Goal: Transaction & Acquisition: Download file/media

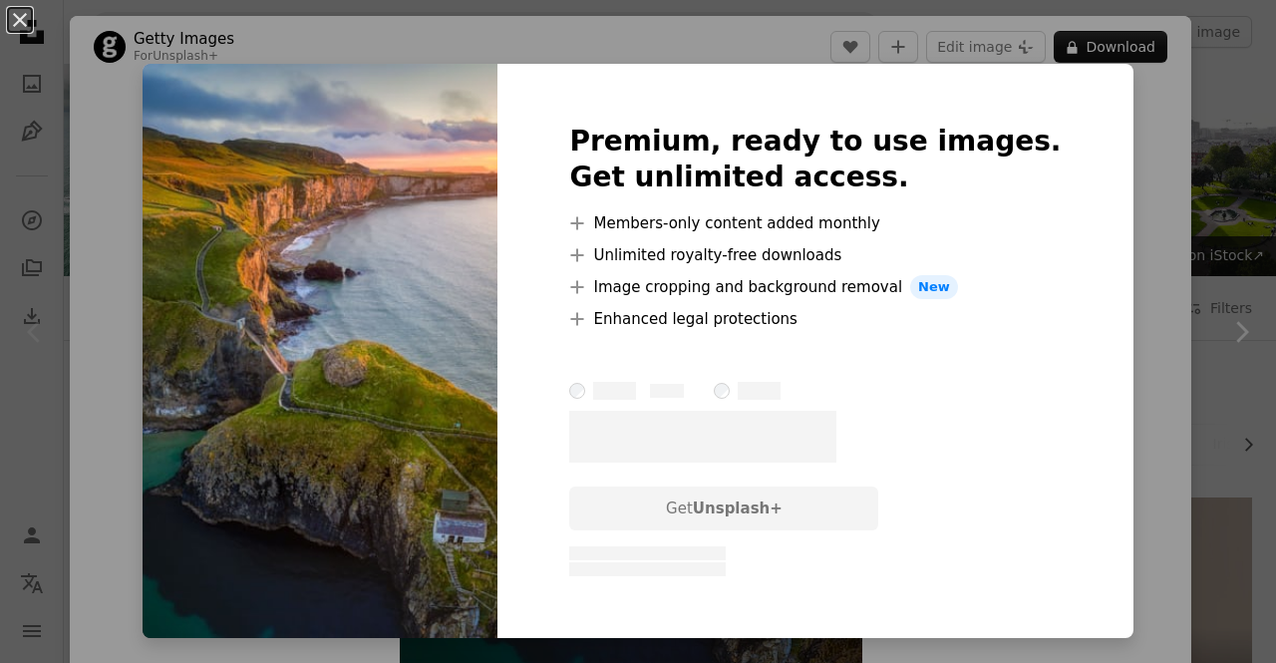
scroll to position [399, 0]
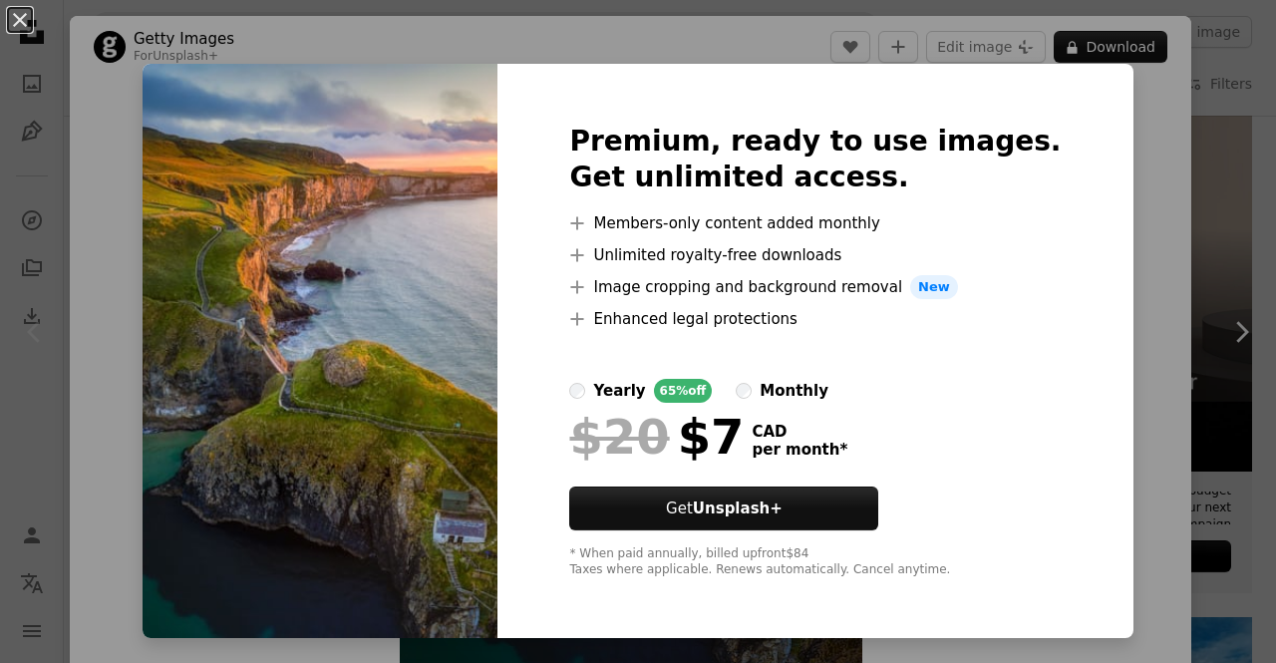
click at [1115, 336] on div "An X shape Premium, ready to use images. Get unlimited access. A plus sign Memb…" at bounding box center [638, 331] width 1276 height 663
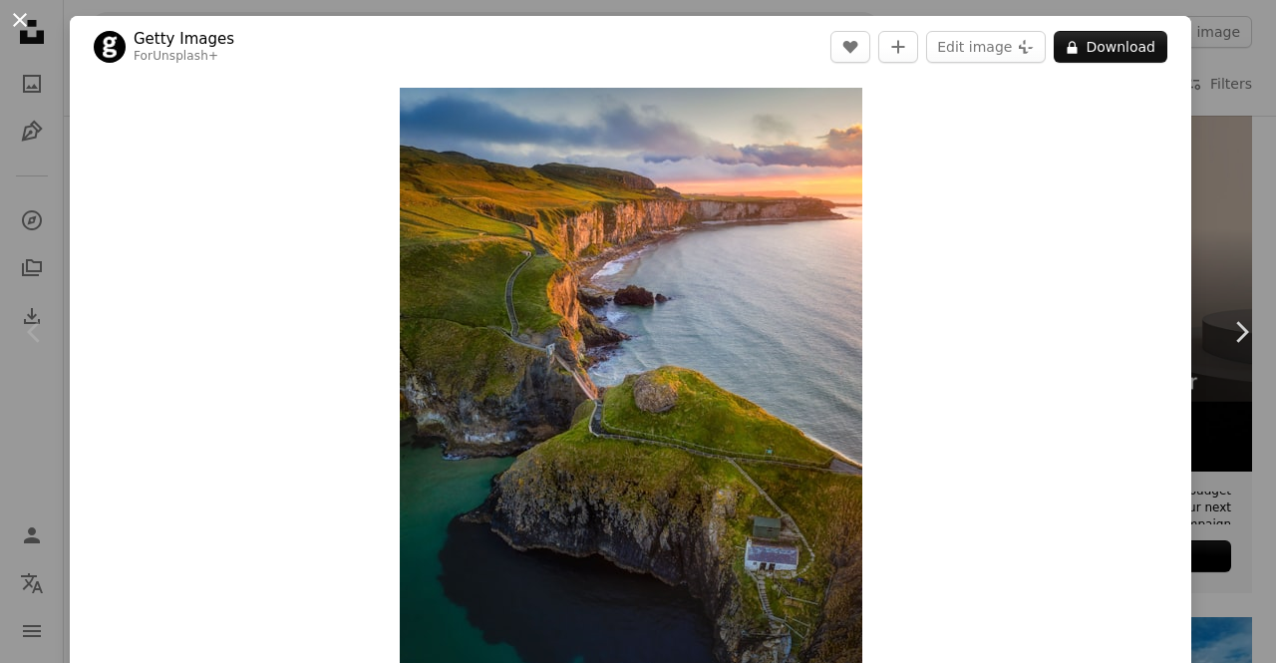
click at [25, 18] on button "An X shape" at bounding box center [20, 20] width 24 height 24
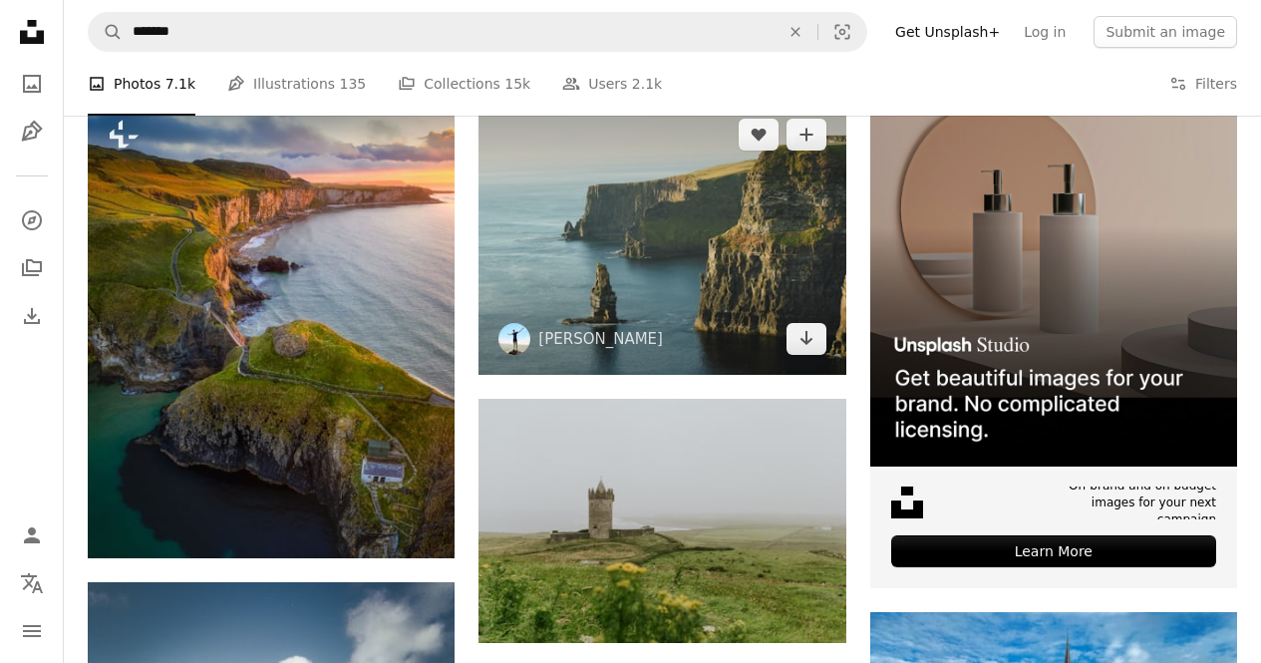
click at [699, 242] on img at bounding box center [662, 236] width 367 height 275
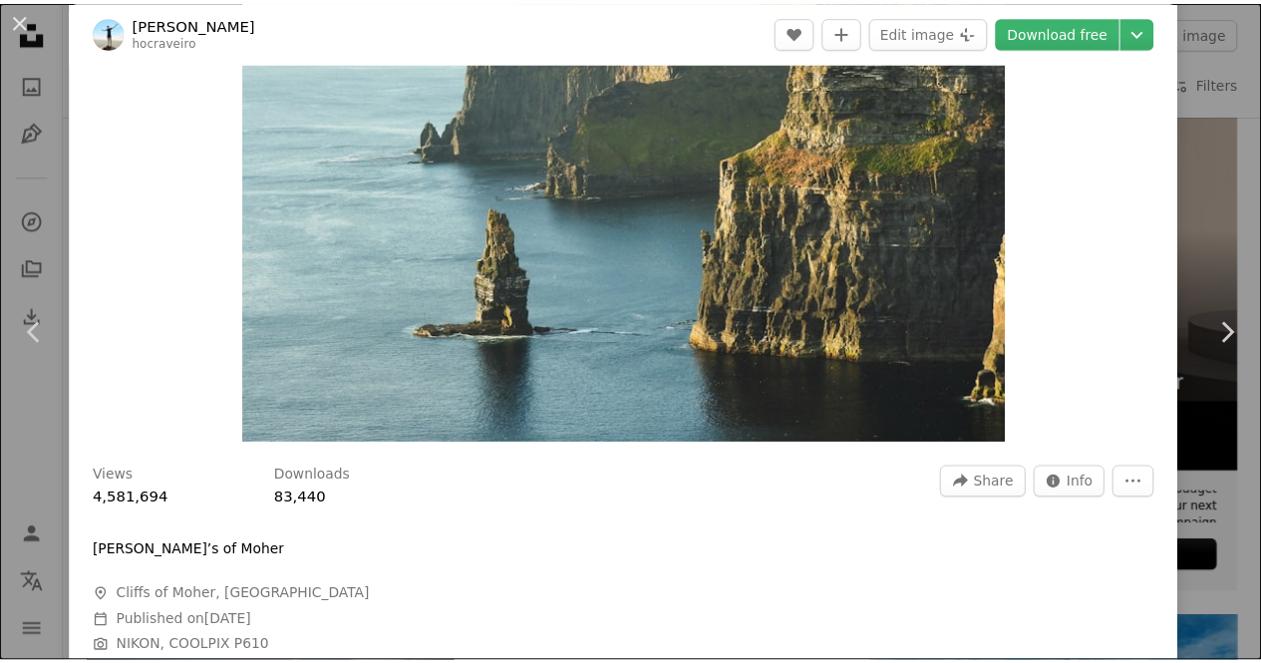
scroll to position [100, 0]
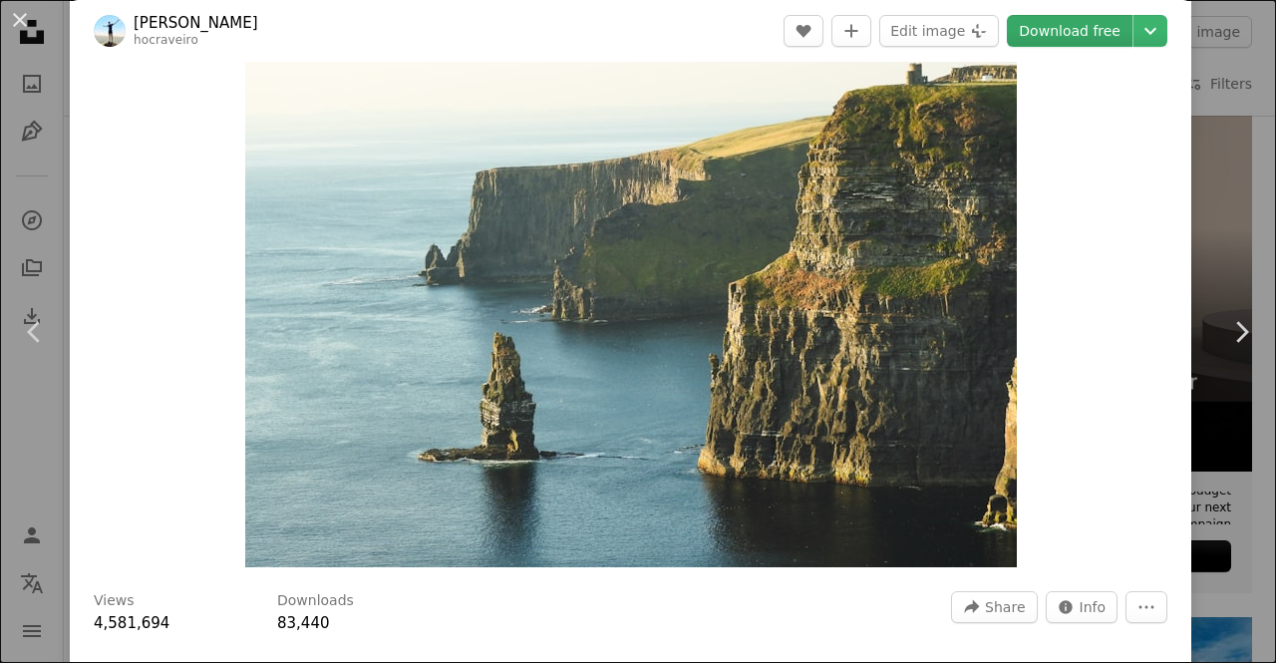
click at [1065, 35] on link "Download free" at bounding box center [1070, 31] width 126 height 32
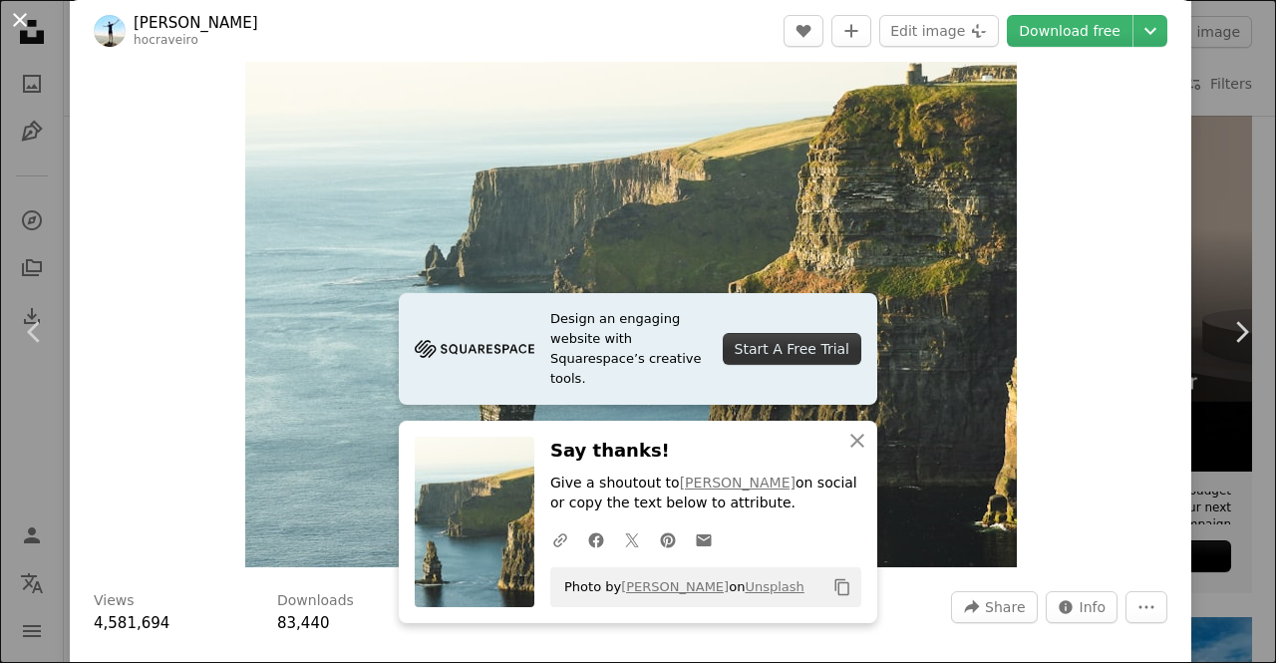
click at [27, 15] on button "An X shape" at bounding box center [20, 20] width 24 height 24
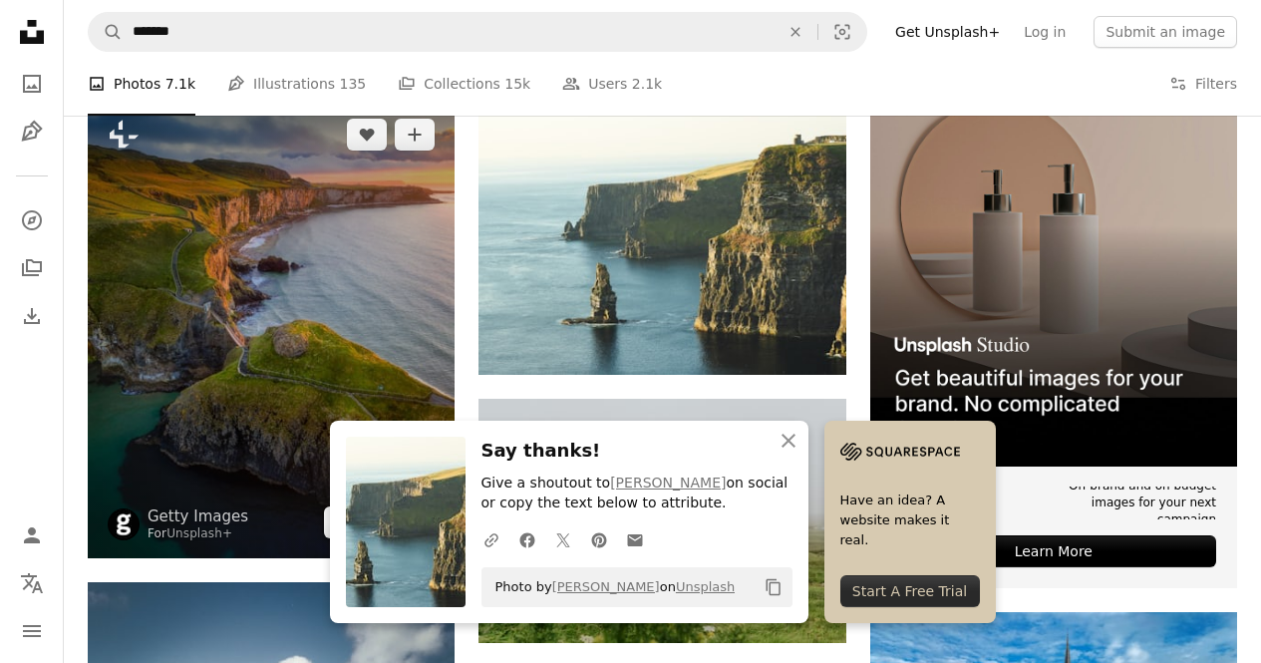
scroll to position [698, 0]
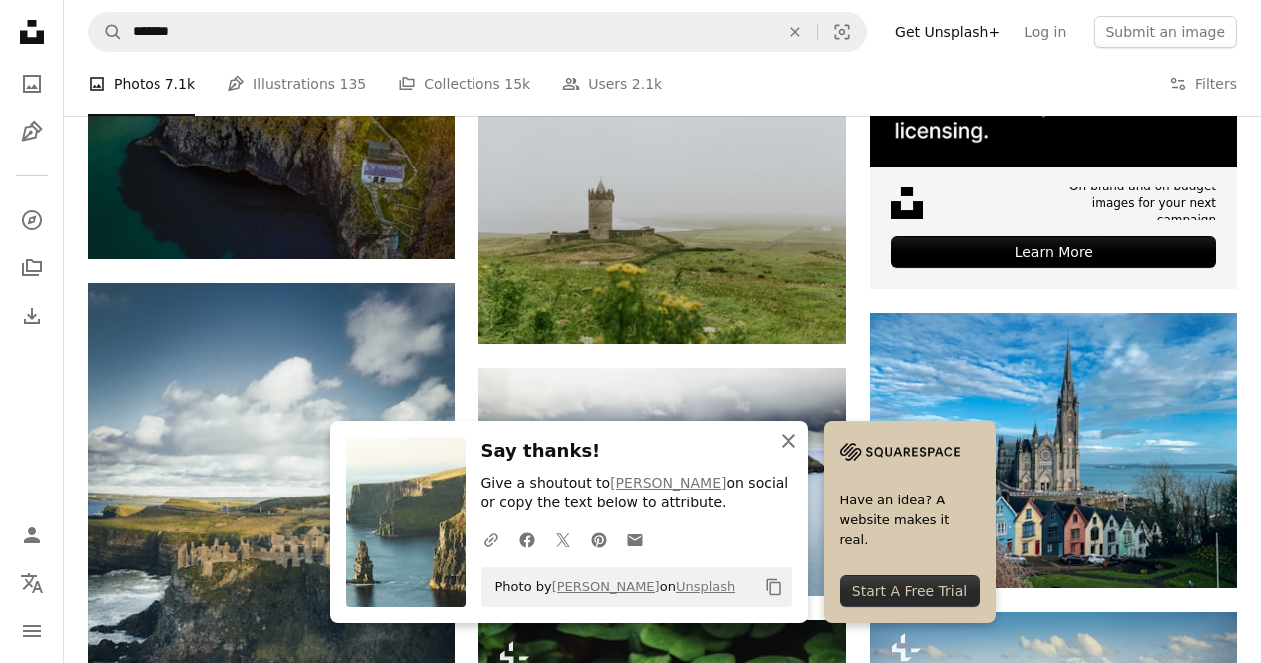
click at [784, 441] on icon "An X shape" at bounding box center [789, 441] width 24 height 24
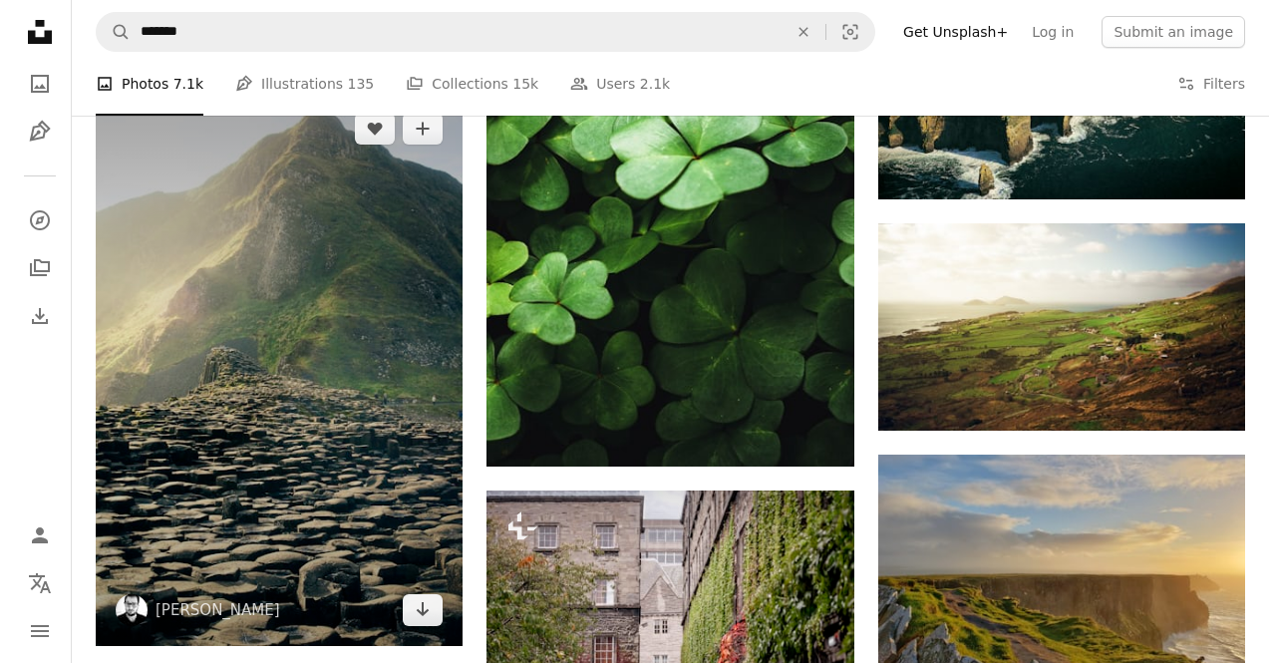
scroll to position [1396, 0]
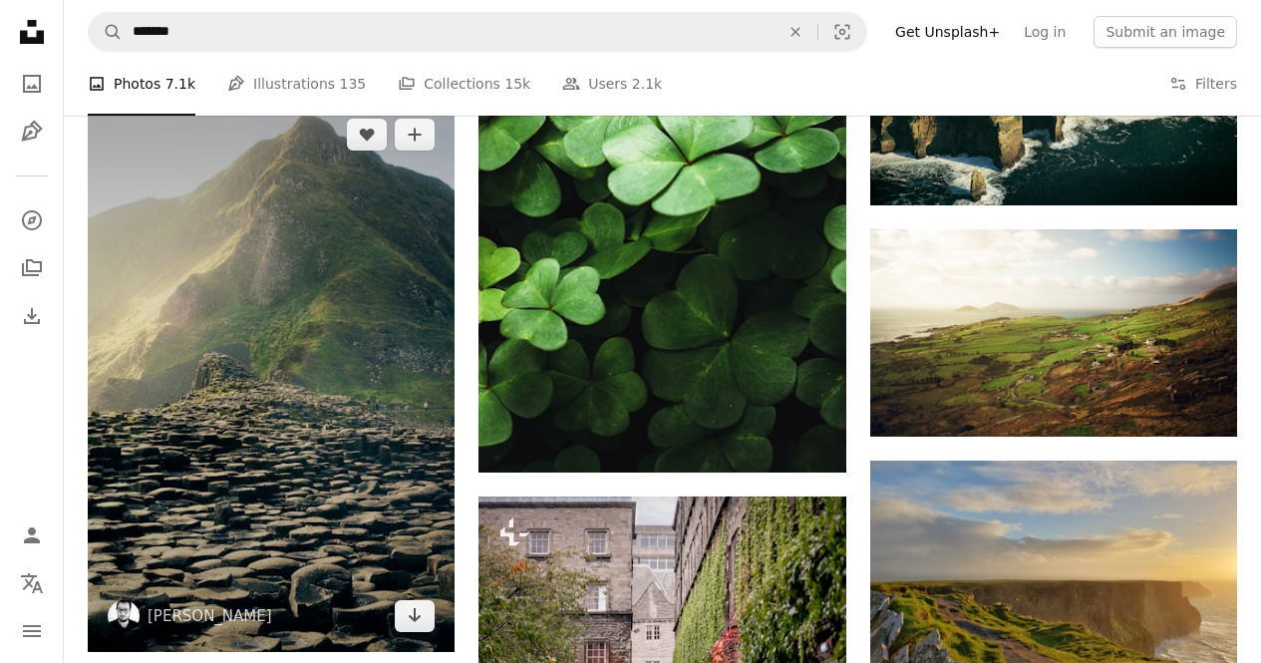
click at [358, 344] on img at bounding box center [271, 375] width 367 height 552
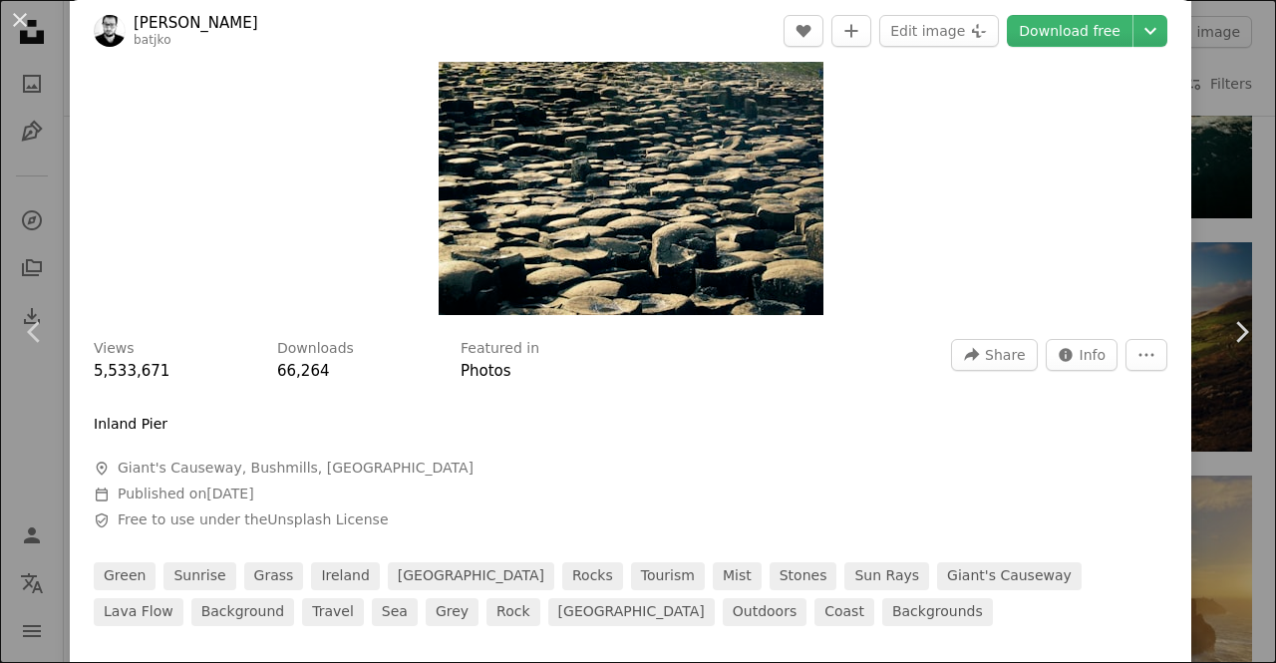
scroll to position [499, 0]
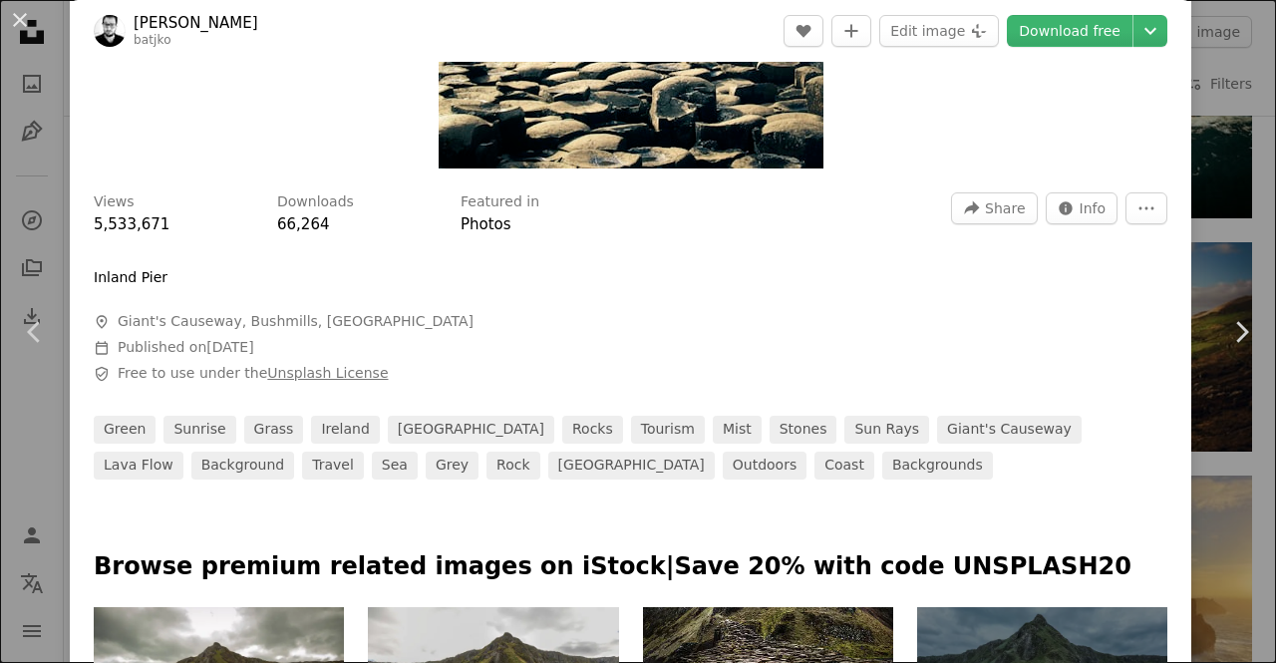
click at [302, 381] on link "Unsplash License" at bounding box center [327, 373] width 121 height 16
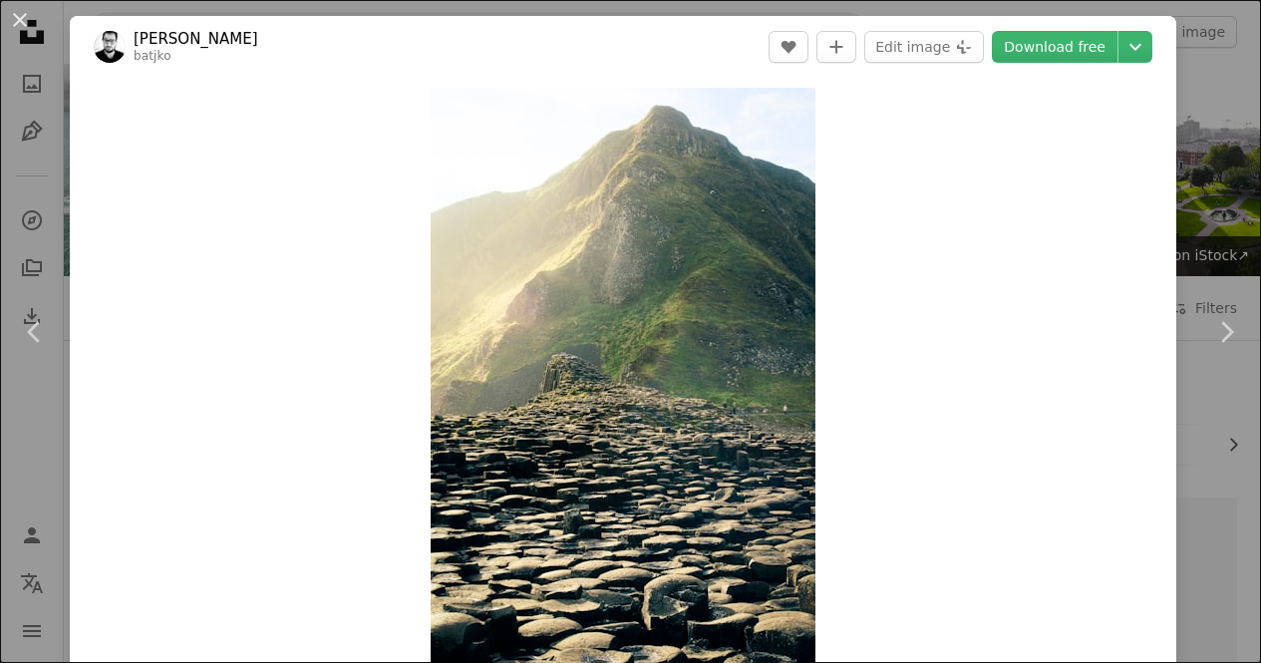
scroll to position [1396, 0]
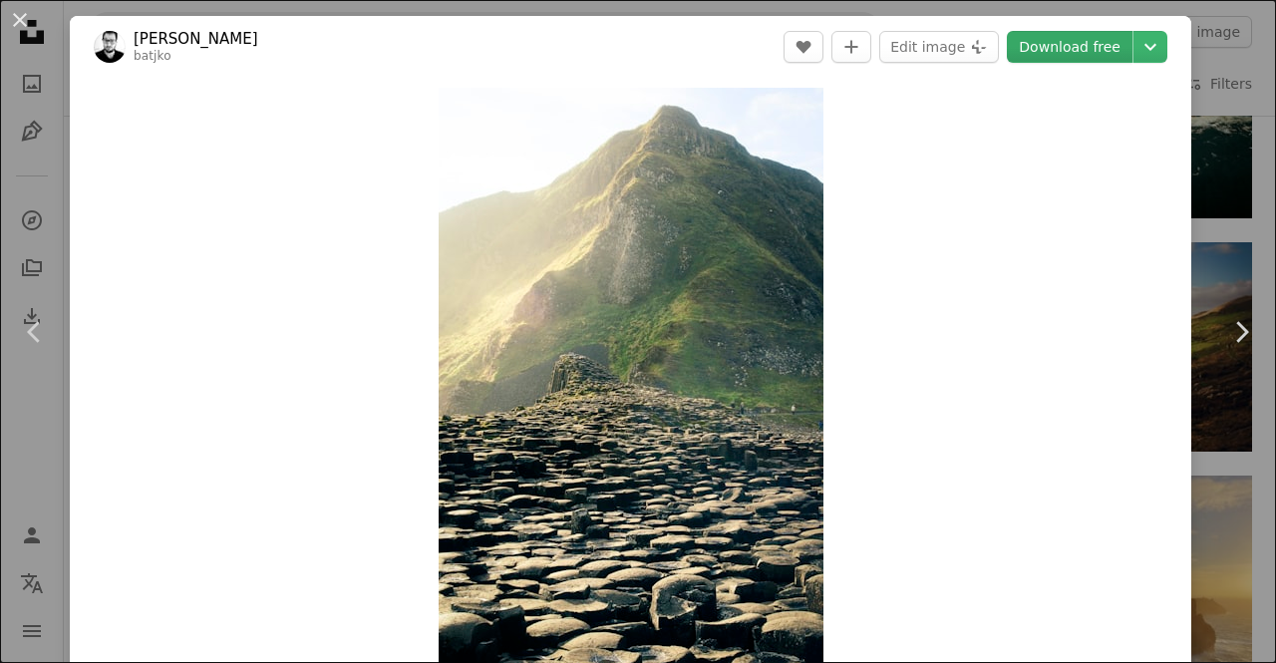
click at [1025, 50] on link "Download free" at bounding box center [1070, 47] width 126 height 32
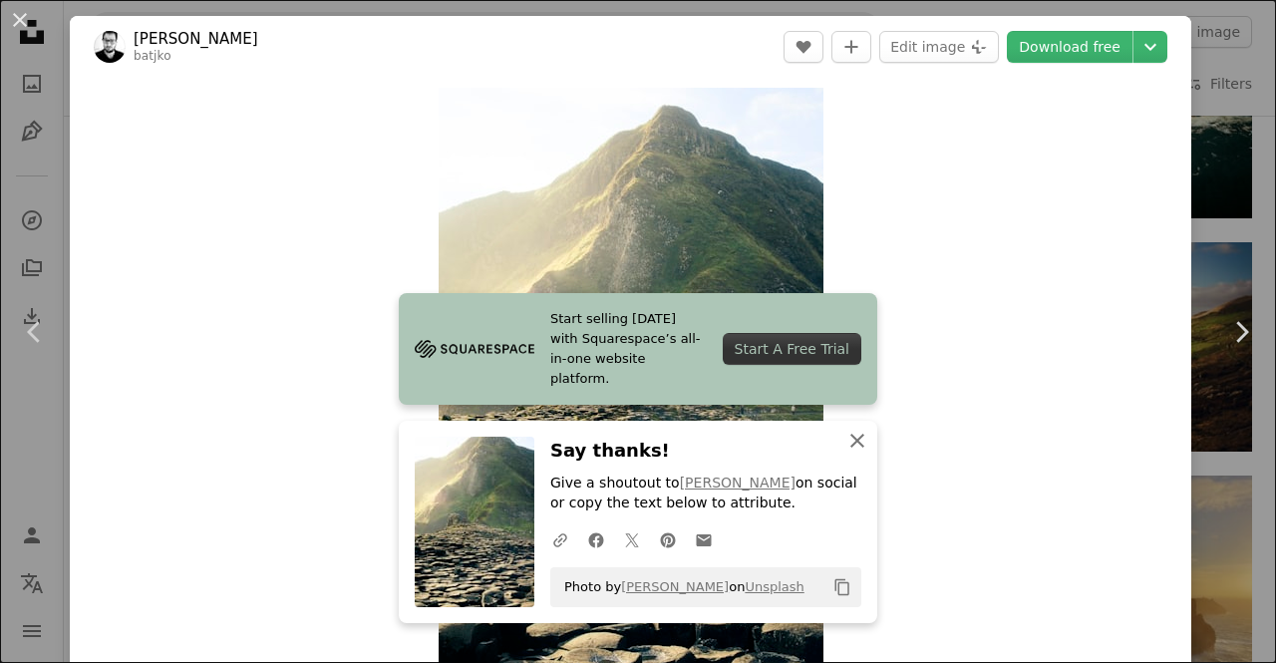
click at [850, 440] on icon "button" at bounding box center [857, 441] width 14 height 14
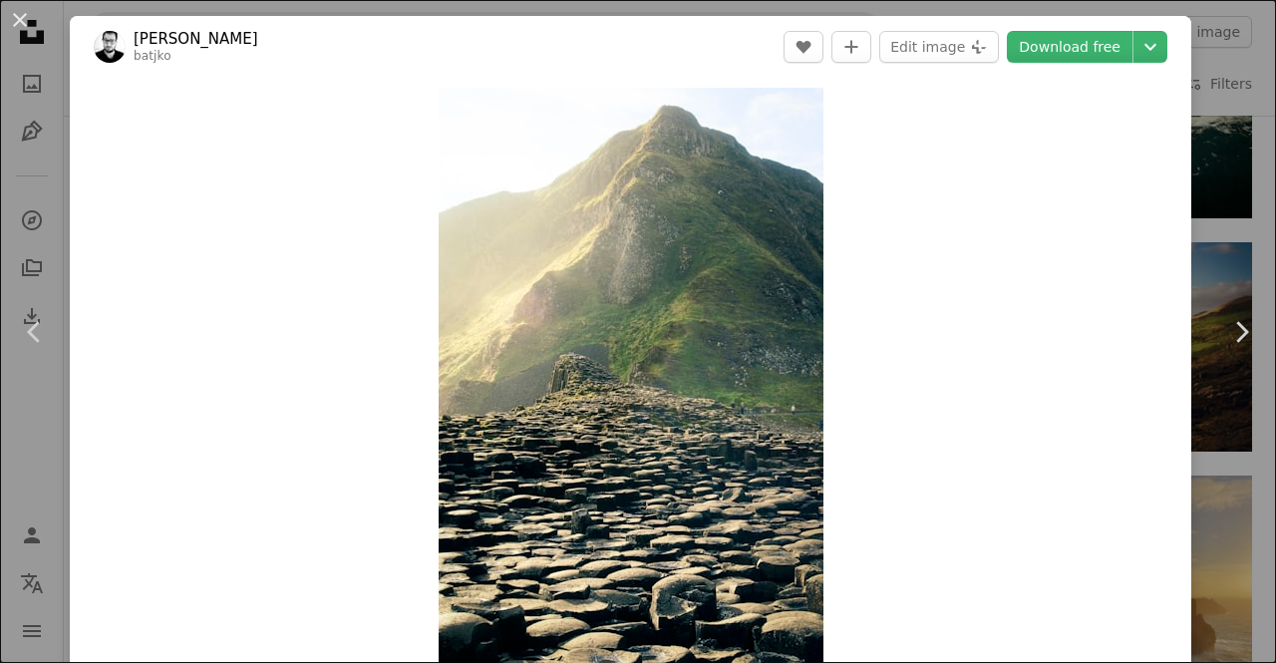
click at [14, 16] on button "An X shape" at bounding box center [20, 20] width 24 height 24
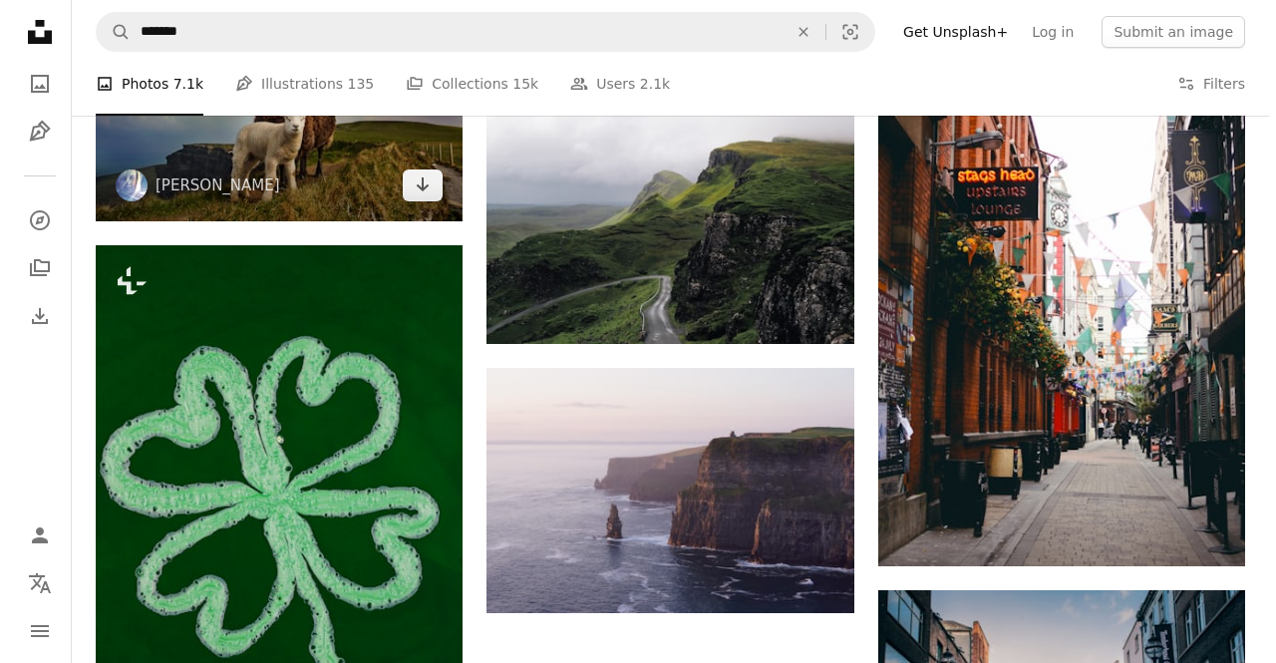
scroll to position [2094, 0]
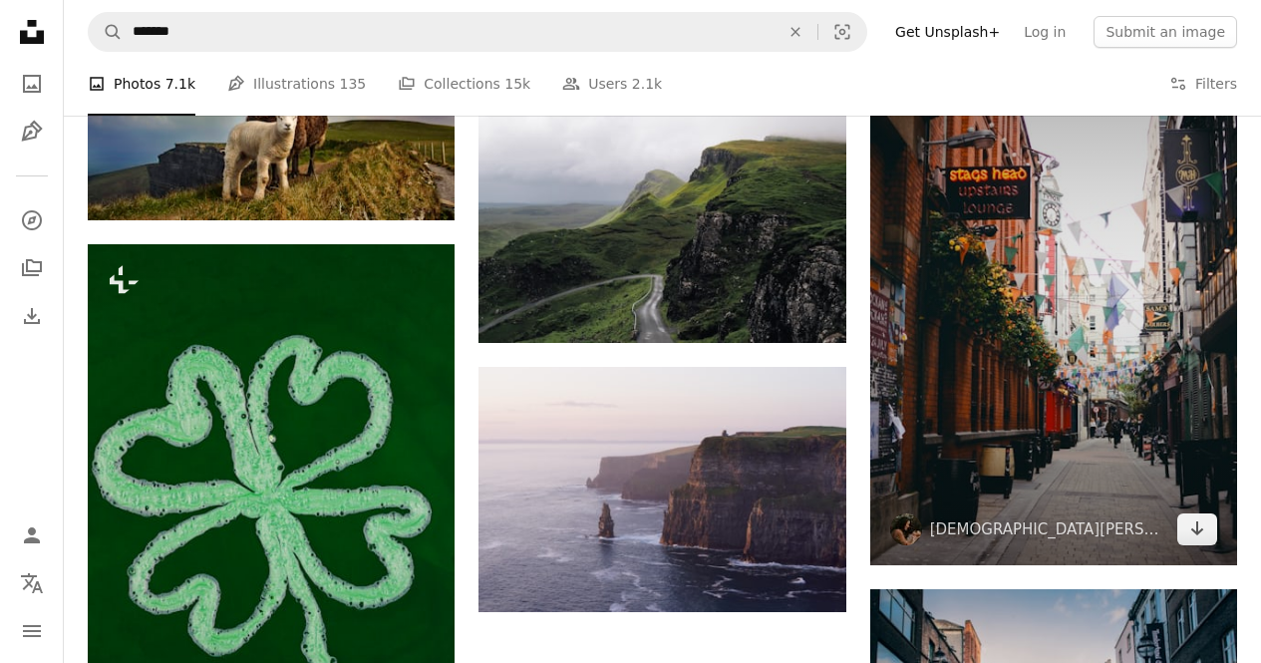
click at [1028, 276] on img at bounding box center [1053, 288] width 367 height 554
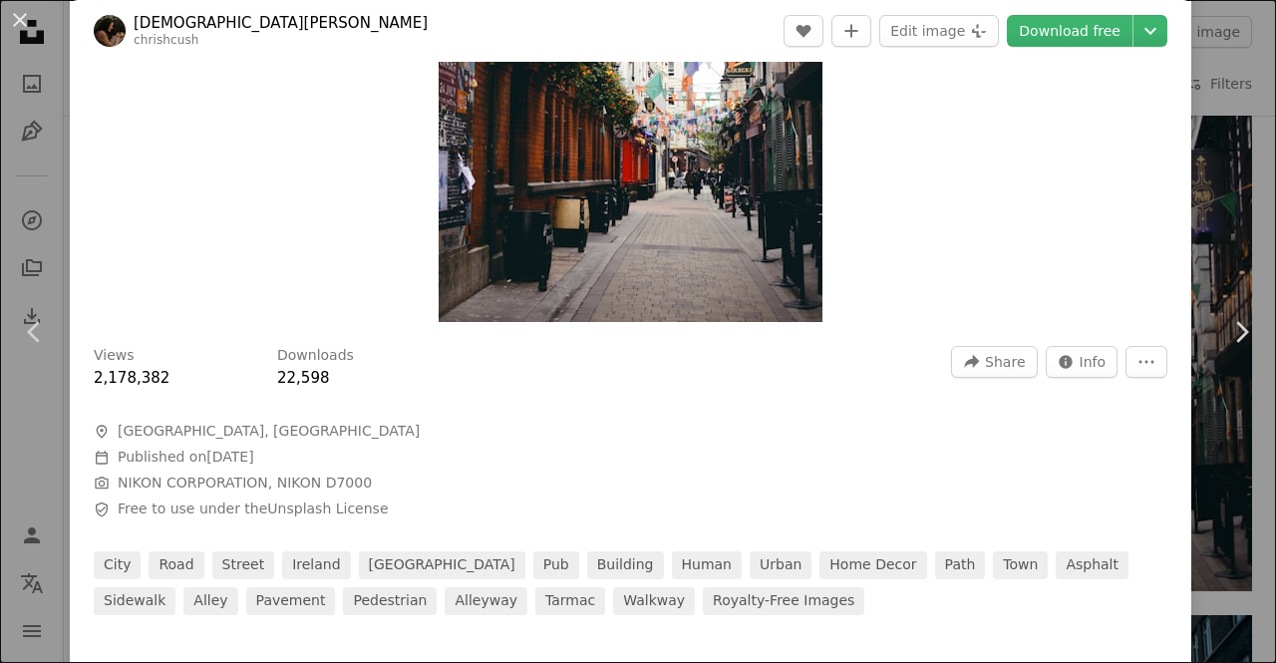
scroll to position [499, 0]
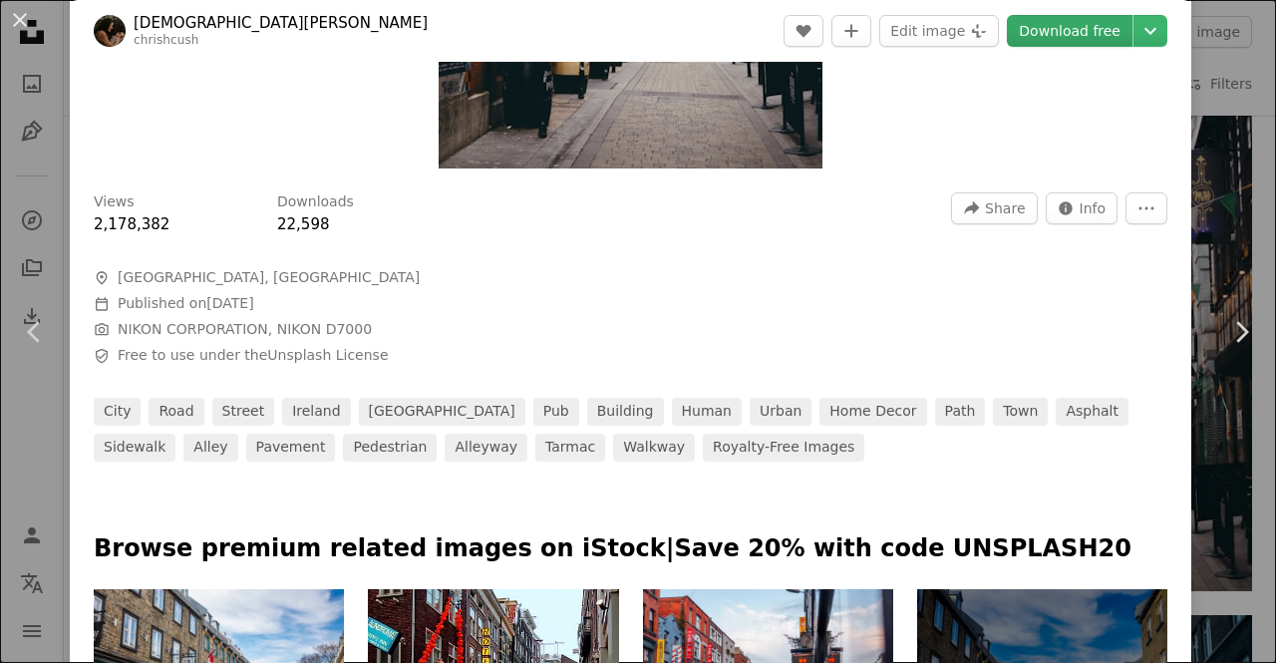
click at [1061, 23] on link "Download free" at bounding box center [1070, 31] width 126 height 32
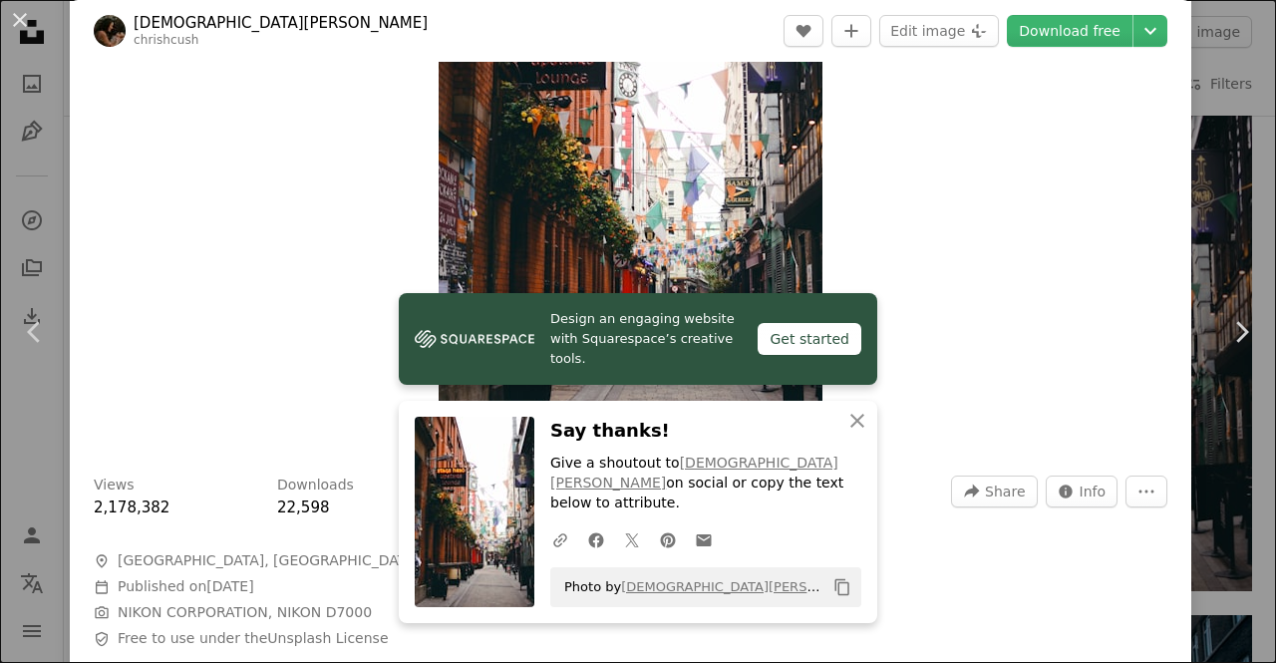
scroll to position [199, 0]
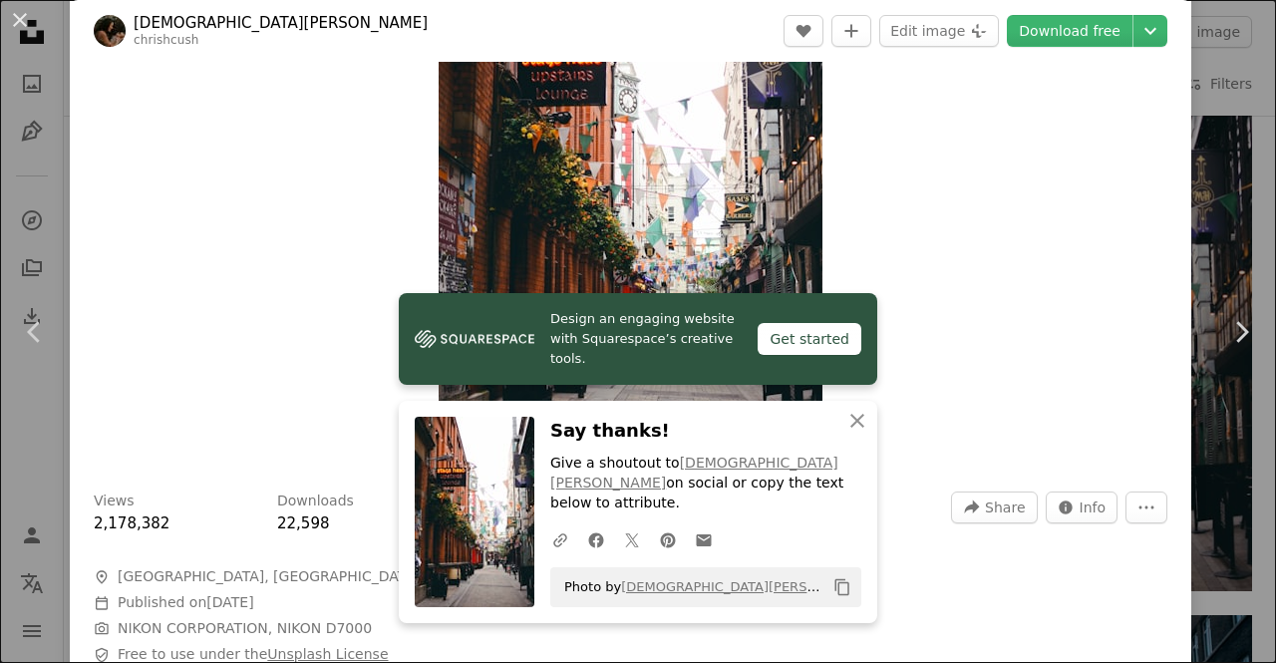
click at [276, 652] on link "Unsplash License" at bounding box center [327, 654] width 121 height 16
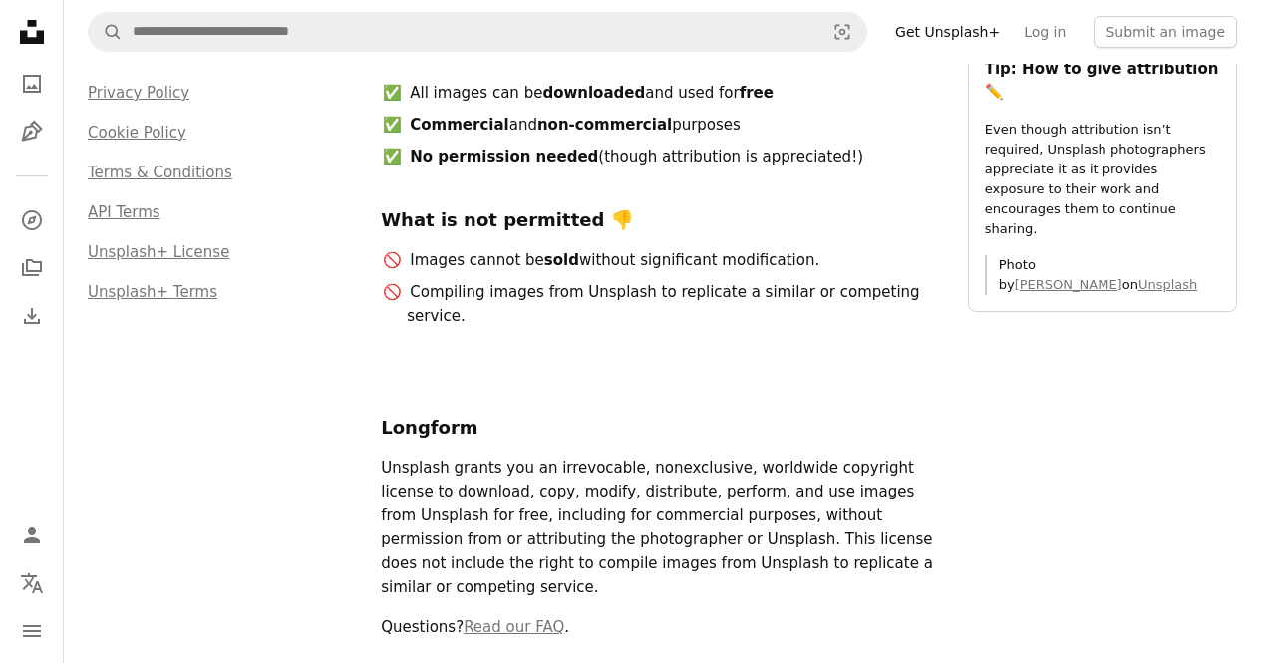
scroll to position [100, 0]
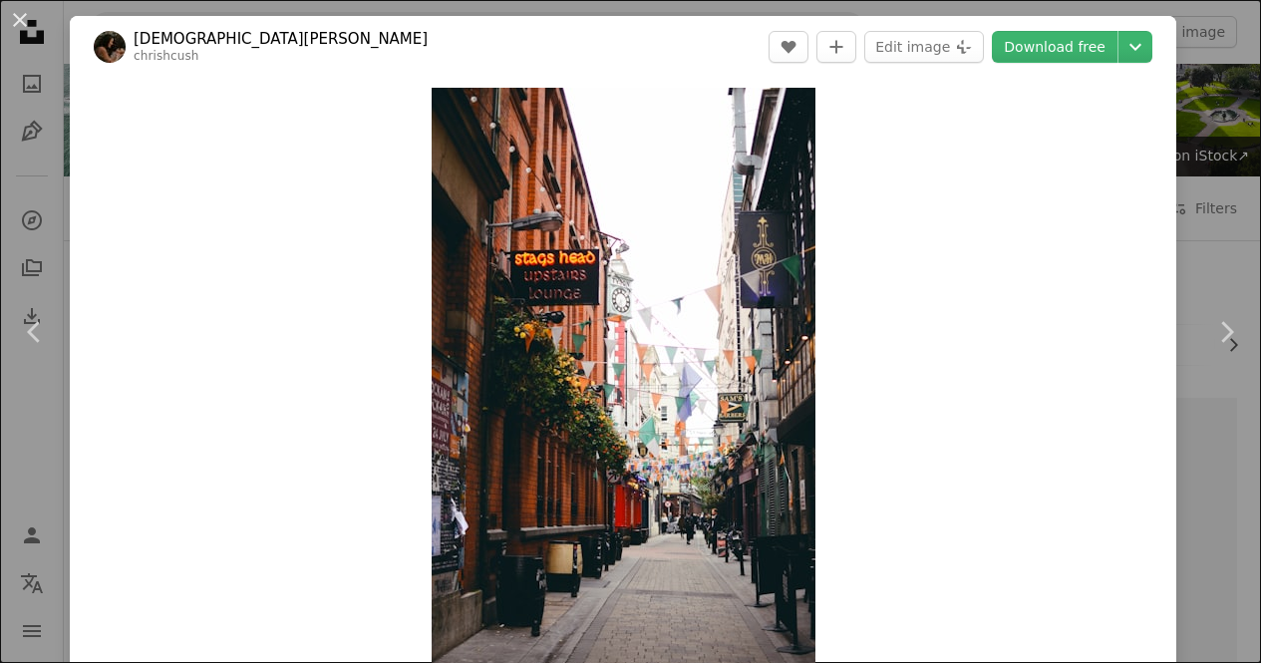
scroll to position [2094, 0]
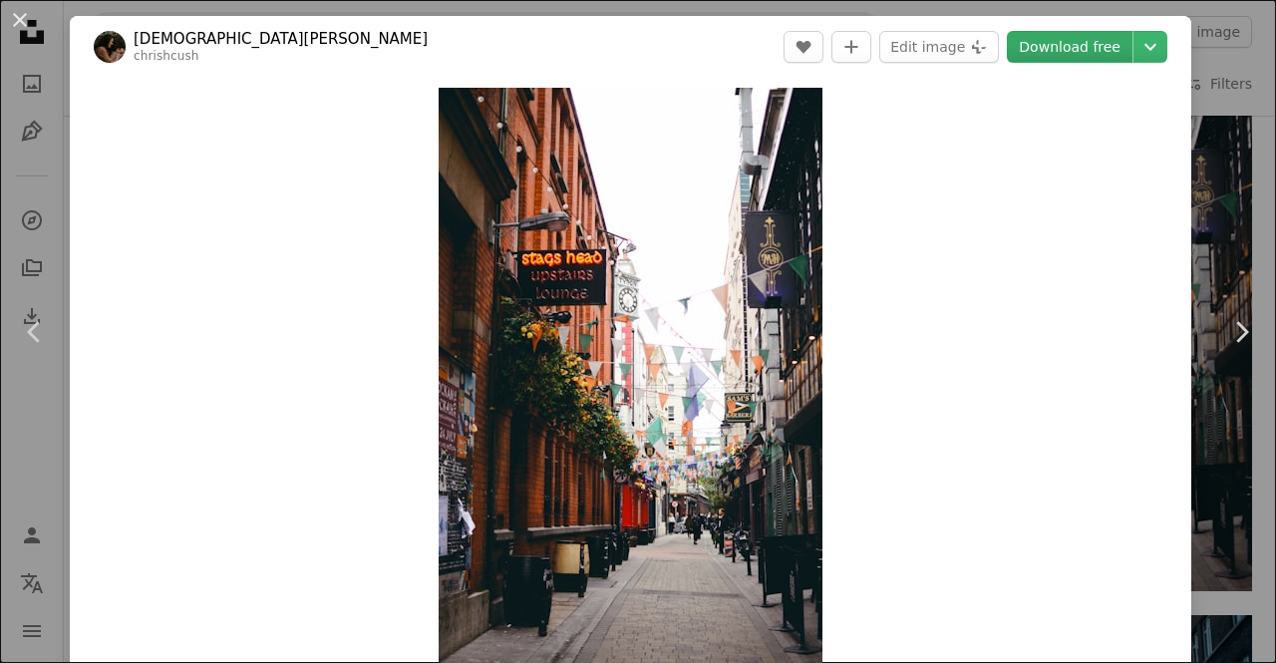
click at [1049, 51] on link "Download free" at bounding box center [1070, 47] width 126 height 32
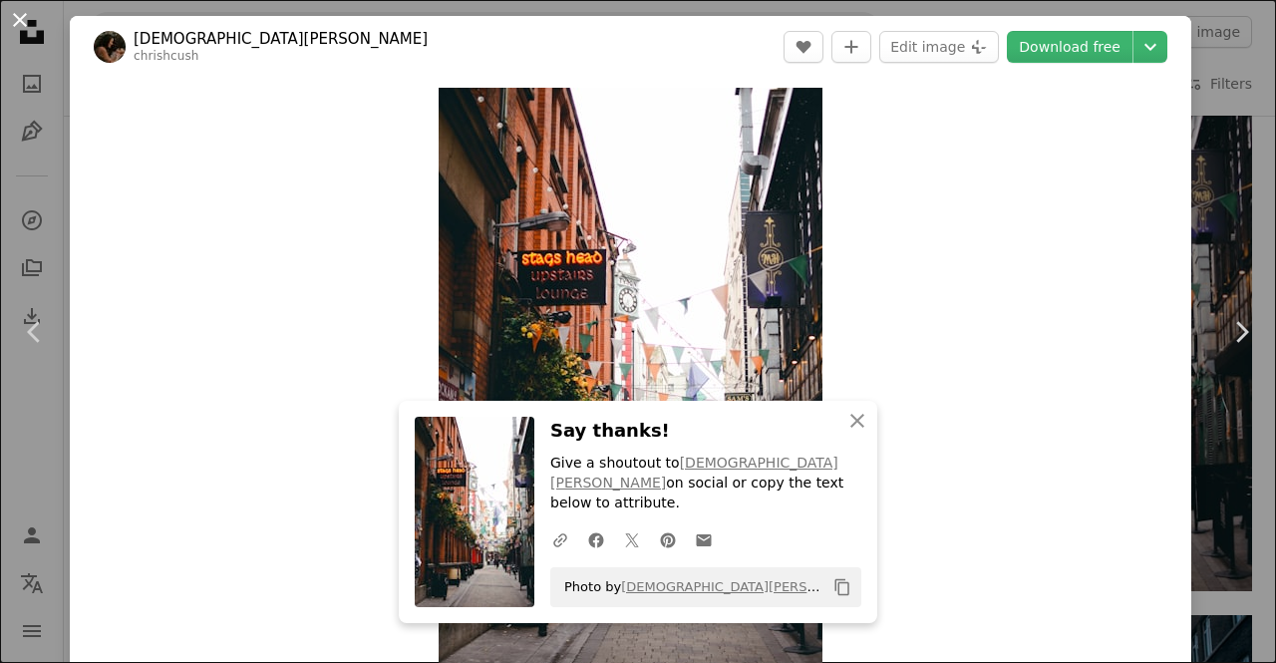
click at [20, 16] on button "An X shape" at bounding box center [20, 20] width 24 height 24
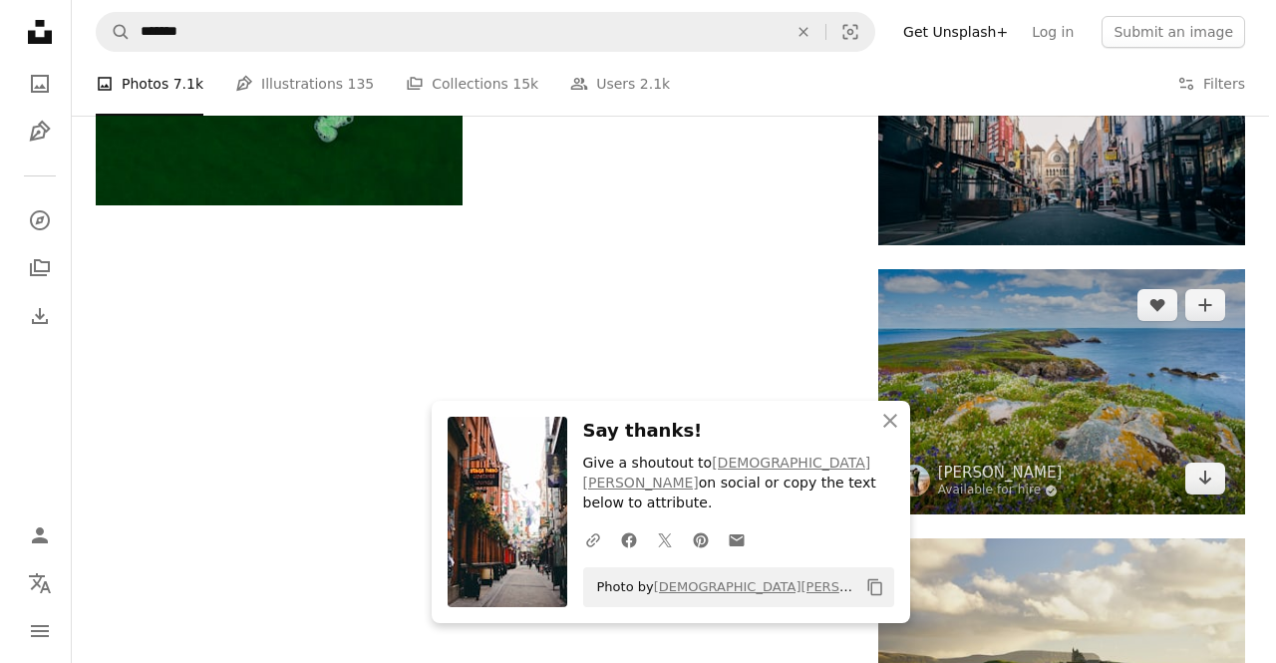
scroll to position [2692, 0]
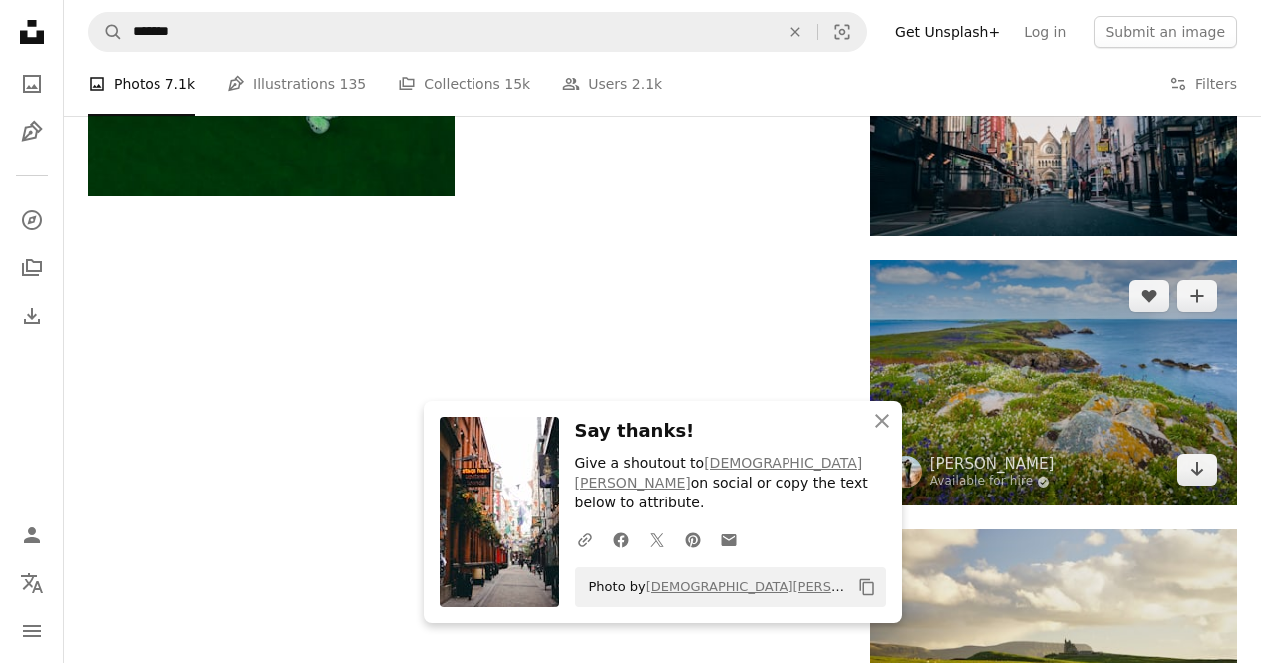
click at [1048, 357] on img at bounding box center [1053, 382] width 367 height 245
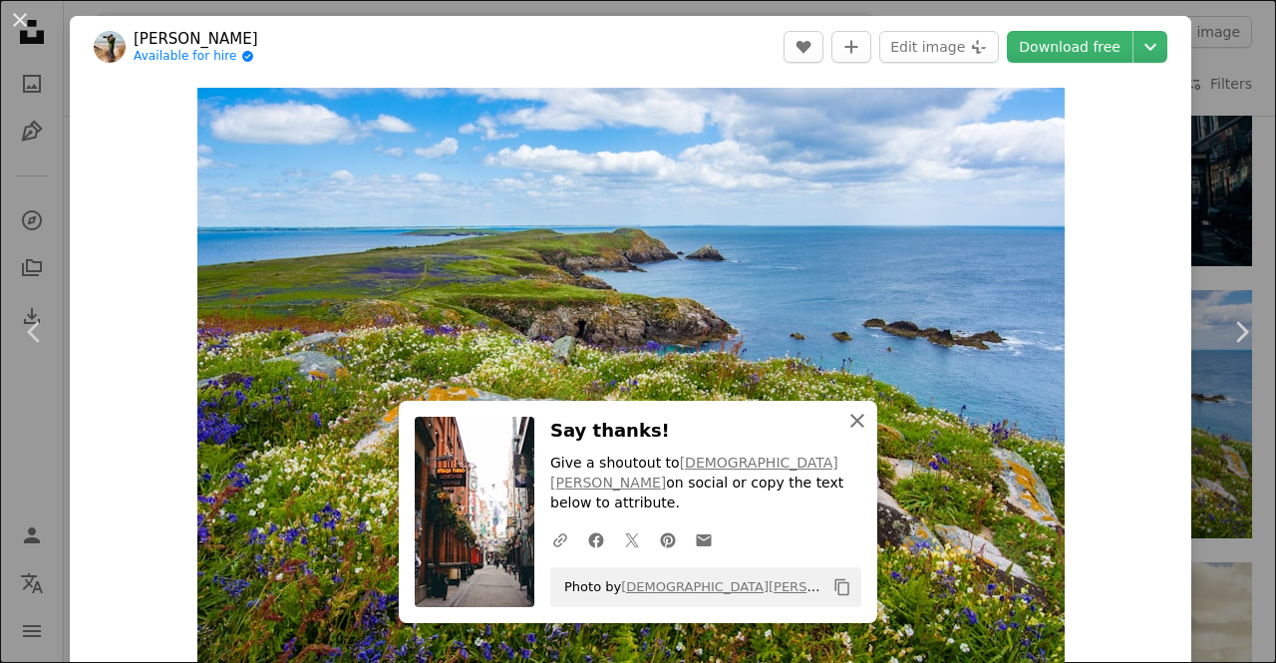
click at [848, 433] on icon "An X shape" at bounding box center [857, 421] width 24 height 24
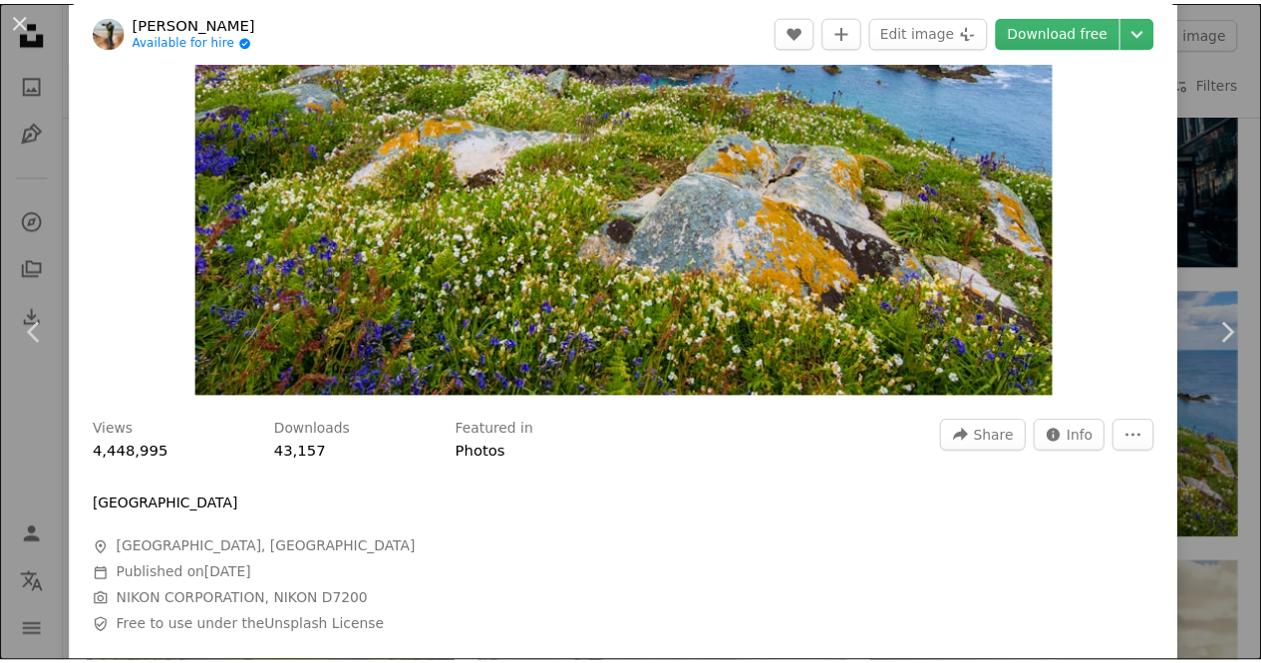
scroll to position [299, 0]
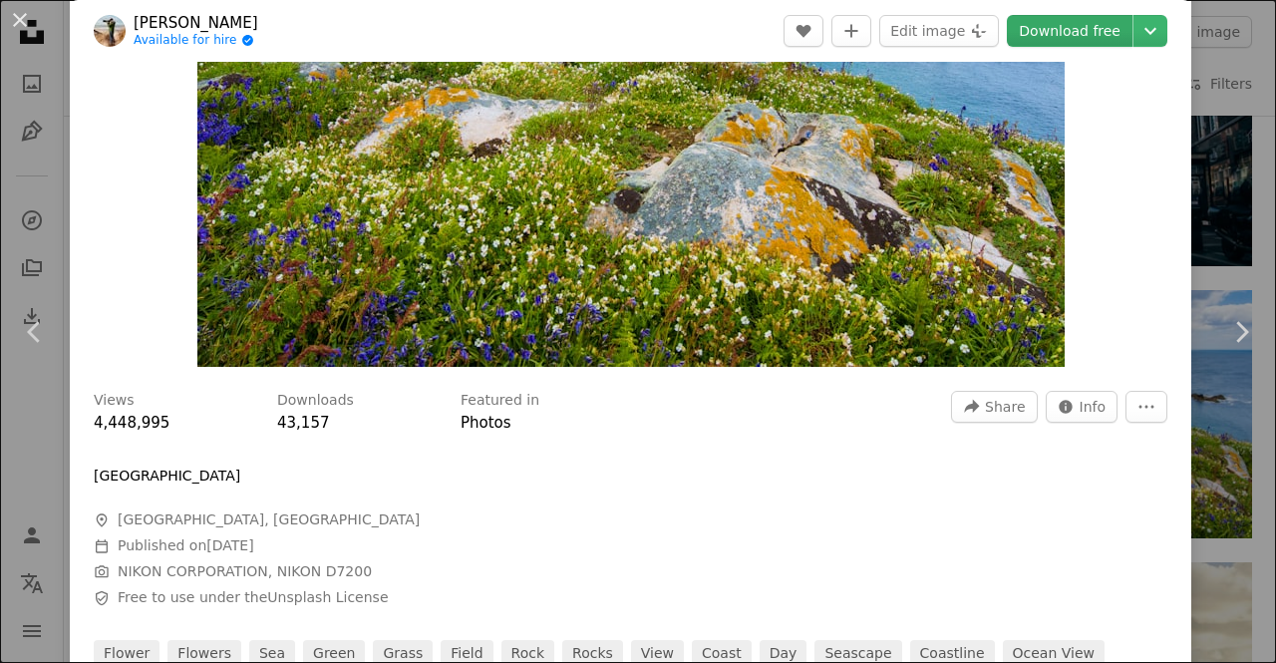
click at [1028, 32] on link "Download free" at bounding box center [1070, 31] width 126 height 32
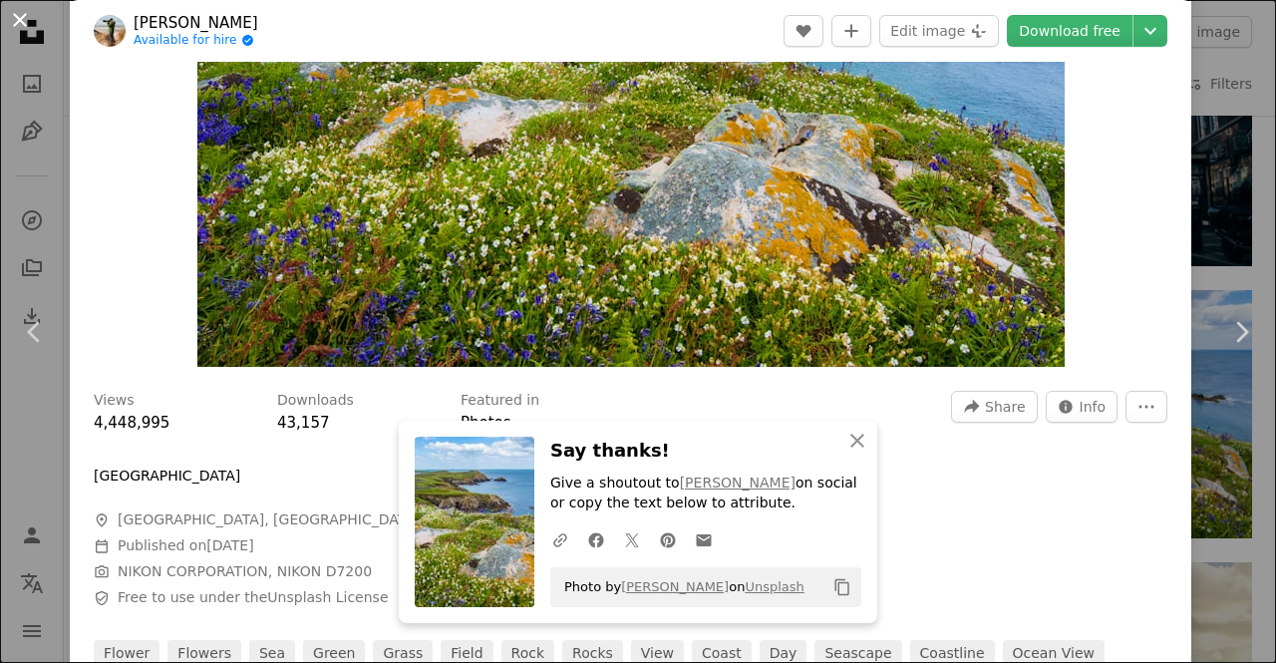
click at [17, 22] on button "An X shape" at bounding box center [20, 20] width 24 height 24
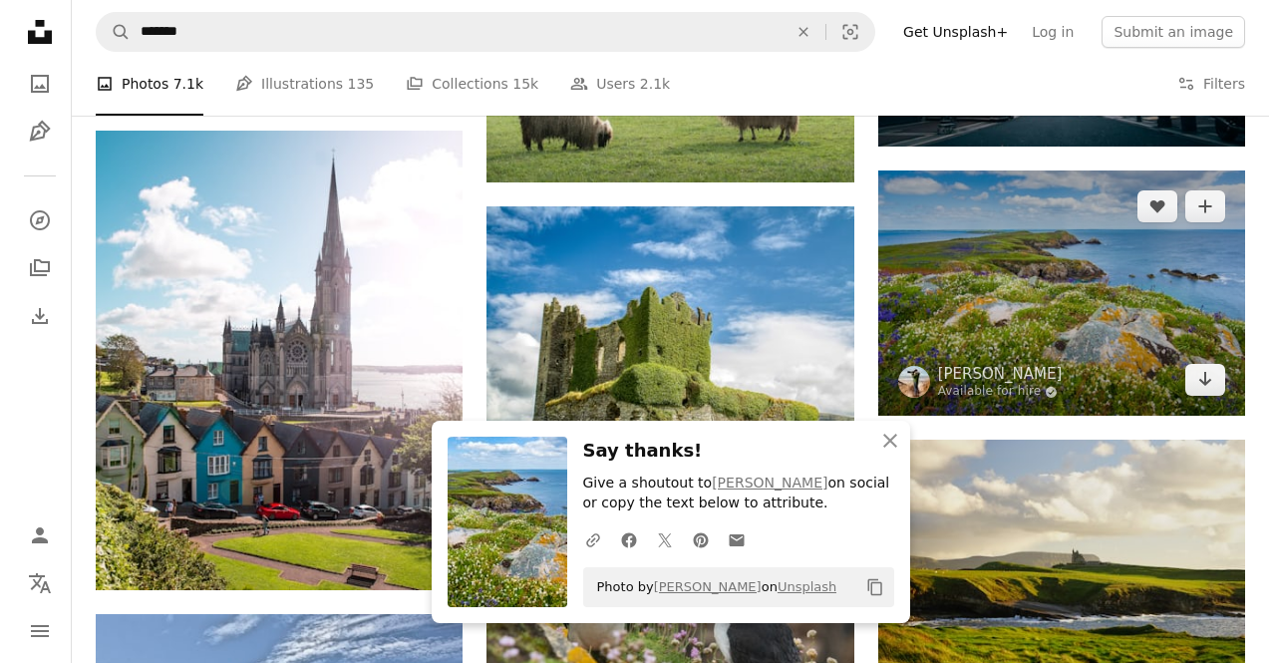
scroll to position [2792, 0]
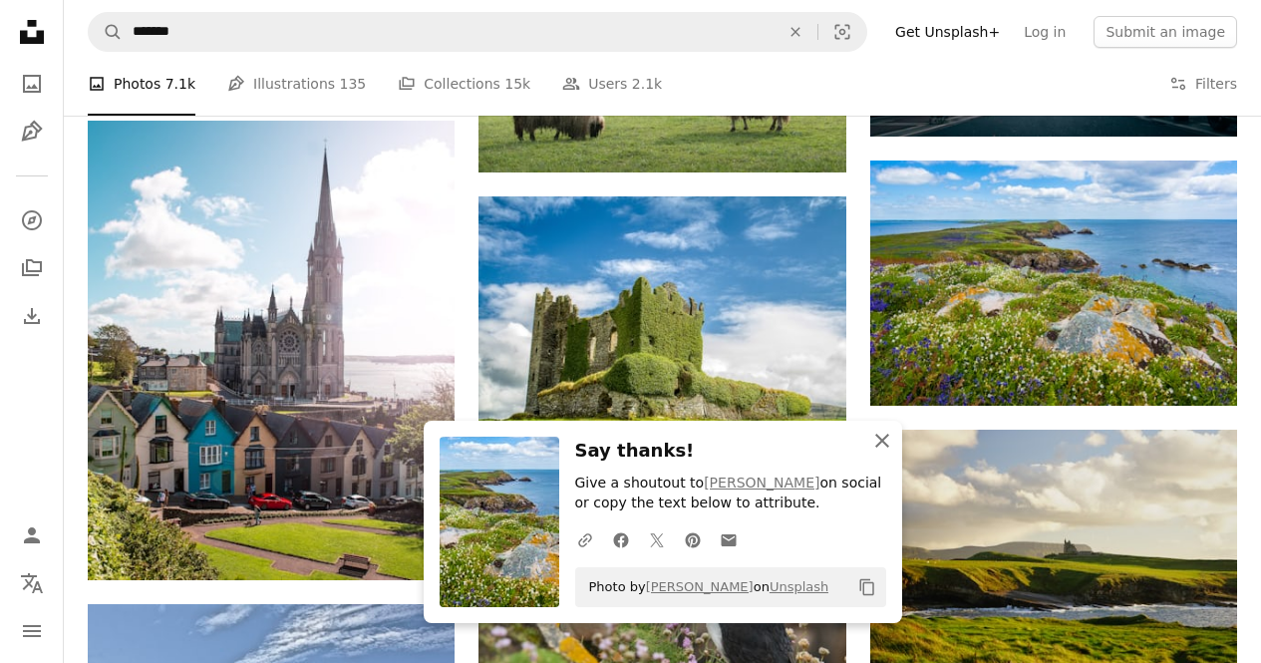
drag, startPoint x: 883, startPoint y: 437, endPoint x: 868, endPoint y: 419, distance: 23.4
click at [883, 437] on icon "button" at bounding box center [882, 441] width 14 height 14
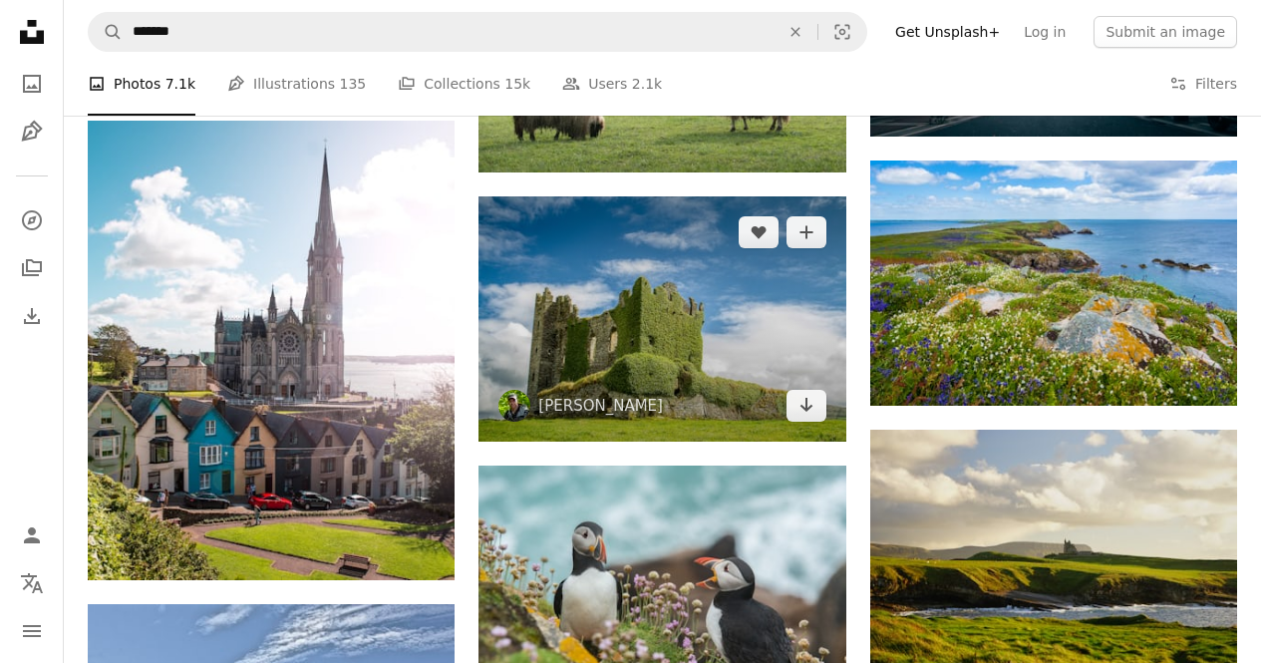
click at [730, 332] on img at bounding box center [662, 318] width 367 height 245
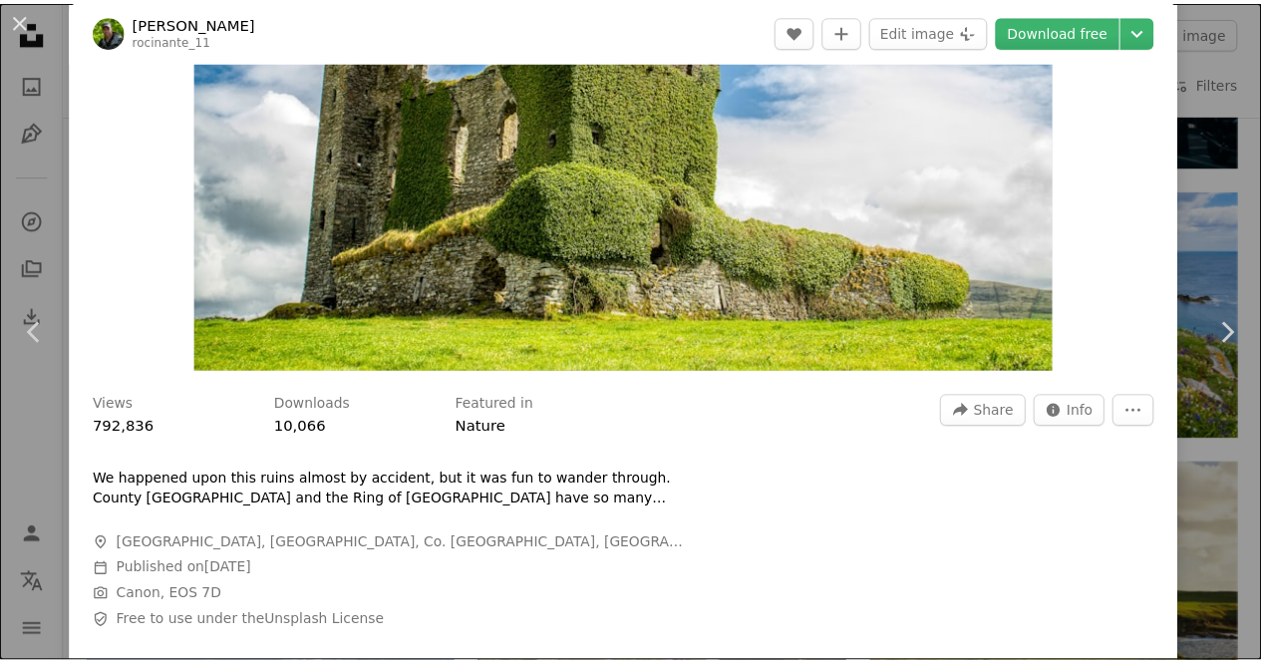
scroll to position [399, 0]
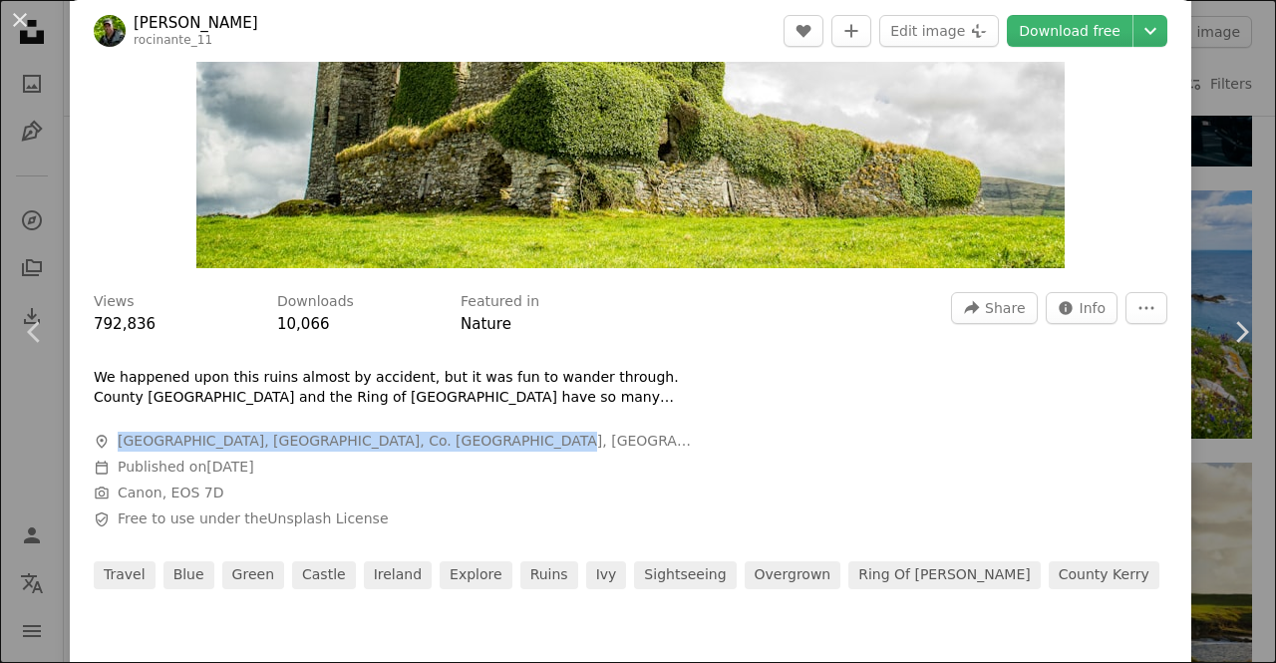
drag, startPoint x: 462, startPoint y: 442, endPoint x: 67, endPoint y: 428, distance: 395.1
click at [67, 428] on div "An X shape Chevron left Chevron right [PERSON_NAME] rocinante_11 A heart A plus…" at bounding box center [638, 331] width 1276 height 663
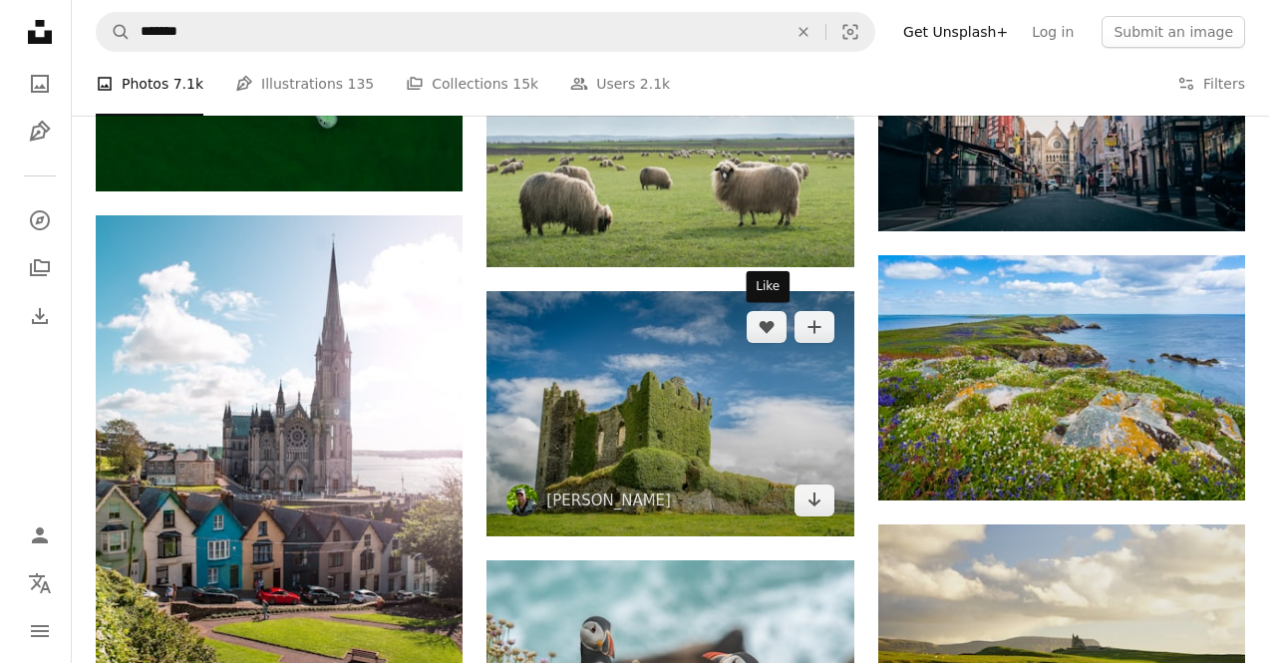
scroll to position [2692, 0]
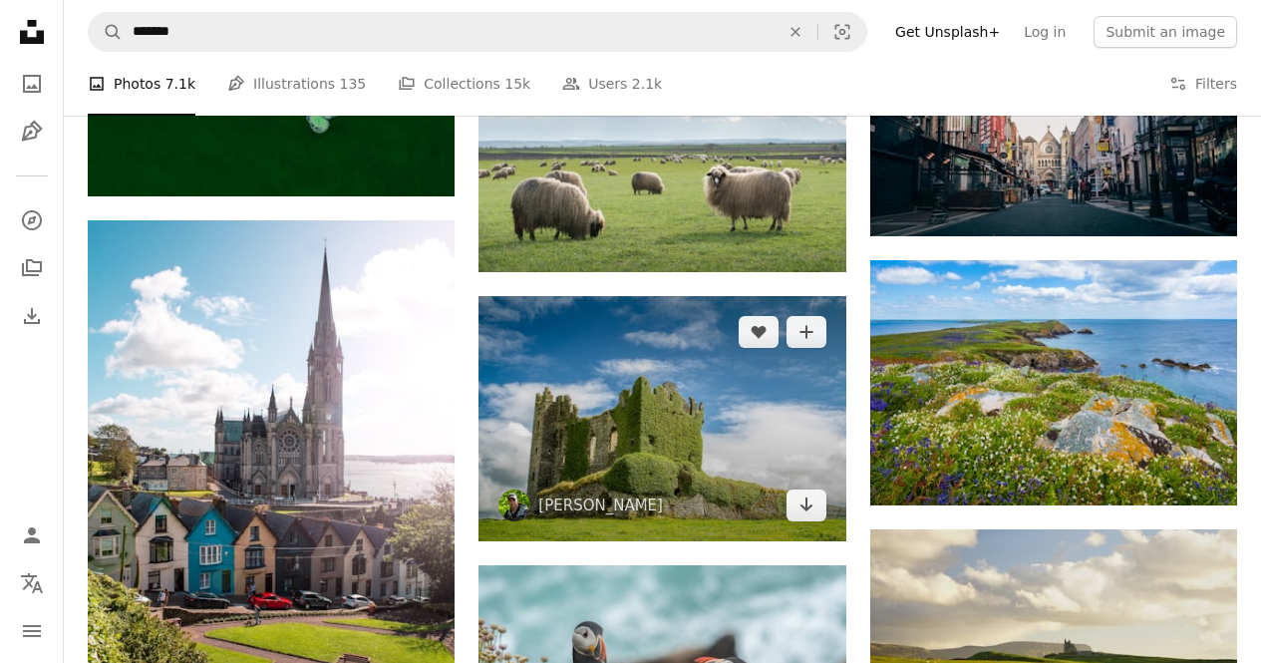
click at [676, 356] on img at bounding box center [662, 418] width 367 height 245
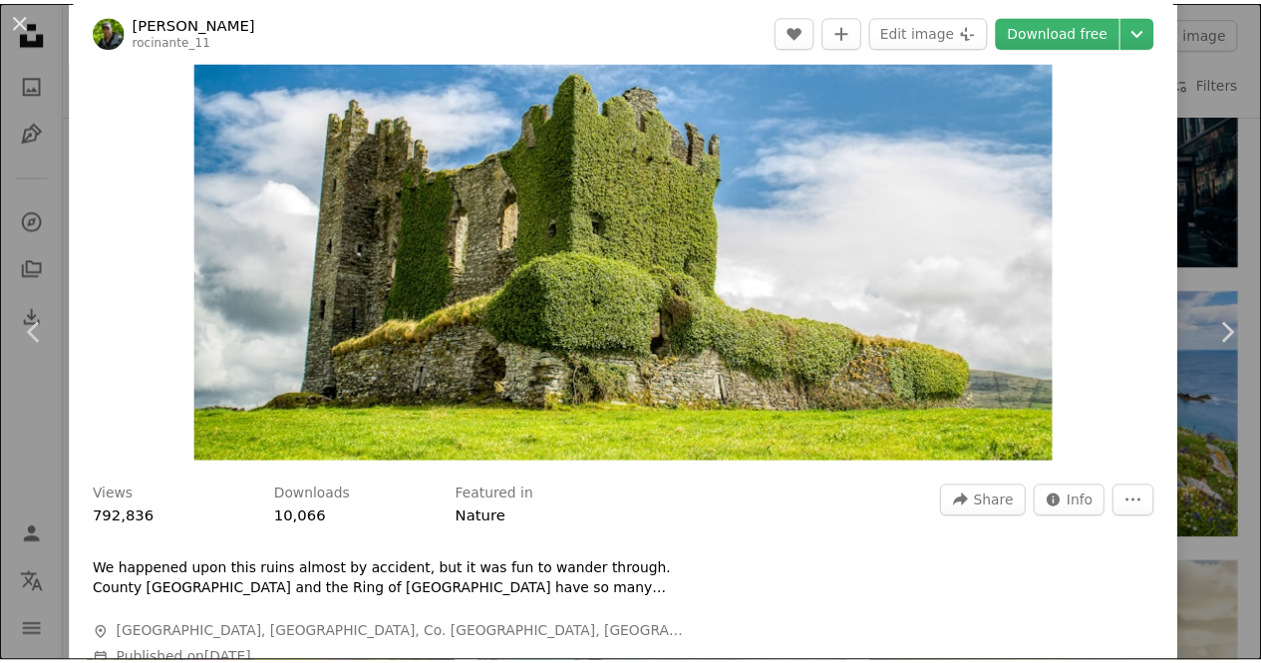
scroll to position [299, 0]
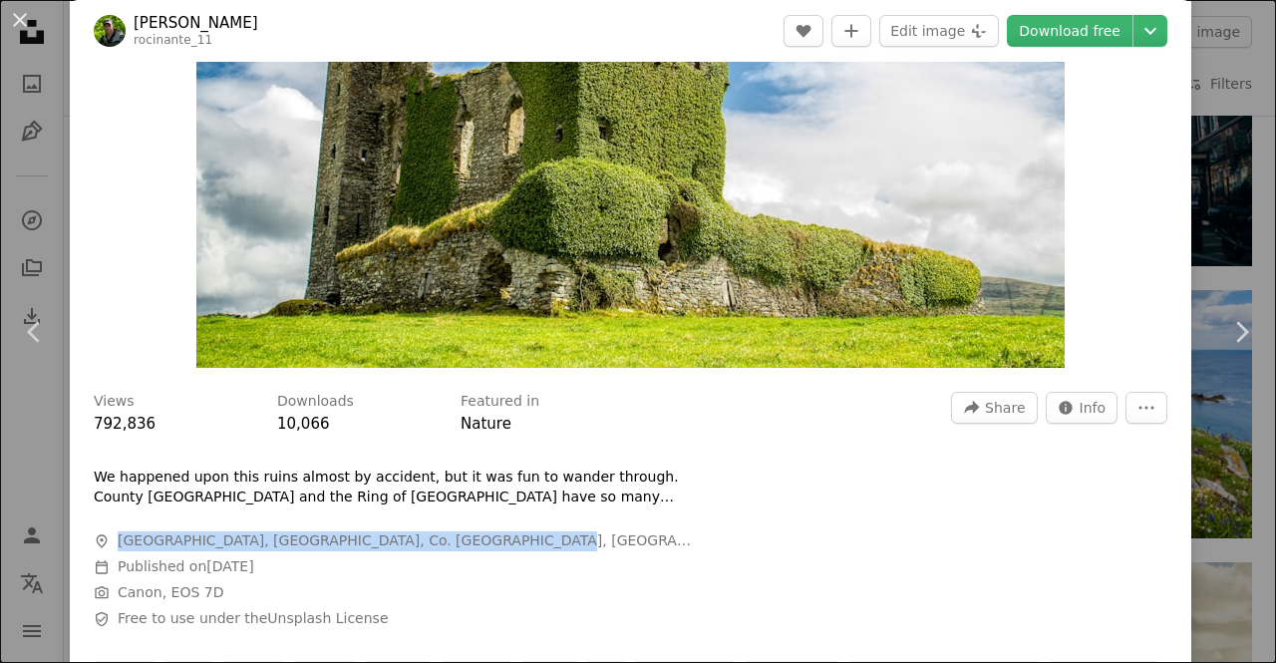
drag, startPoint x: 470, startPoint y: 542, endPoint x: 126, endPoint y: 545, distance: 344.0
click at [121, 545] on span "A map marker [GEOGRAPHIC_DATA], [GEOGRAPHIC_DATA], Co. [GEOGRAPHIC_DATA], [GEOG…" at bounding box center [393, 541] width 598 height 20
copy span "[GEOGRAPHIC_DATA], [GEOGRAPHIC_DATA], Co. [GEOGRAPHIC_DATA], [GEOGRAPHIC_DATA]"
click at [1050, 32] on link "Download free" at bounding box center [1070, 31] width 126 height 32
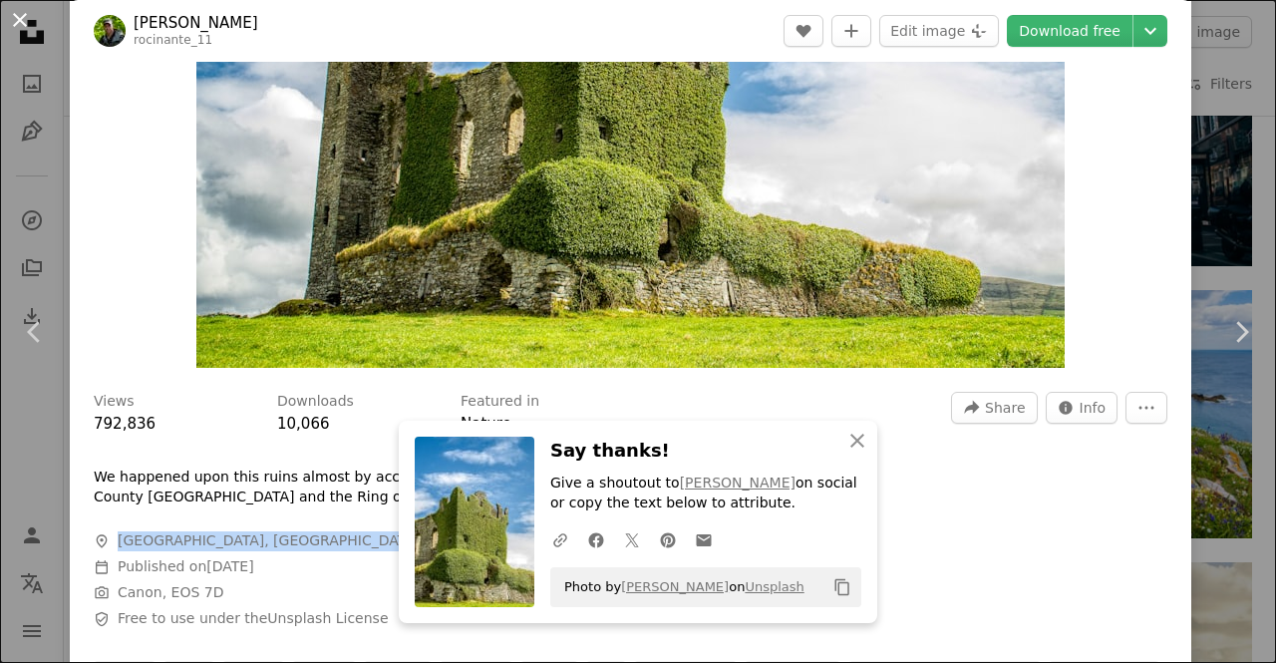
click at [25, 19] on button "An X shape" at bounding box center [20, 20] width 24 height 24
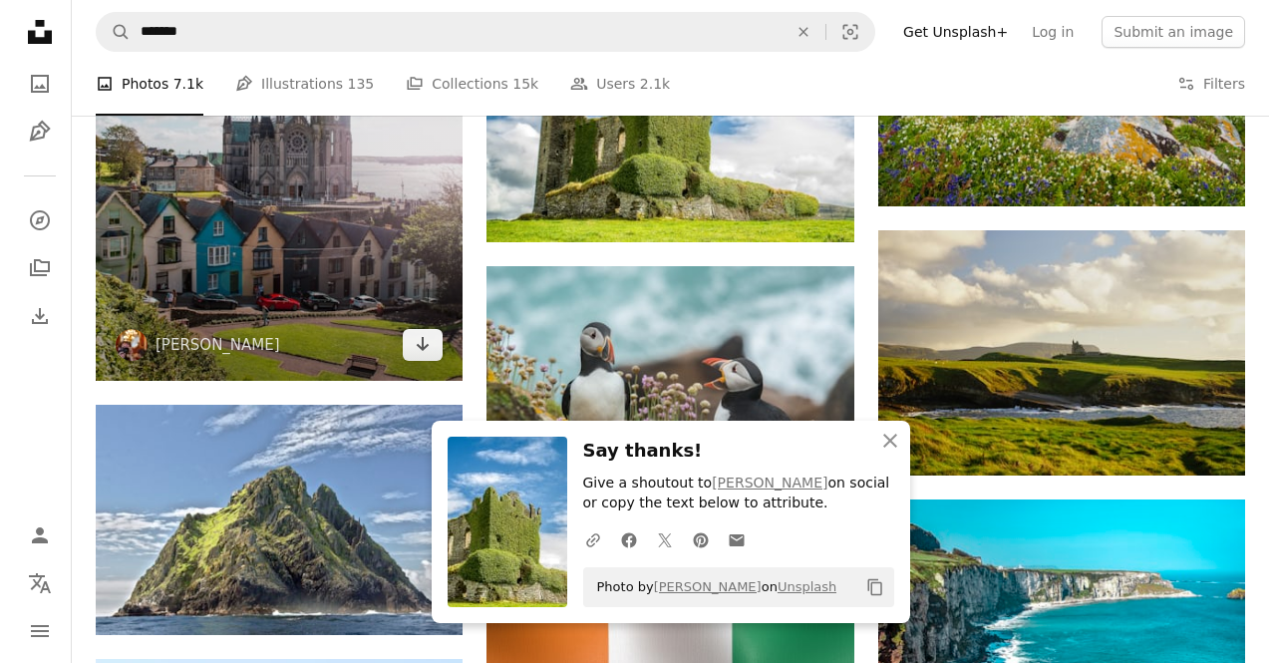
scroll to position [2891, 0]
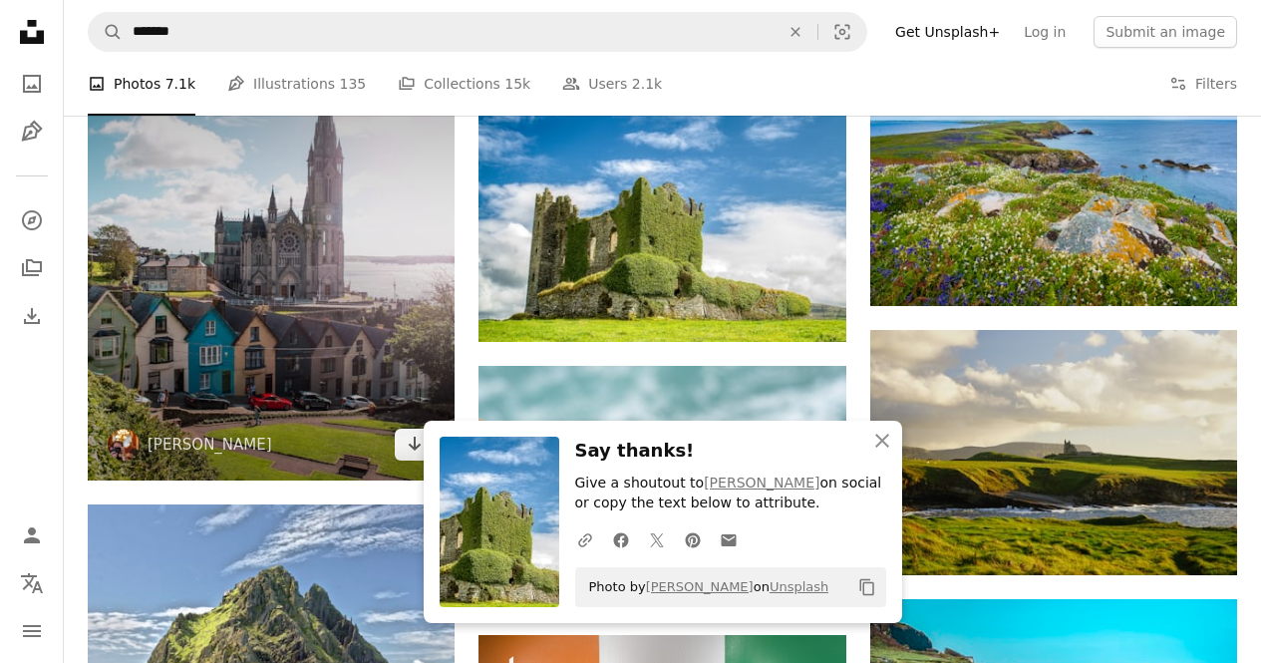
click at [298, 250] on img at bounding box center [271, 250] width 367 height 459
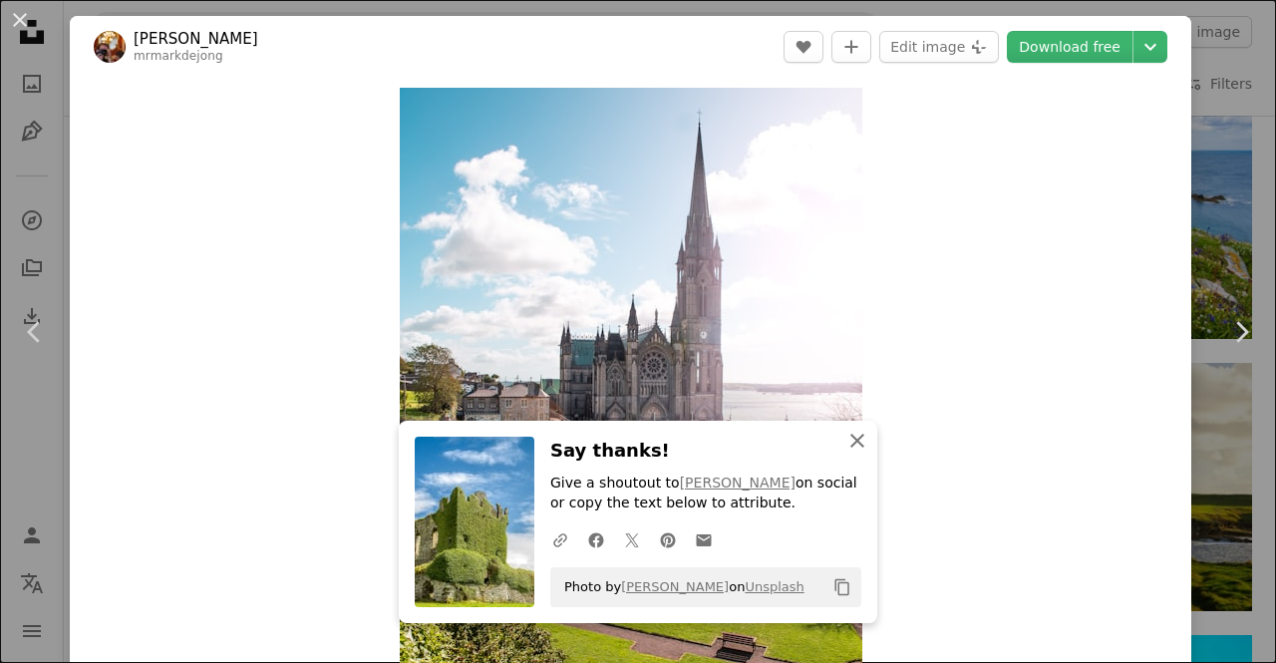
click at [859, 439] on icon "An X shape" at bounding box center [857, 441] width 24 height 24
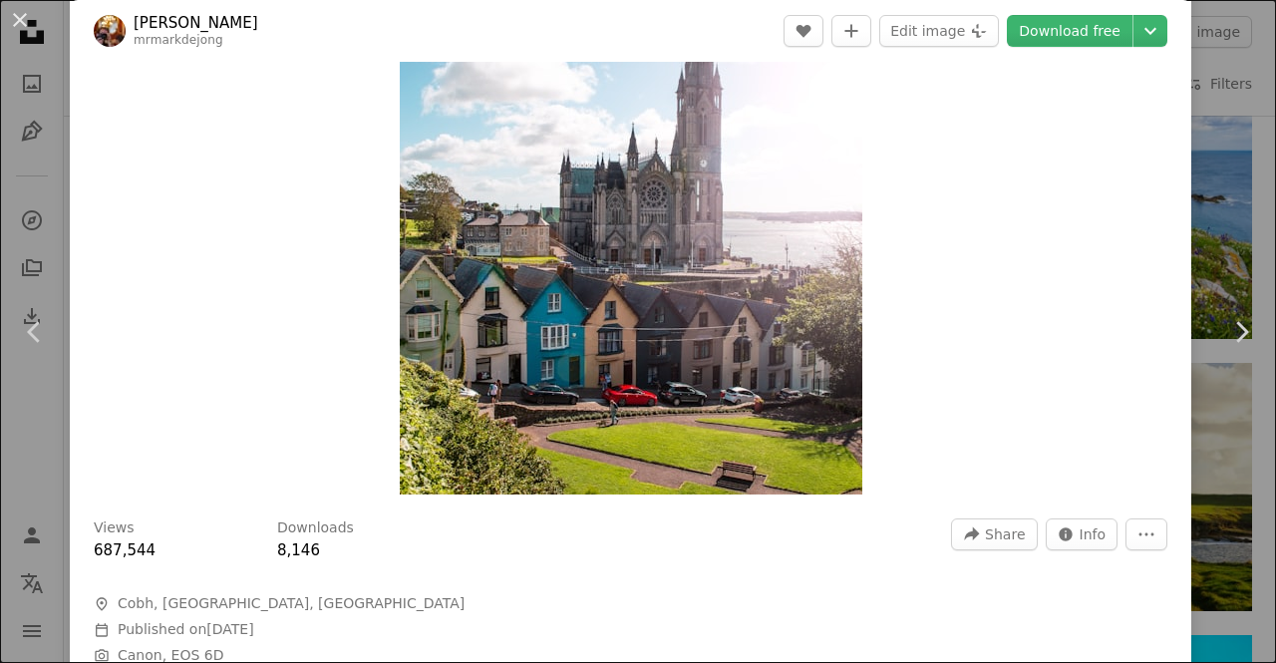
scroll to position [100, 0]
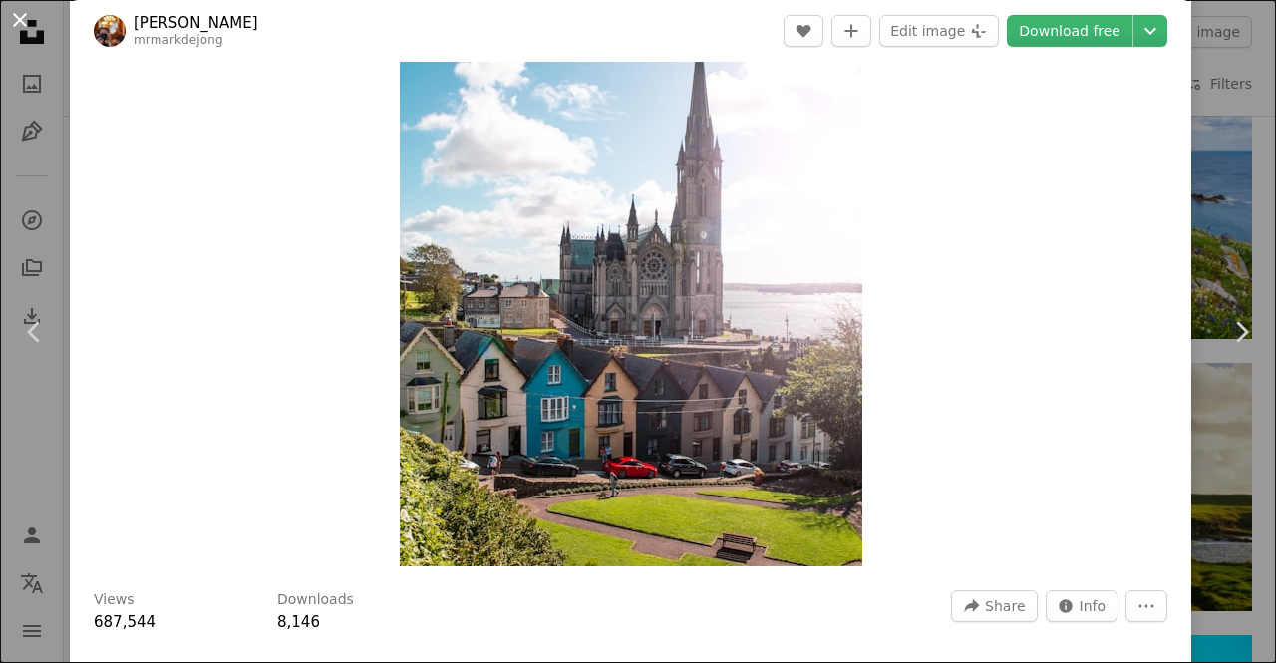
click at [14, 23] on button "An X shape" at bounding box center [20, 20] width 24 height 24
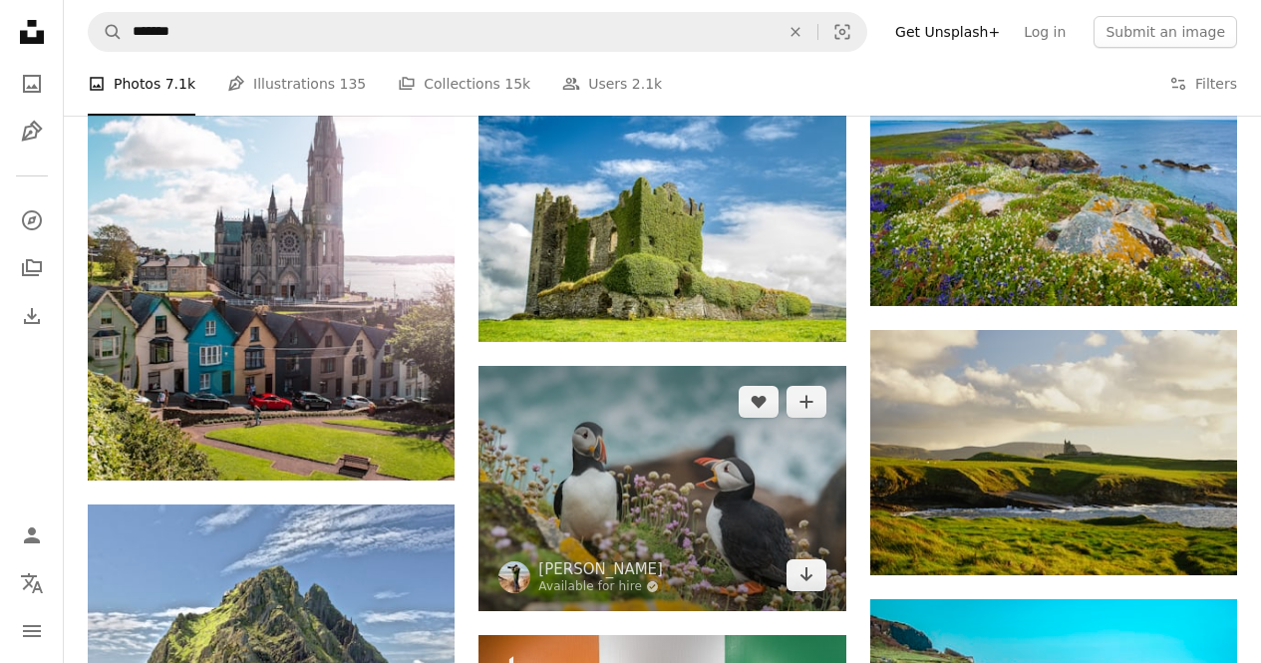
click at [684, 422] on img at bounding box center [662, 488] width 367 height 245
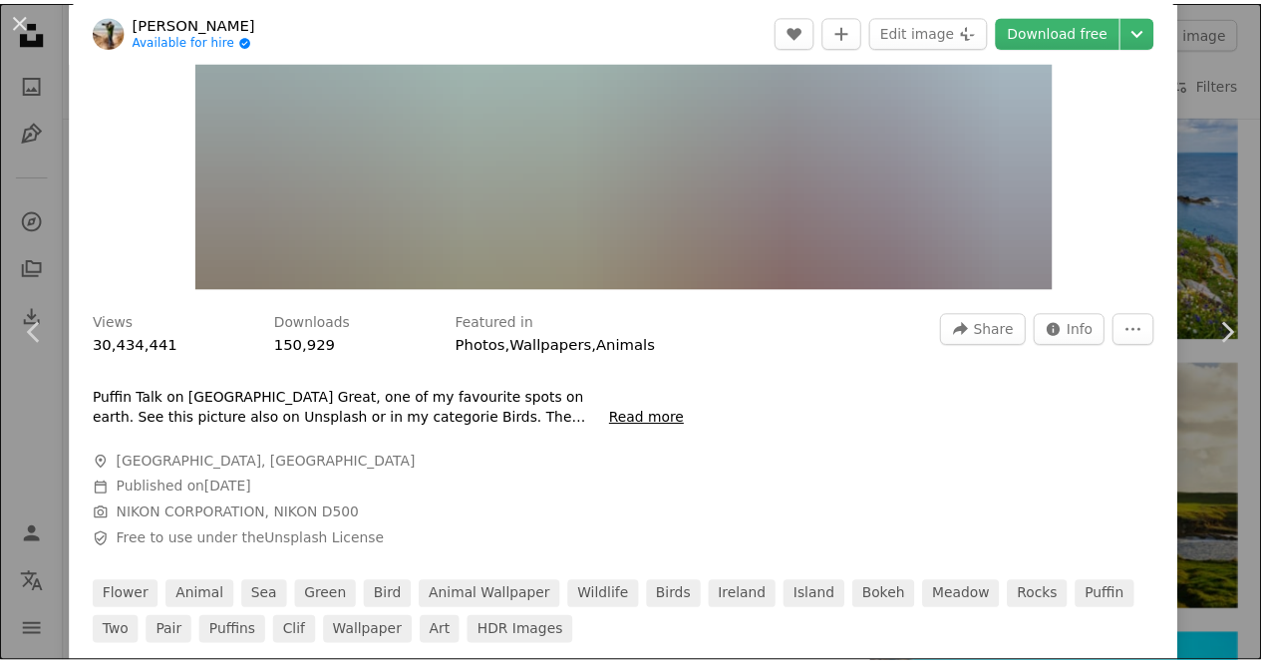
scroll to position [399, 0]
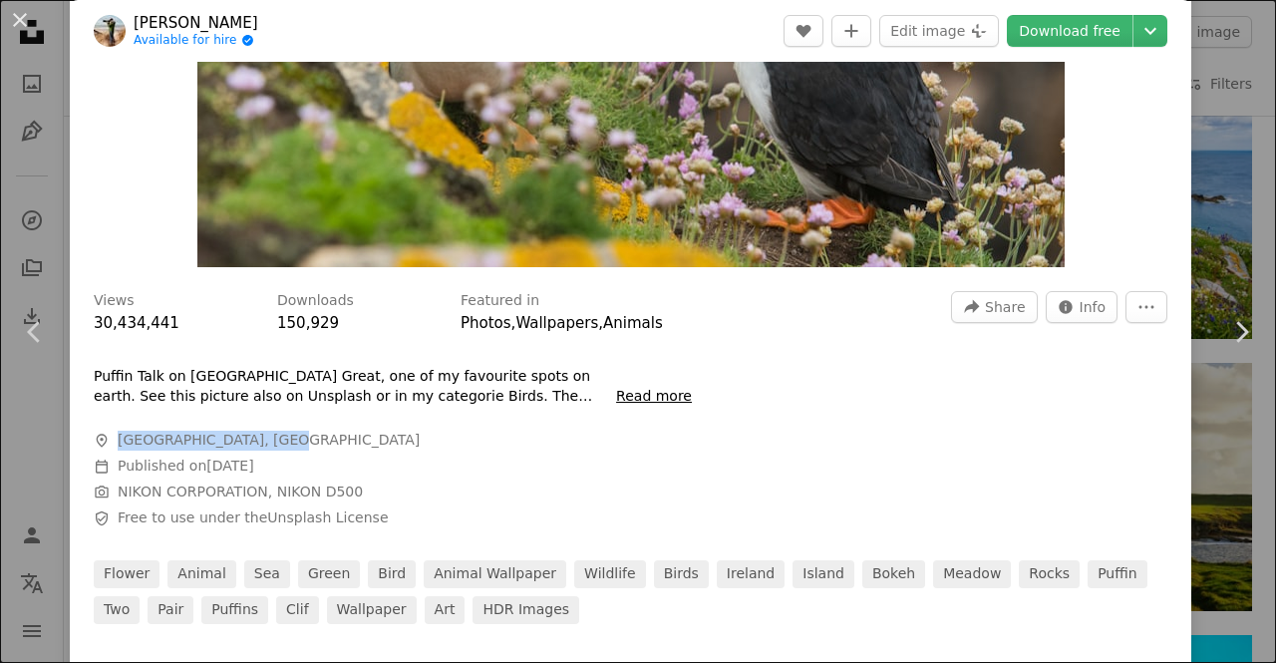
drag, startPoint x: 265, startPoint y: 428, endPoint x: 270, endPoint y: 442, distance: 14.8
click at [270, 442] on div "Puffin Talk on [GEOGRAPHIC_DATA] Great, one of my favourite spots on earth. See…" at bounding box center [393, 448] width 598 height 162
click at [1037, 27] on link "Download free" at bounding box center [1070, 31] width 126 height 32
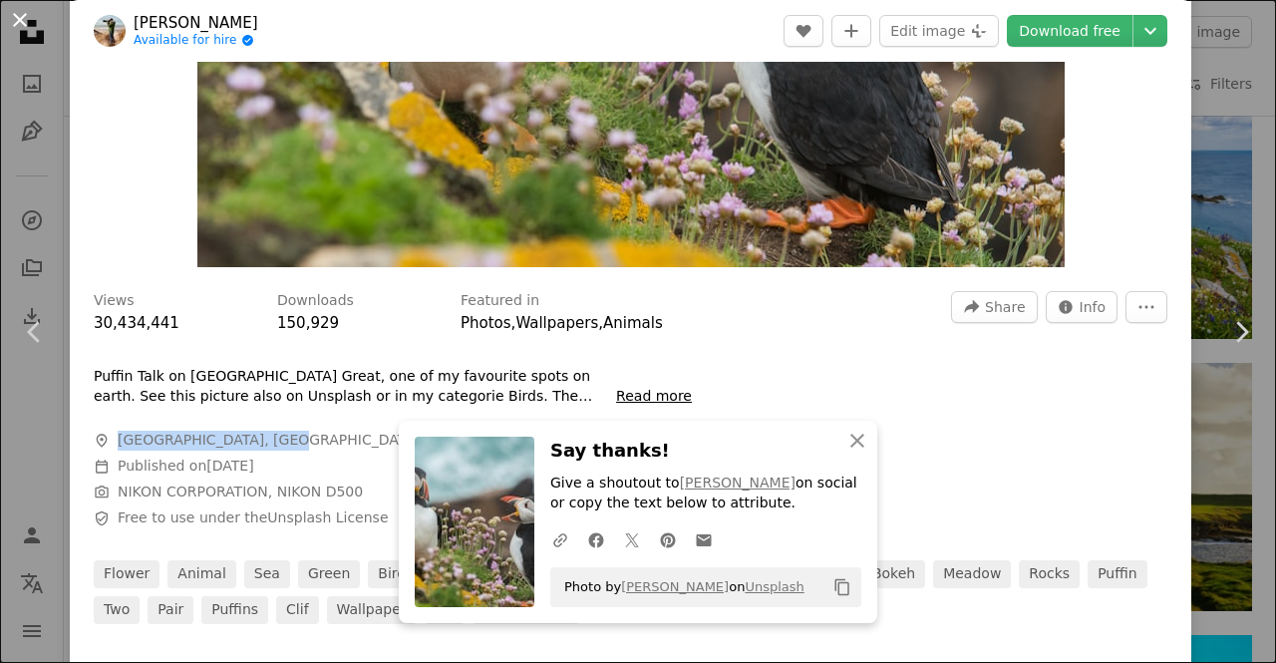
click at [23, 19] on button "An X shape" at bounding box center [20, 20] width 24 height 24
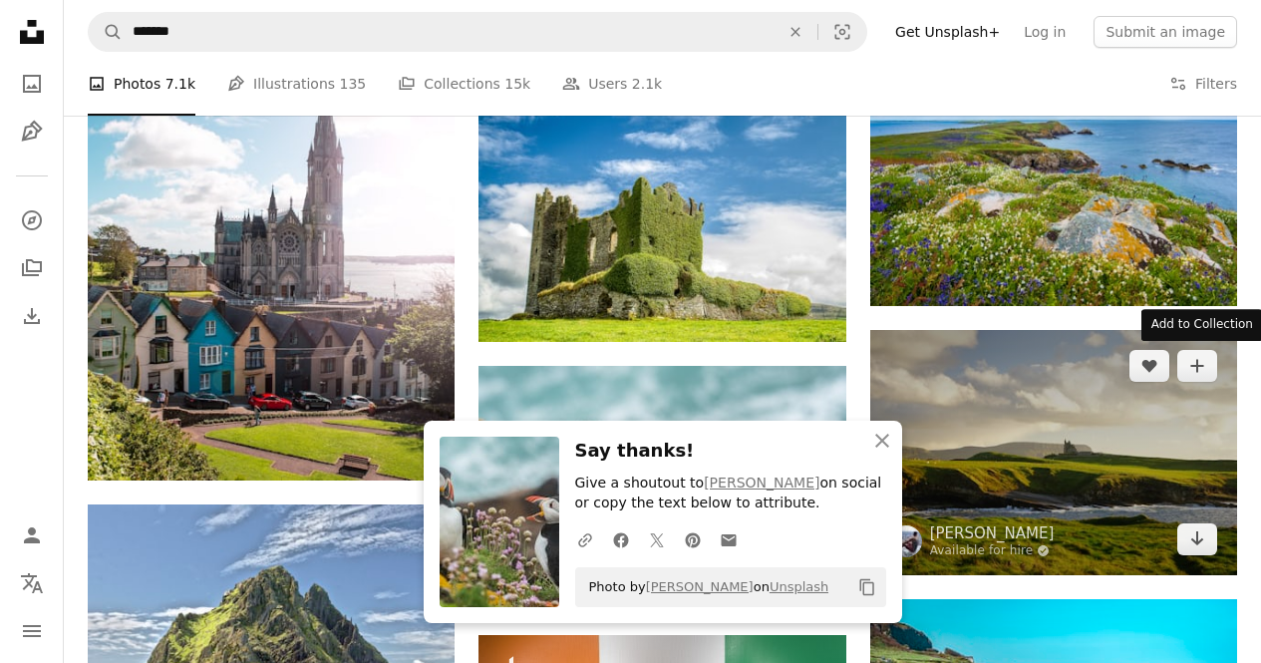
scroll to position [3091, 0]
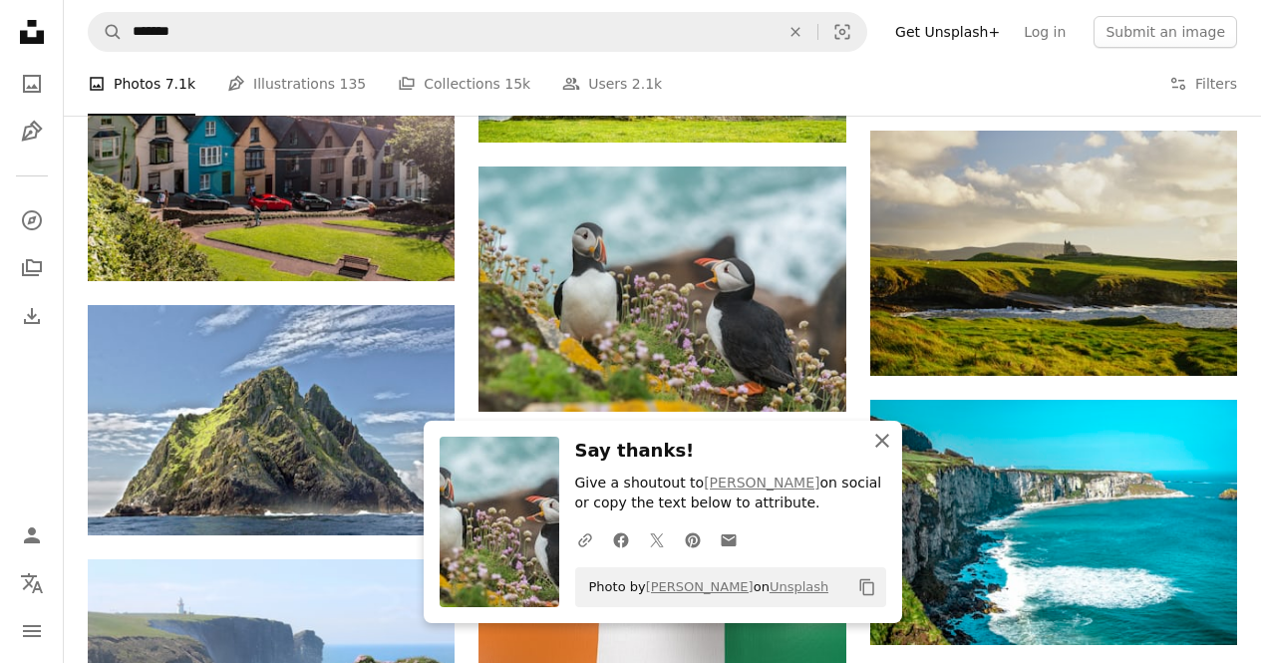
click at [886, 443] on icon "An X shape" at bounding box center [882, 441] width 24 height 24
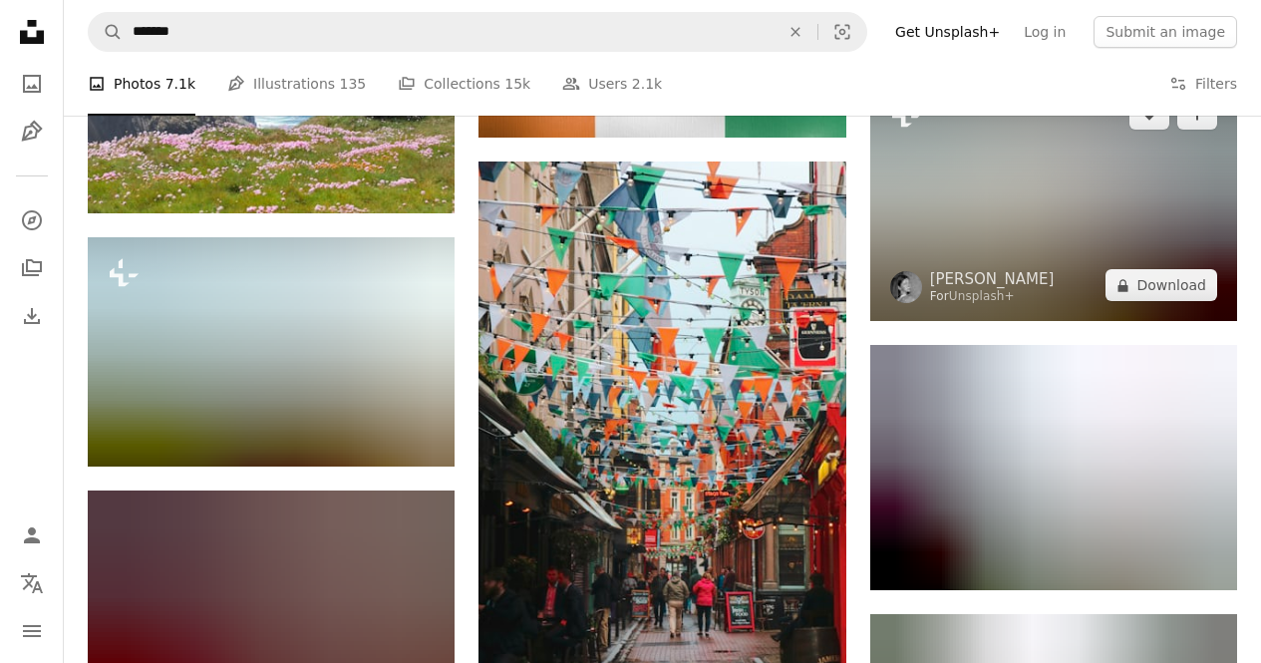
scroll to position [3689, 0]
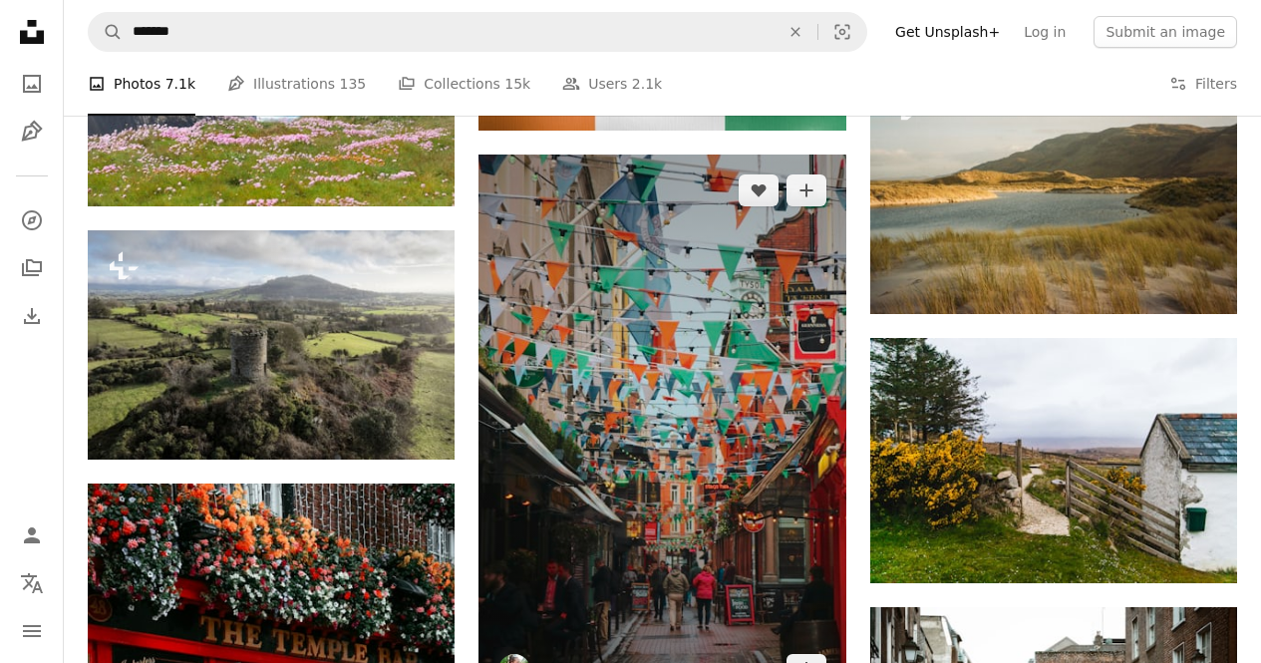
click at [668, 392] on img at bounding box center [662, 430] width 367 height 550
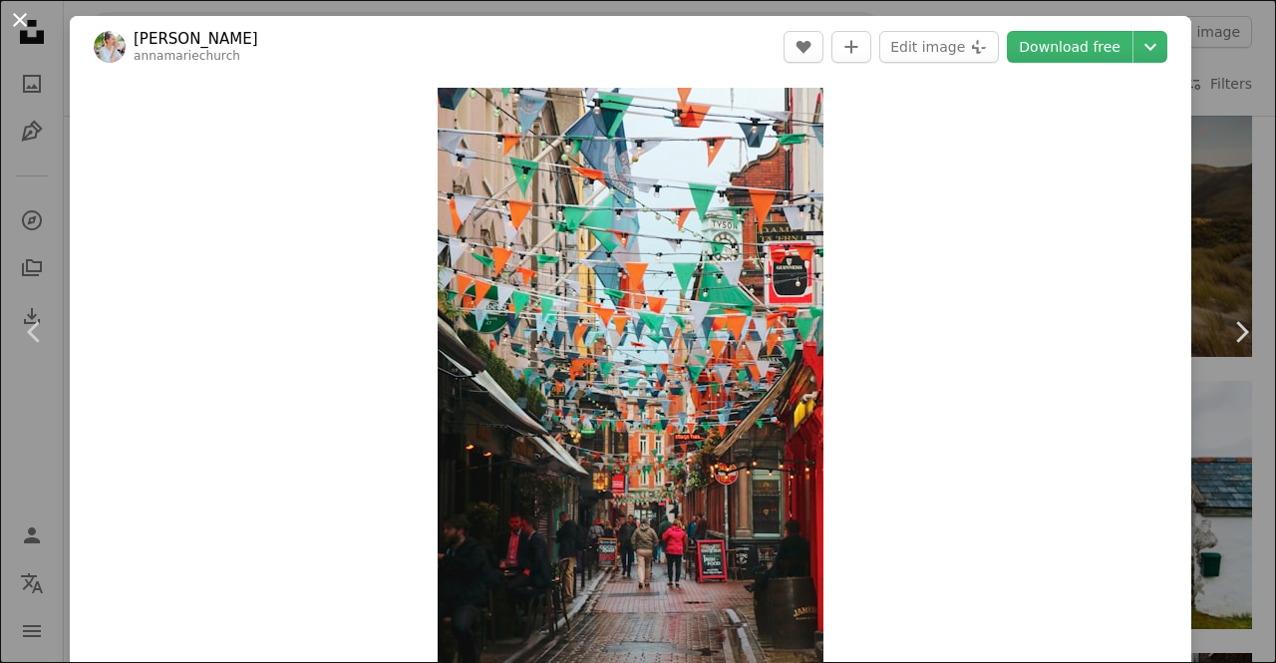
click at [19, 24] on button "An X shape" at bounding box center [20, 20] width 24 height 24
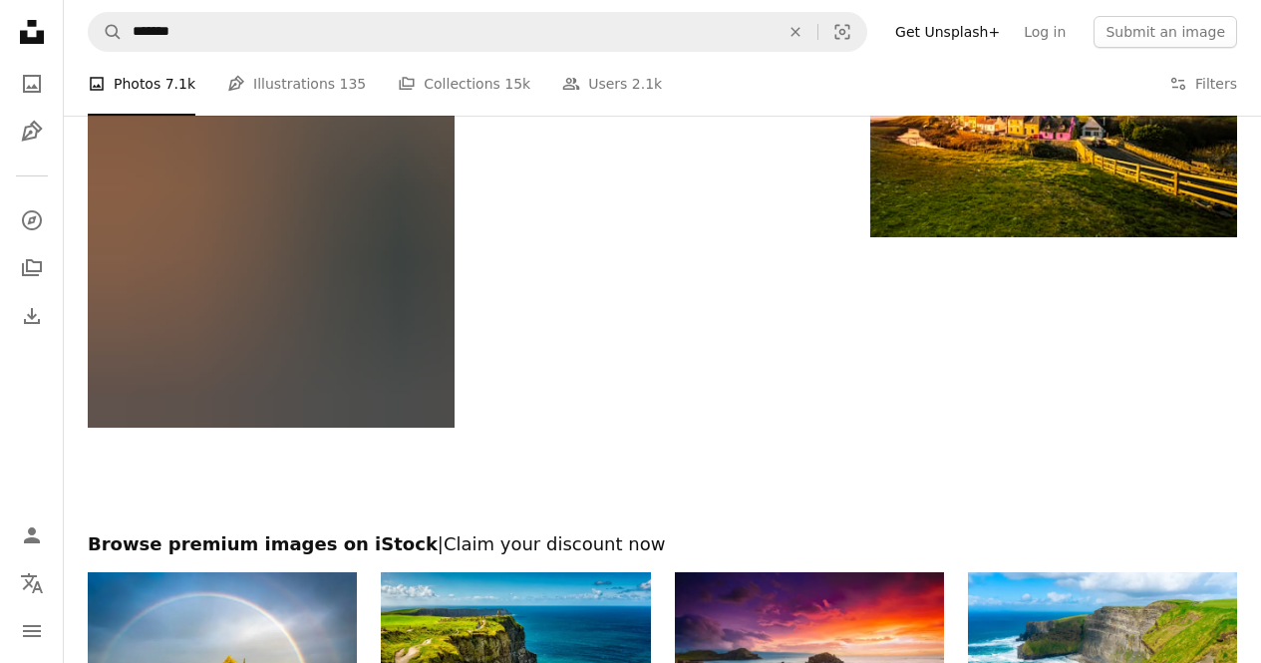
scroll to position [5882, 0]
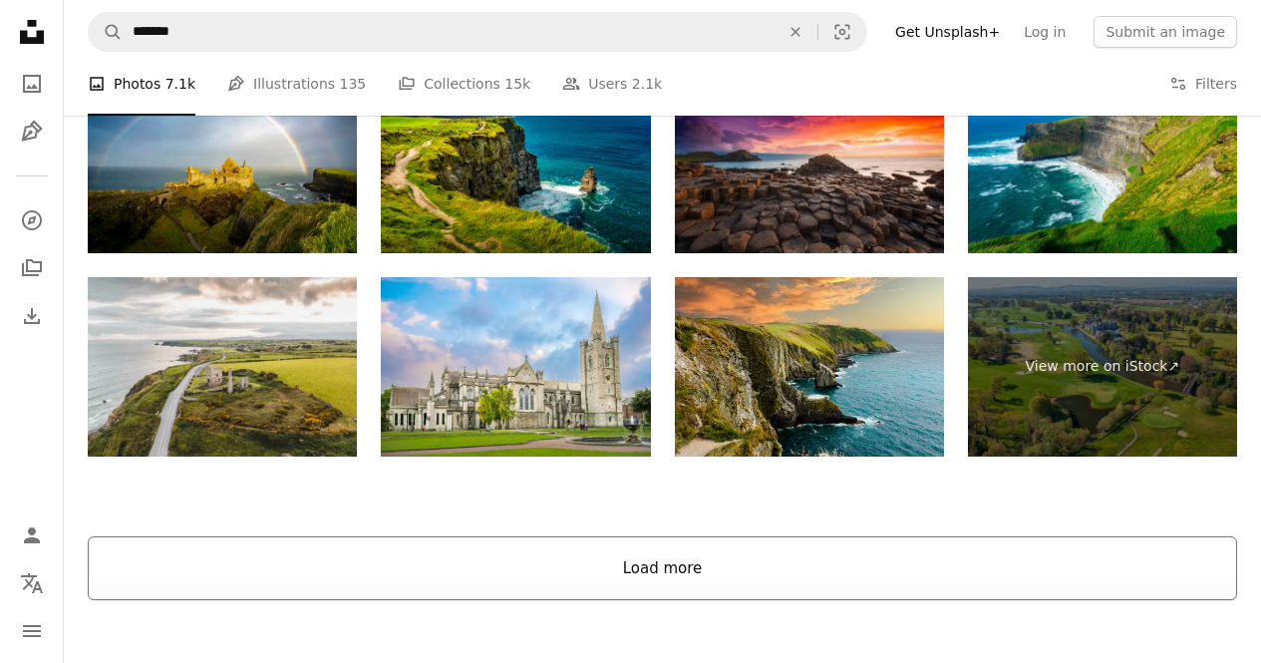
click at [845, 572] on button "Load more" at bounding box center [663, 568] width 1150 height 64
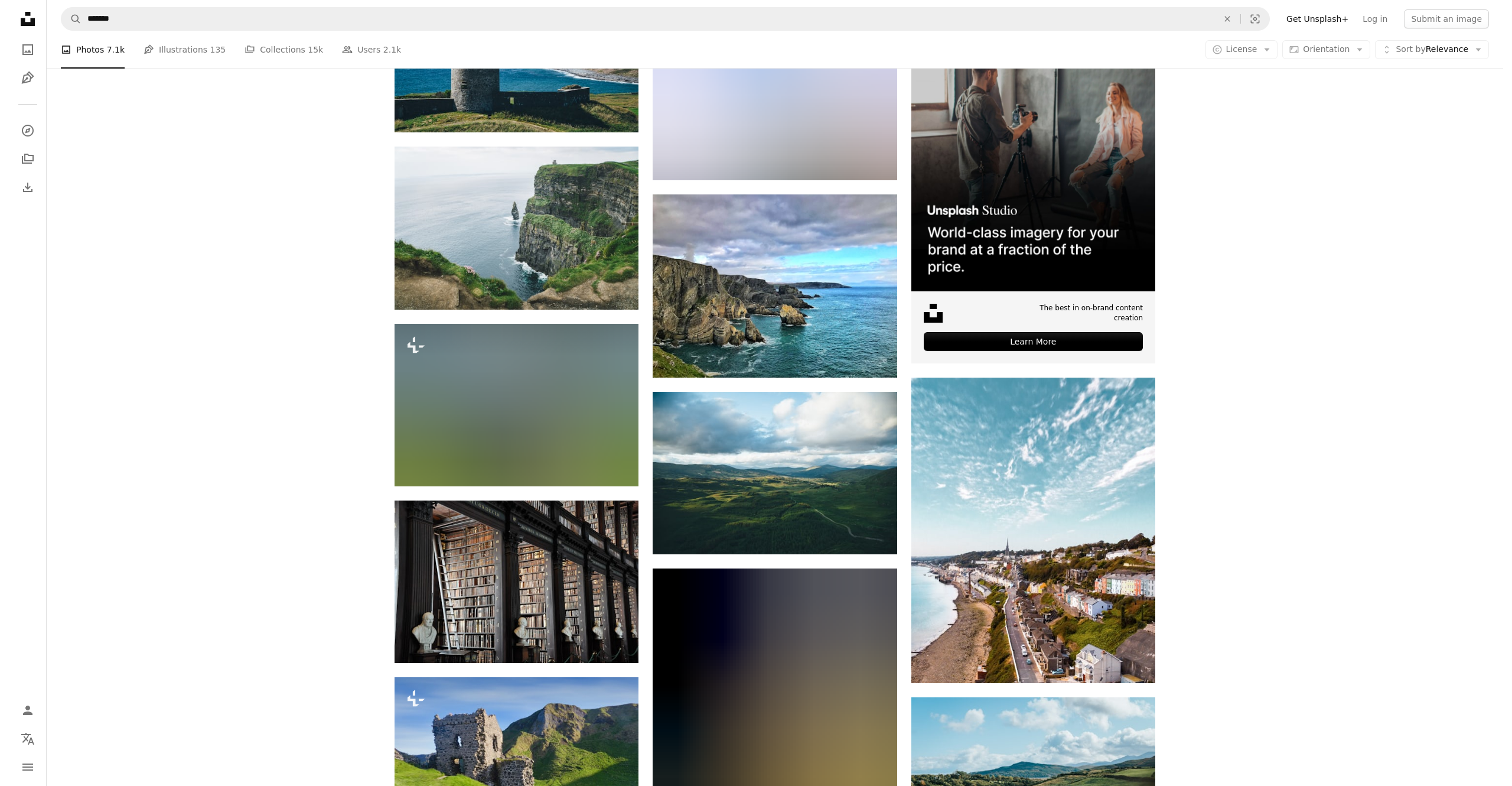
scroll to position [4610, 0]
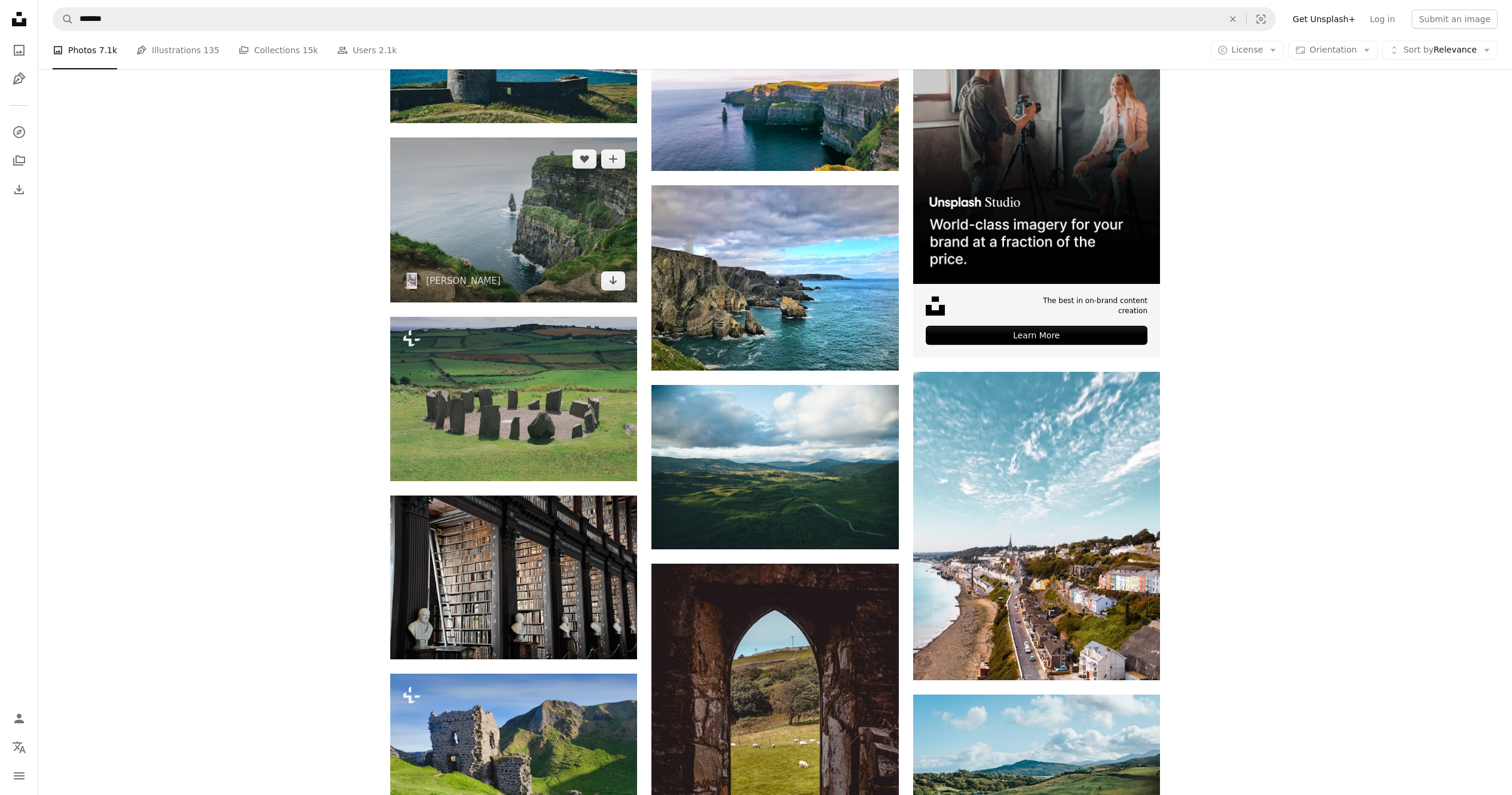
click at [511, 210] on img at bounding box center [514, 219] width 247 height 164
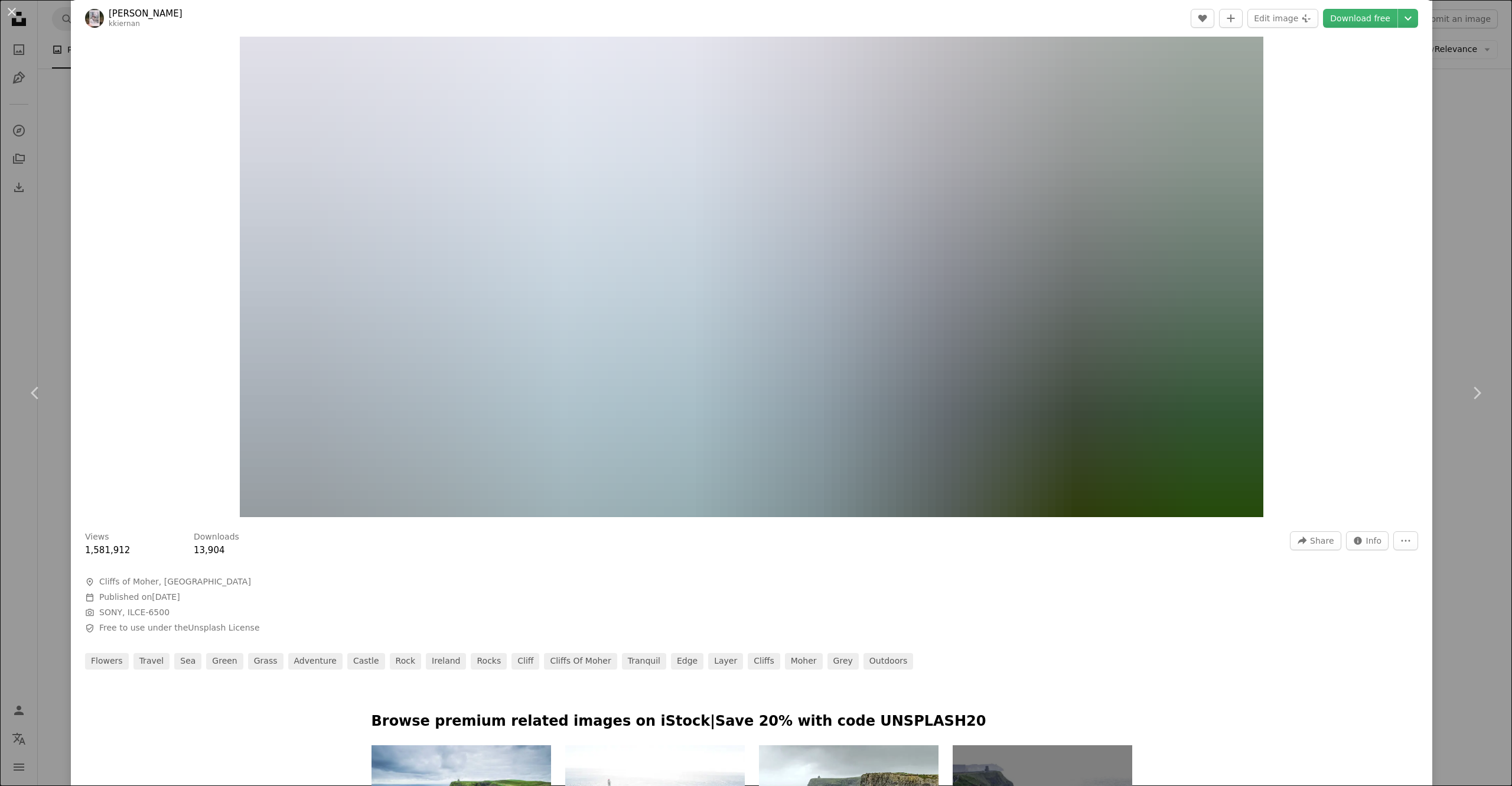
scroll to position [473, 0]
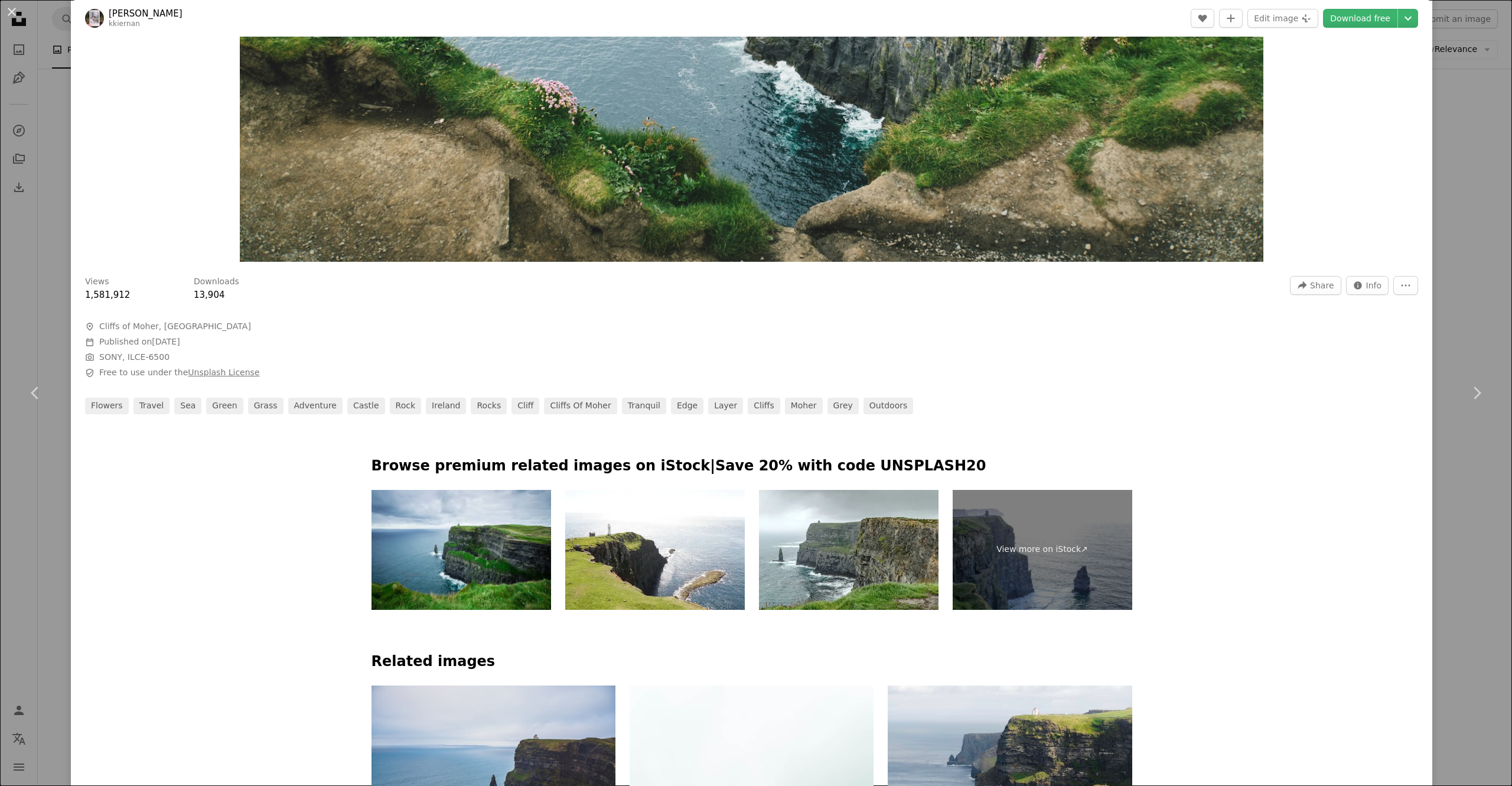
click at [206, 368] on link "Unsplash License" at bounding box center [223, 372] width 72 height 9
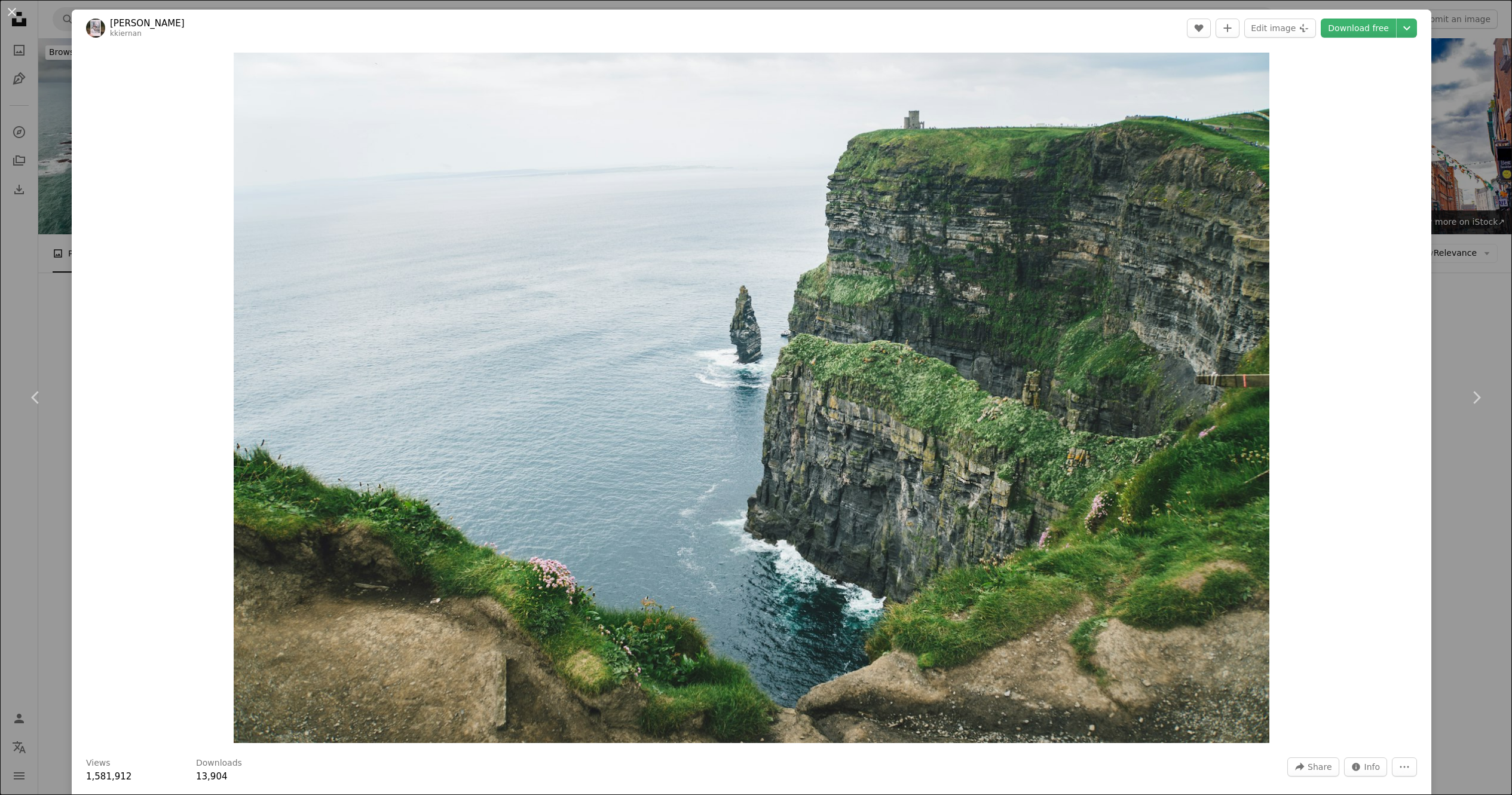
scroll to position [4663, 0]
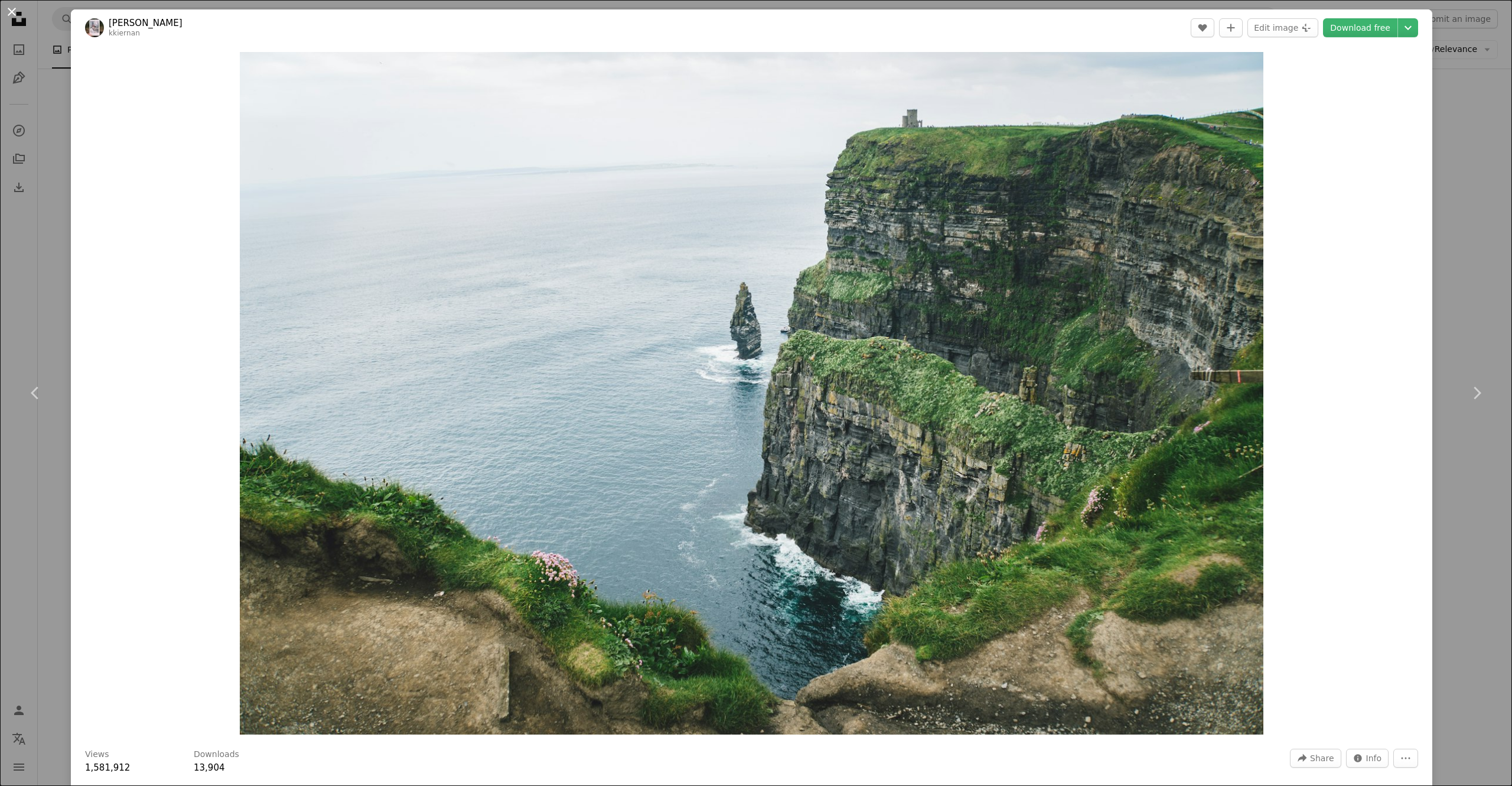
click at [7, 8] on button "An X shape" at bounding box center [12, 12] width 14 height 14
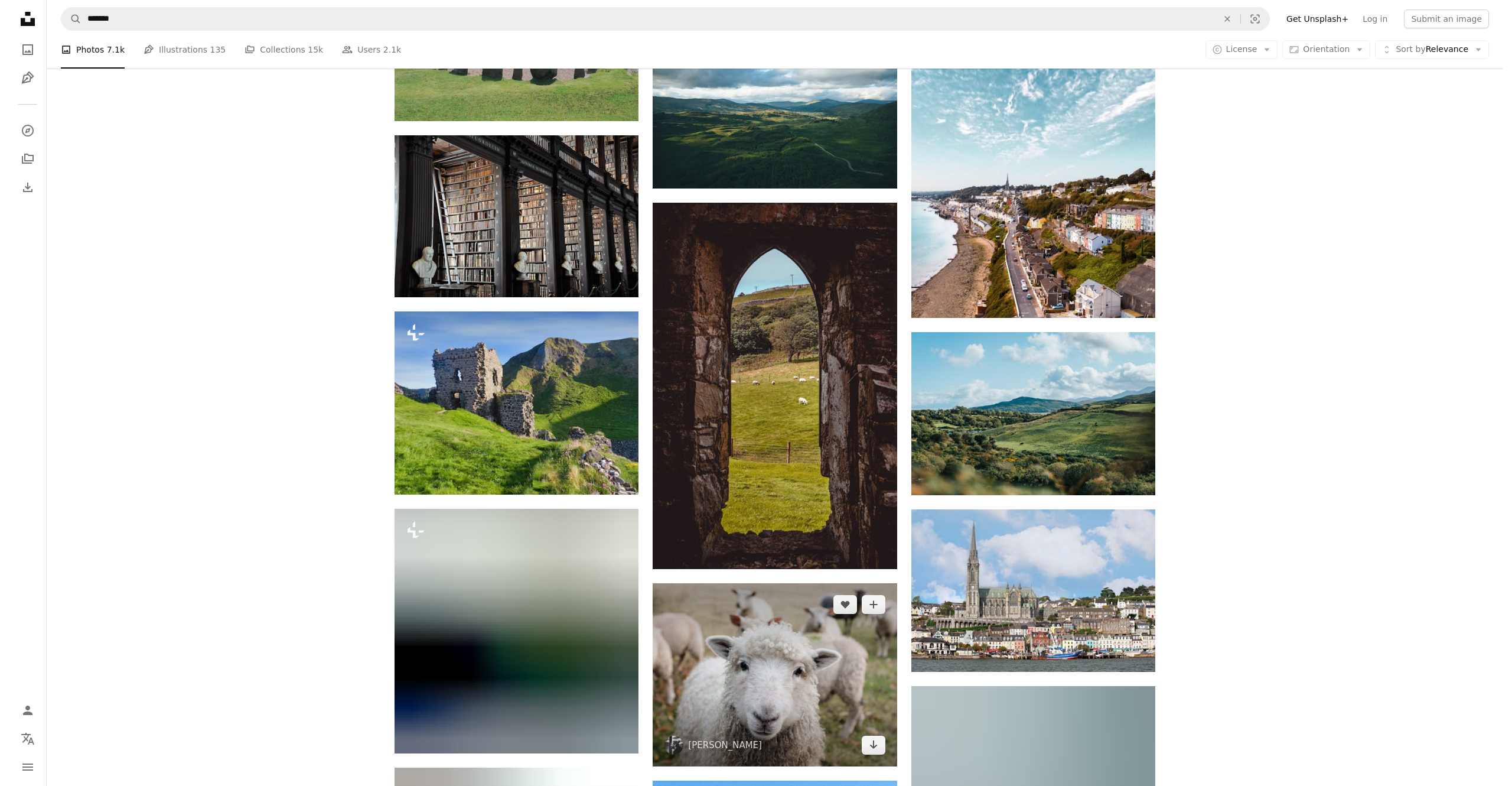
scroll to position [5201, 0]
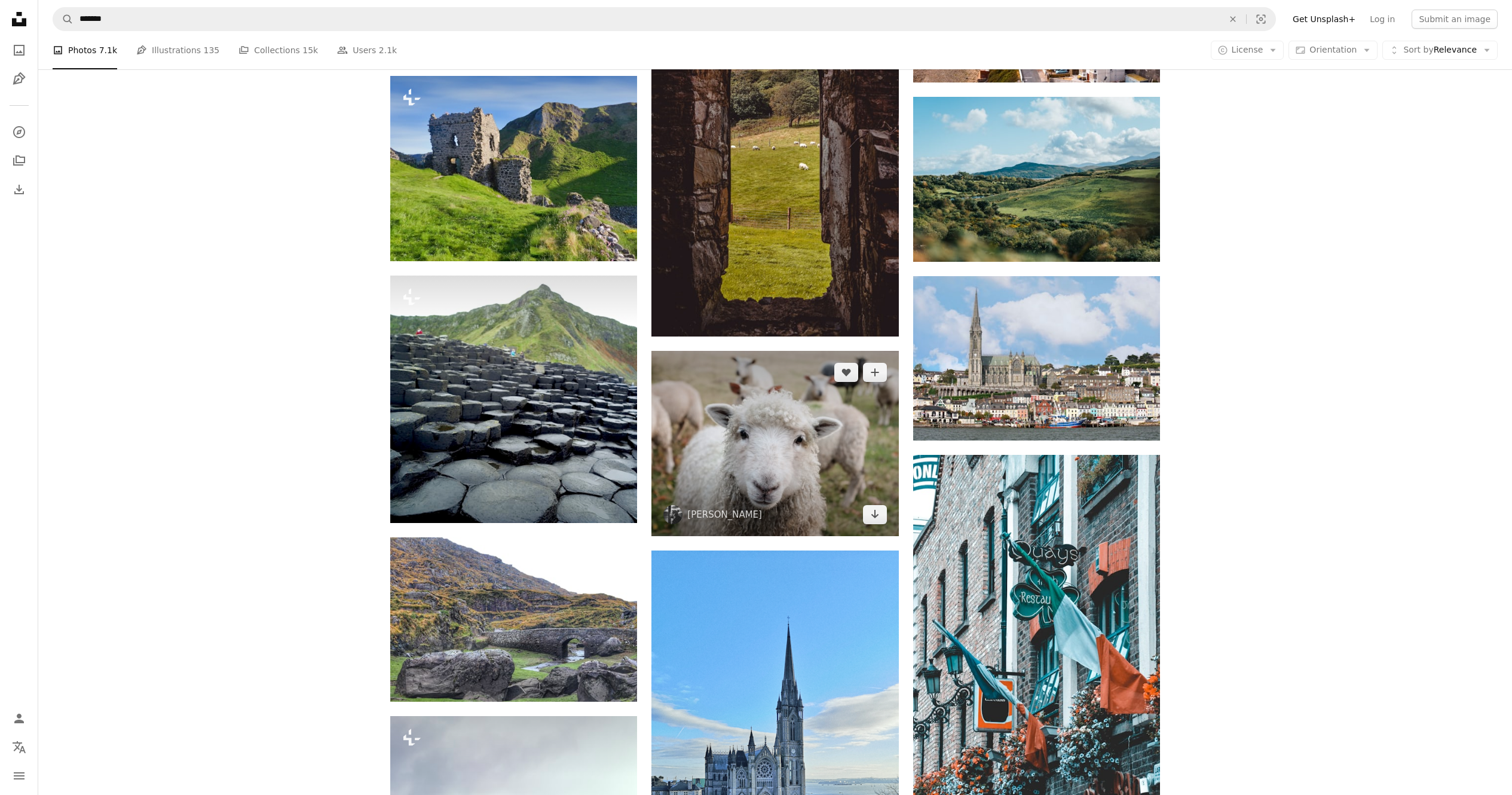
click at [764, 397] on img at bounding box center [775, 443] width 247 height 185
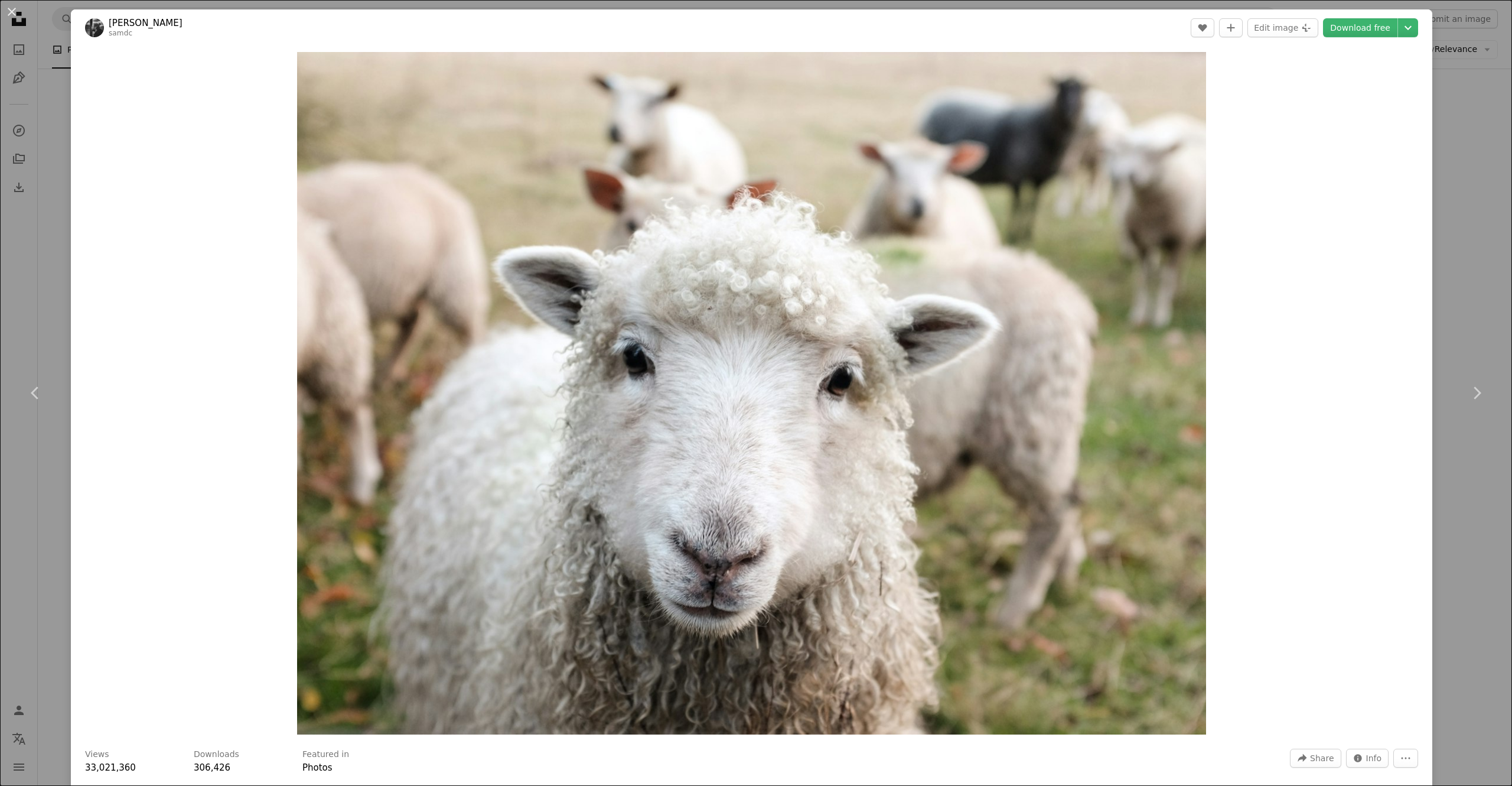
scroll to position [118, 0]
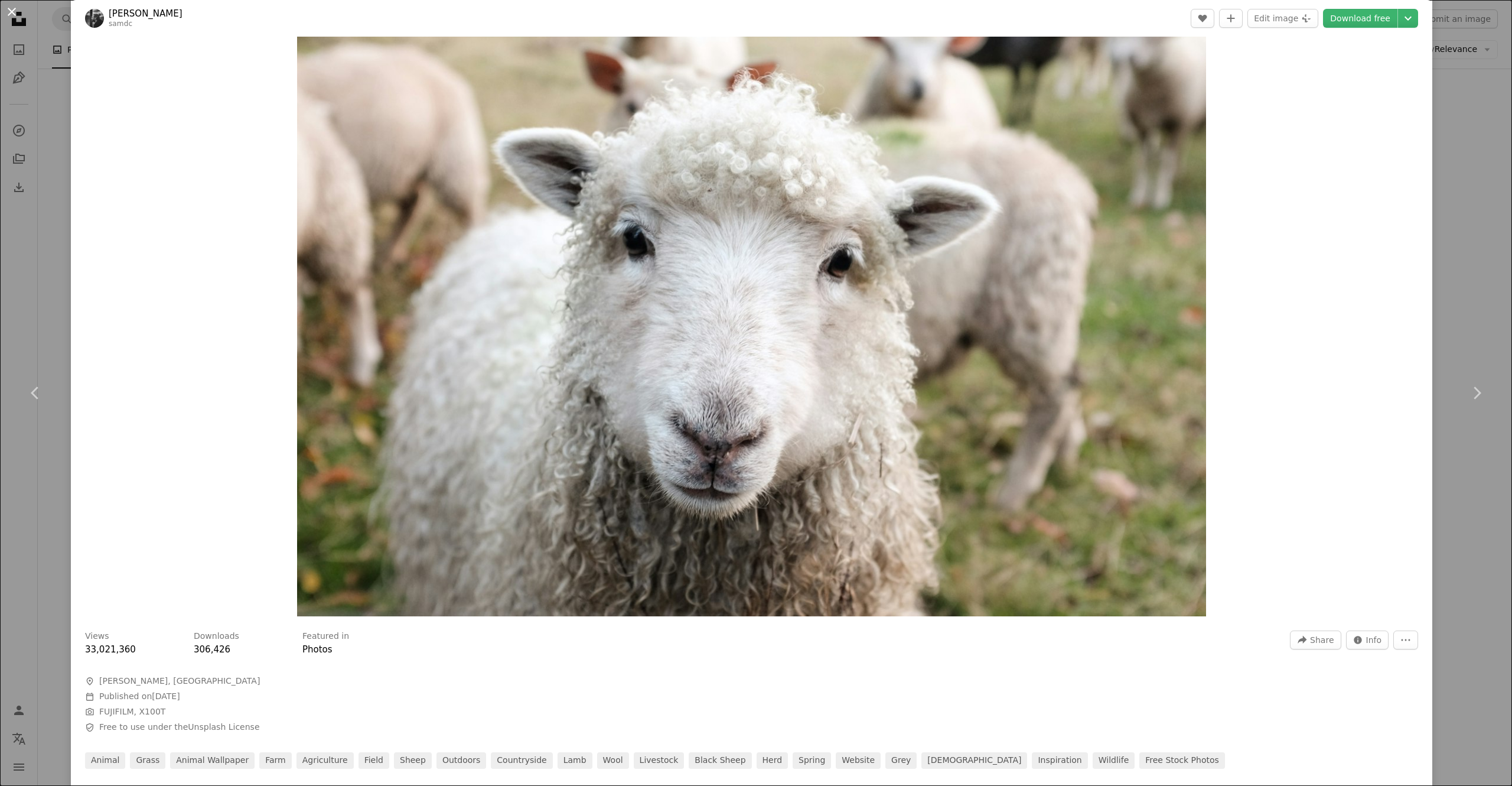
click at [12, 14] on button "An X shape" at bounding box center [12, 12] width 14 height 14
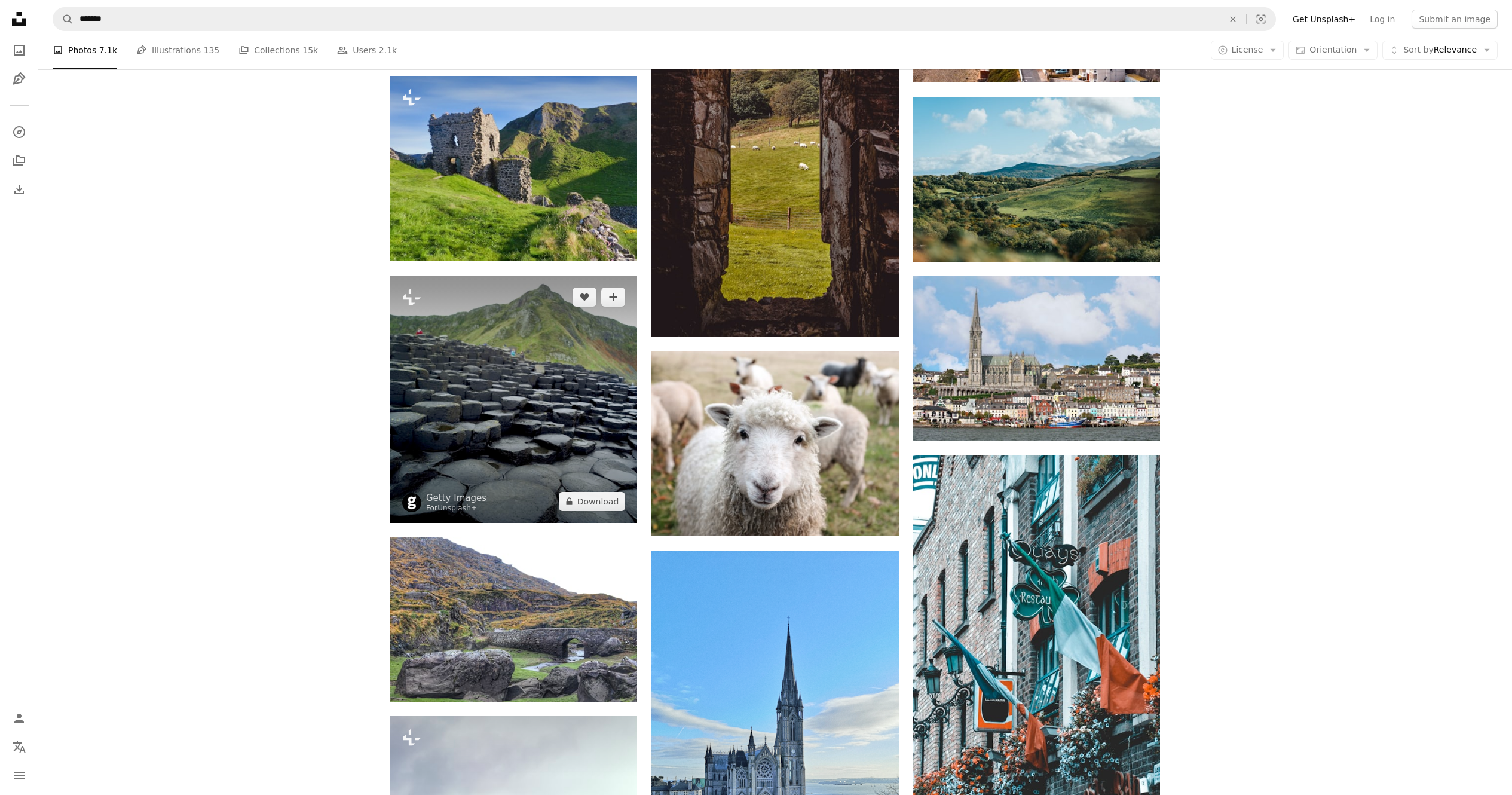
click at [474, 355] on img at bounding box center [514, 399] width 247 height 247
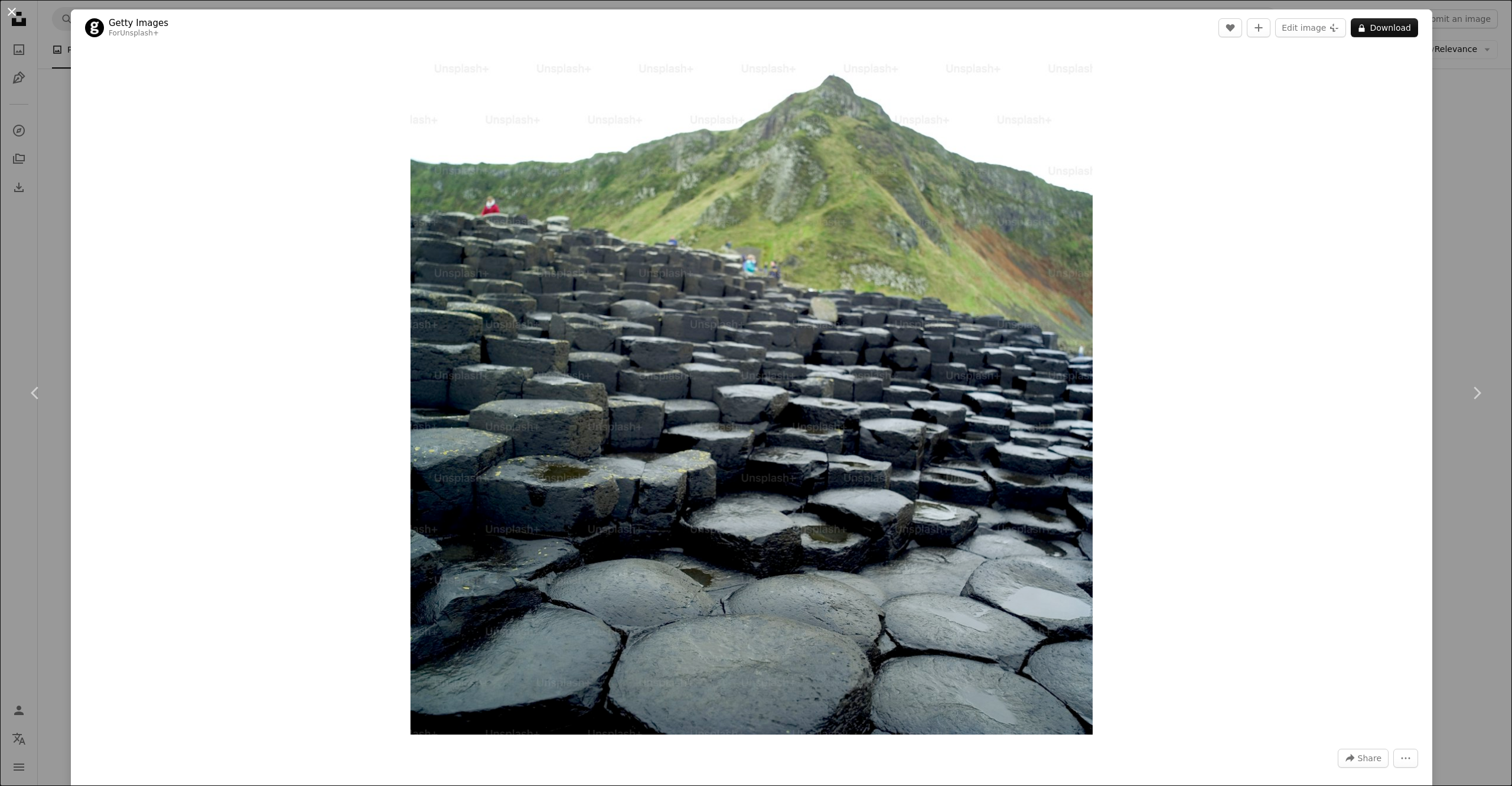
click at [15, 18] on button "An X shape" at bounding box center [12, 12] width 14 height 14
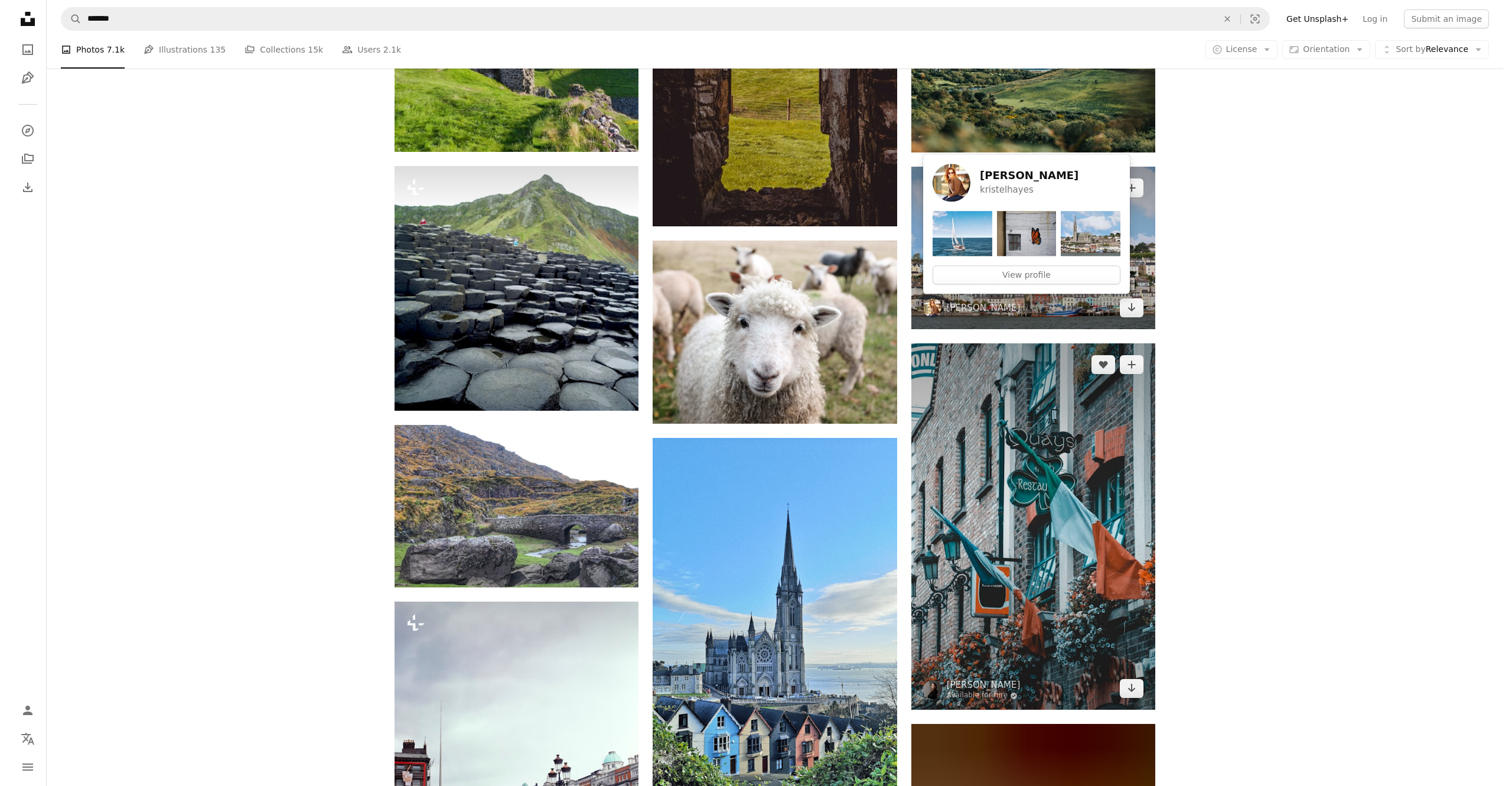
scroll to position [5319, 0]
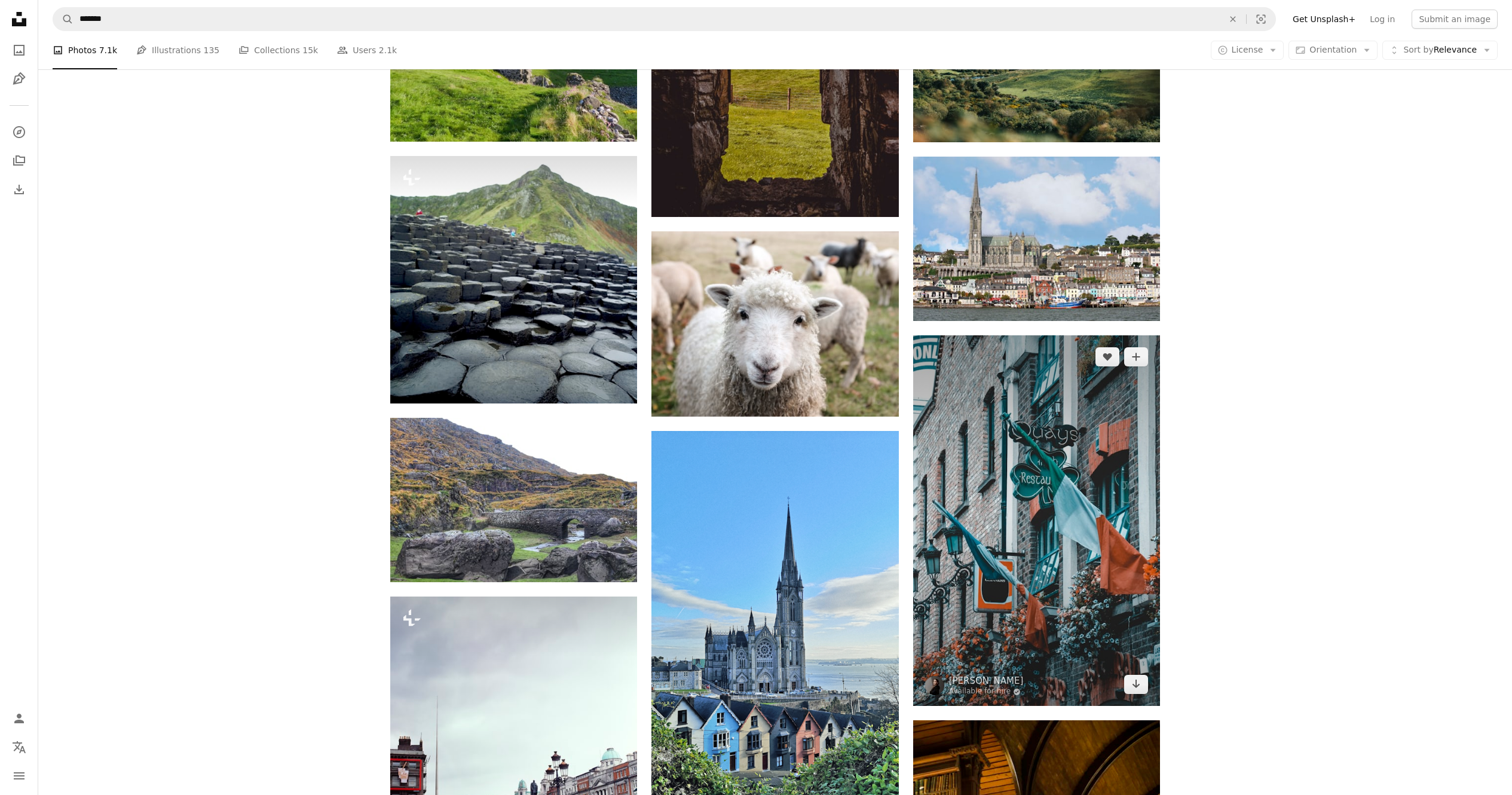
click at [764, 397] on img at bounding box center [1037, 520] width 247 height 371
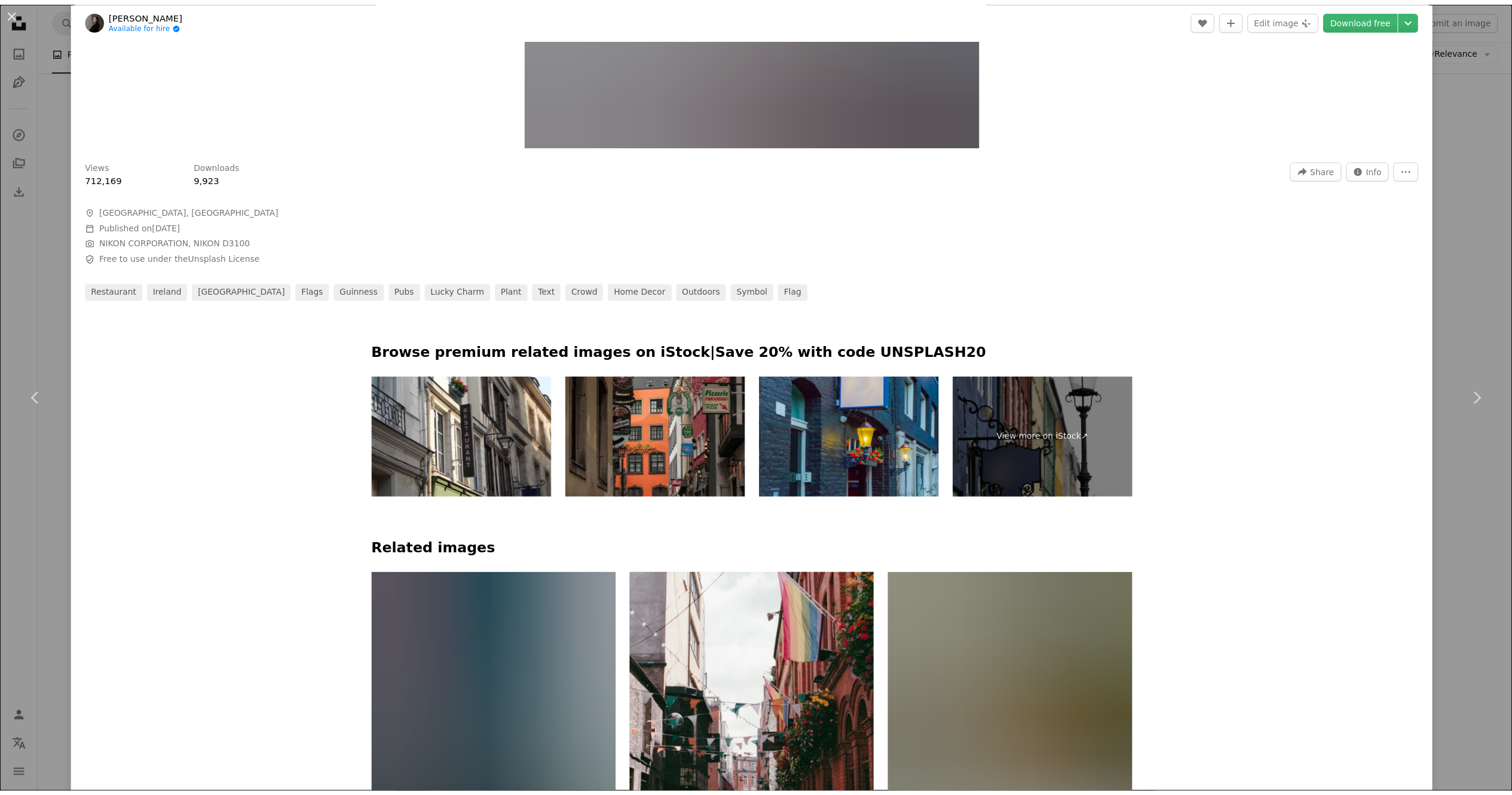
scroll to position [119, 0]
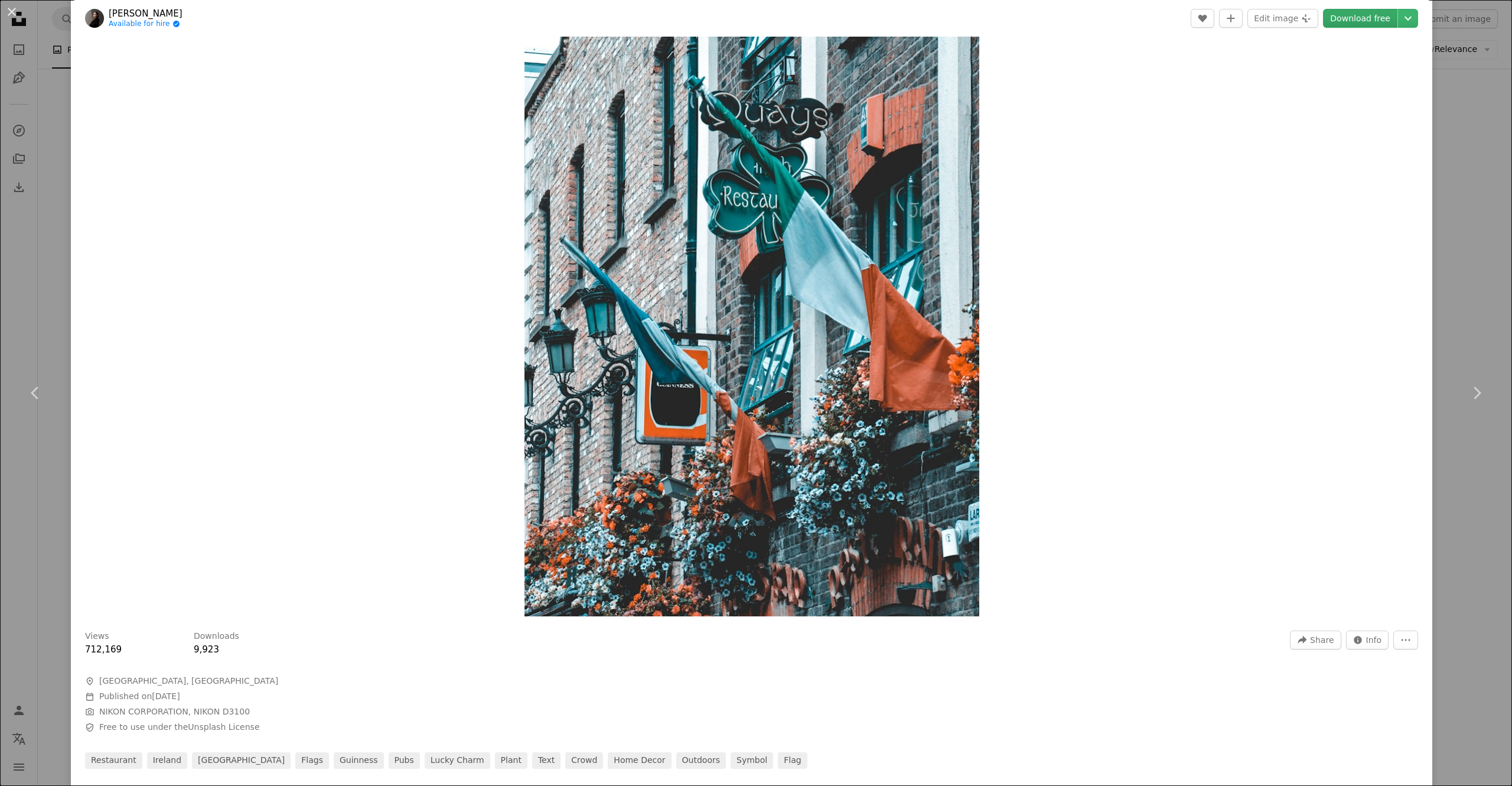
click at [755, 11] on link "Download free" at bounding box center [1360, 18] width 75 height 19
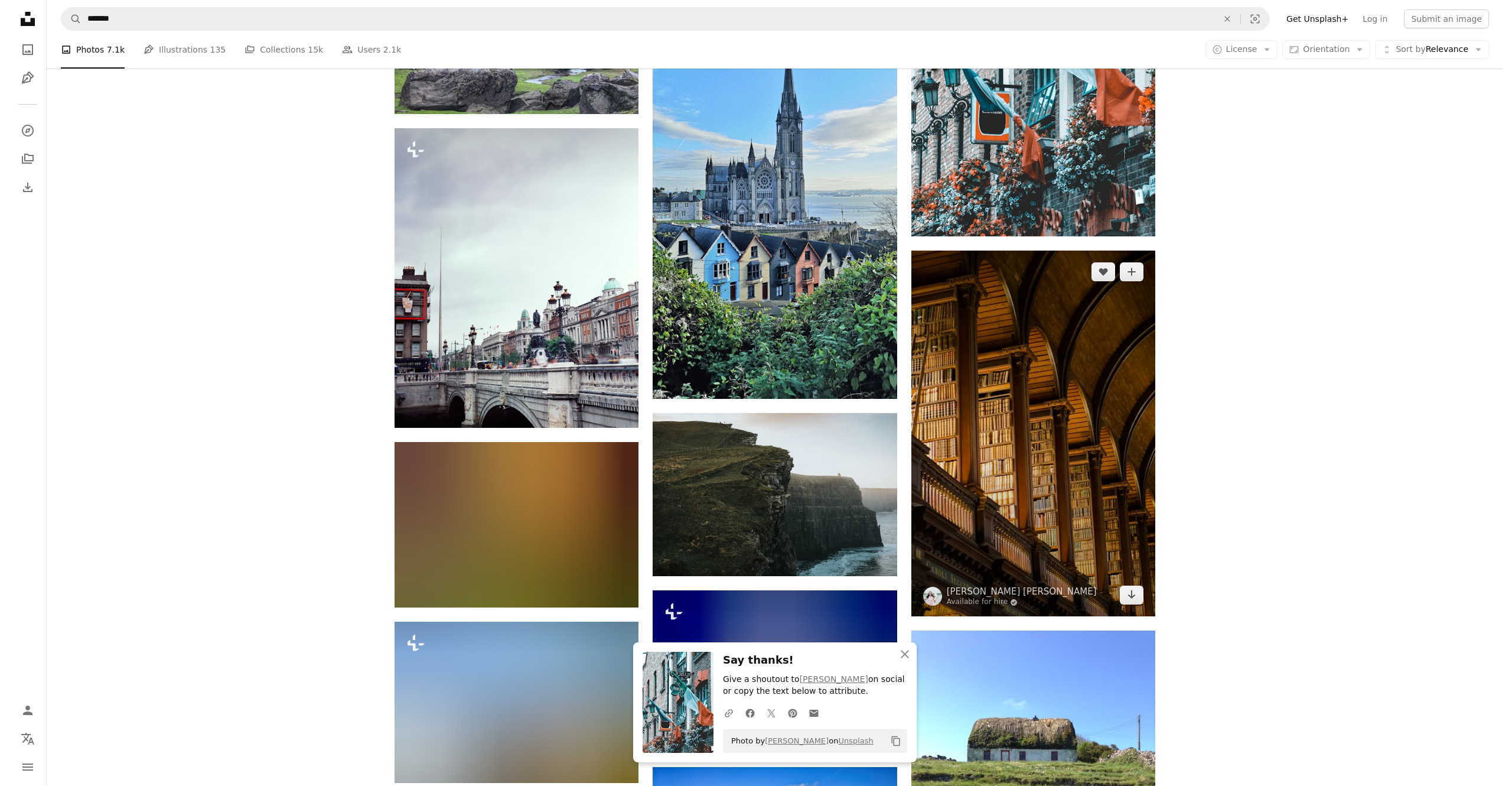
scroll to position [5792, 0]
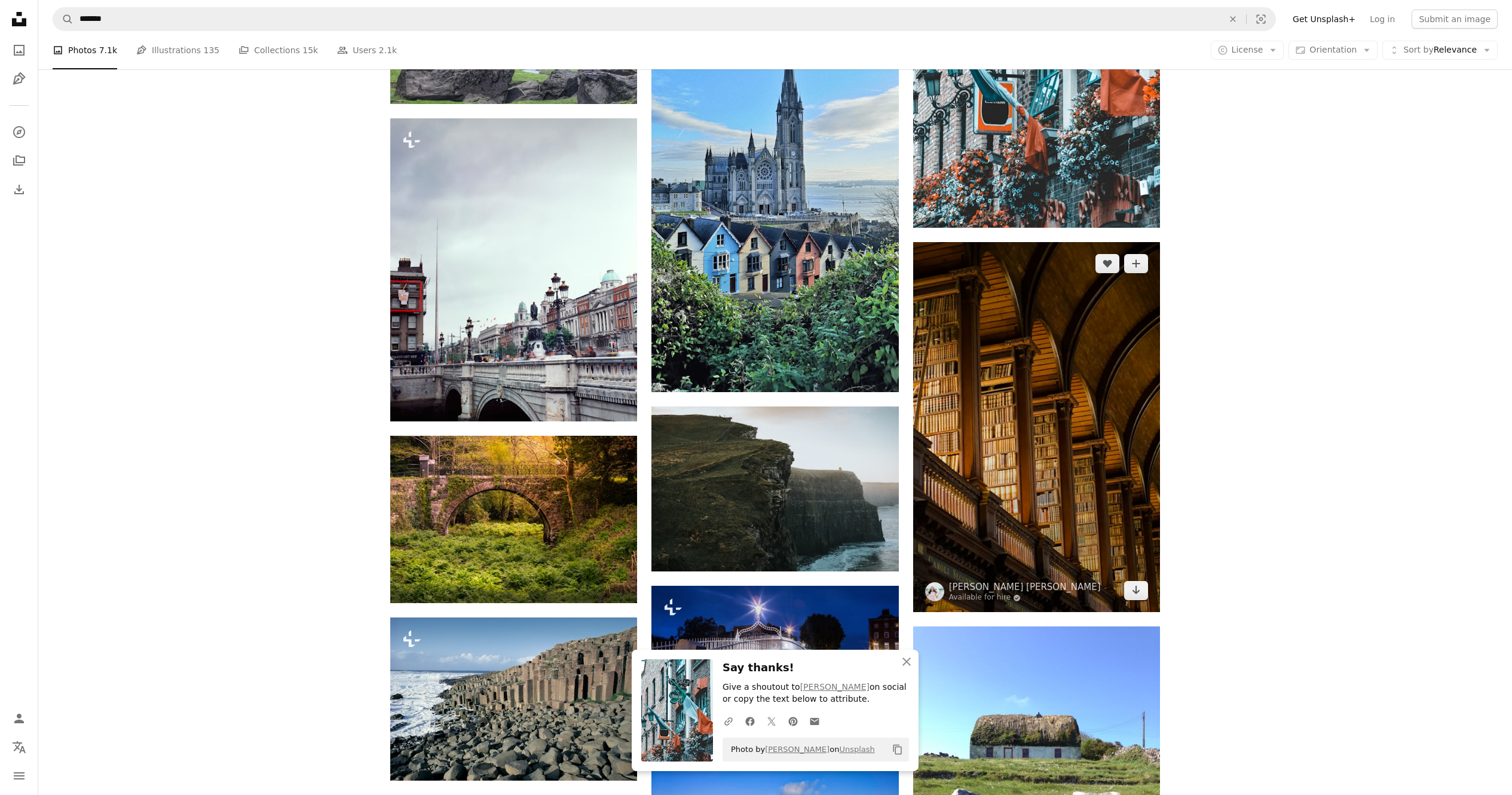
click at [764, 397] on img at bounding box center [1037, 427] width 247 height 370
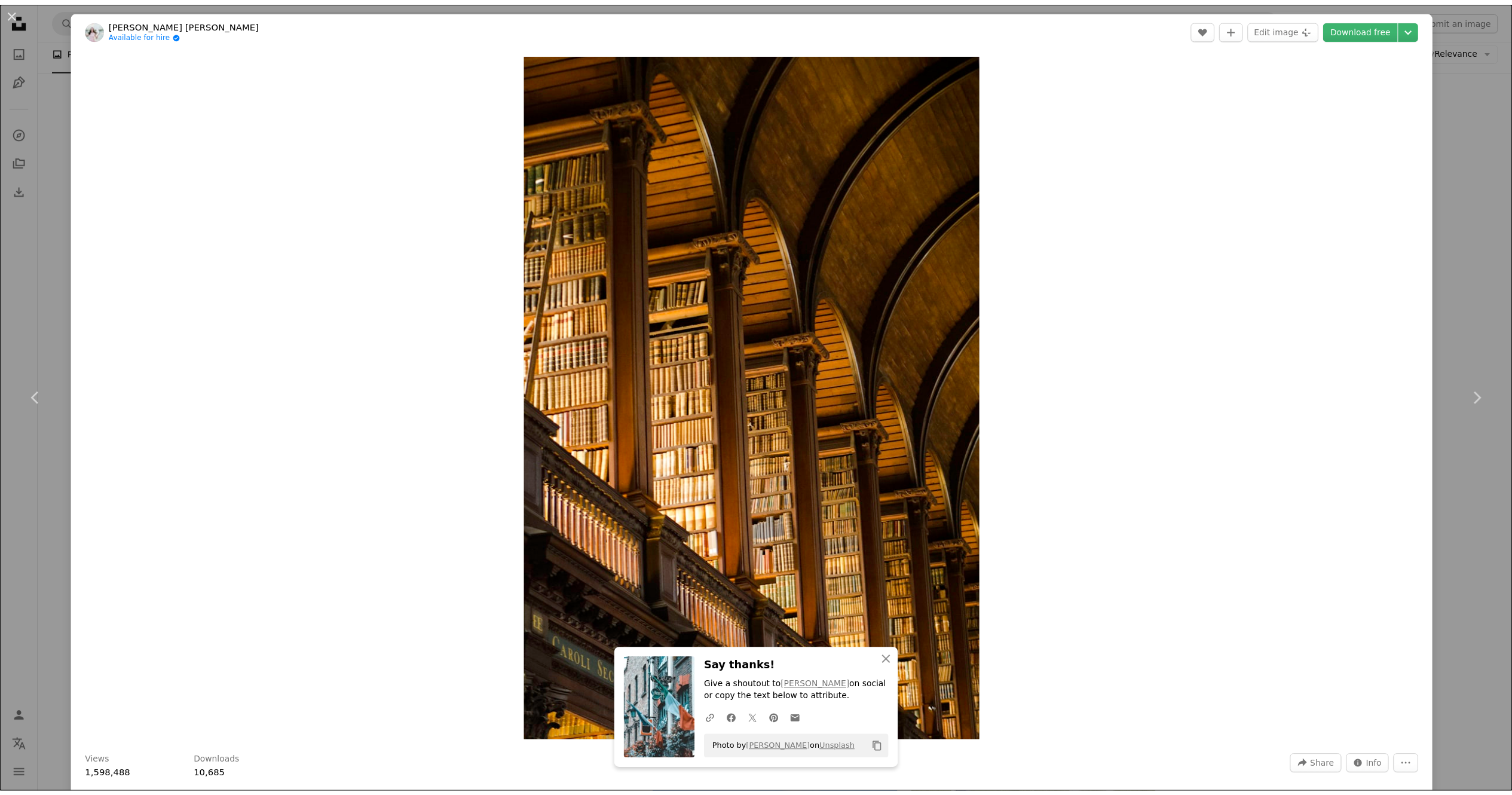
scroll to position [119, 0]
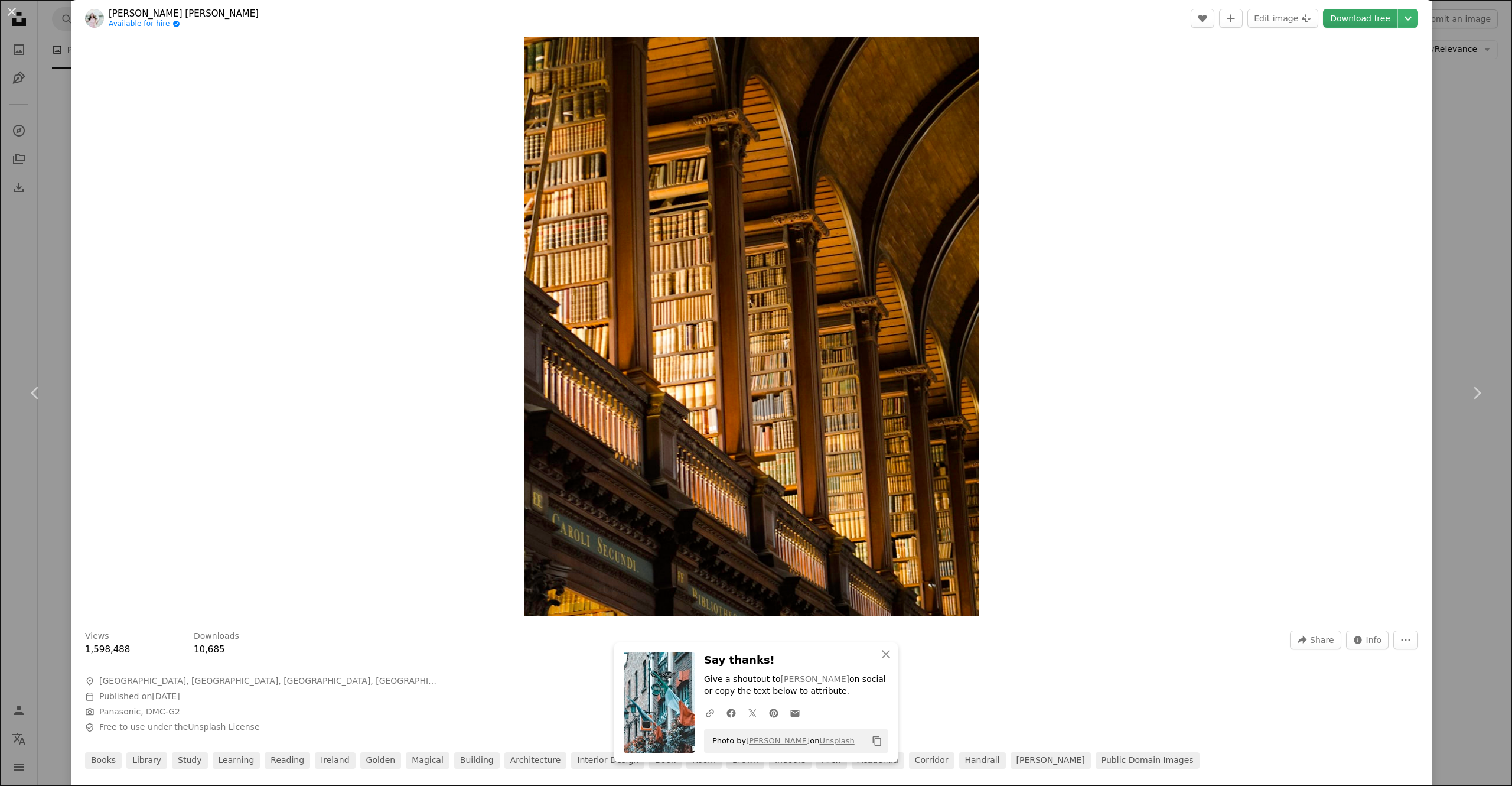
click at [755, 17] on link "Download free" at bounding box center [1360, 18] width 75 height 19
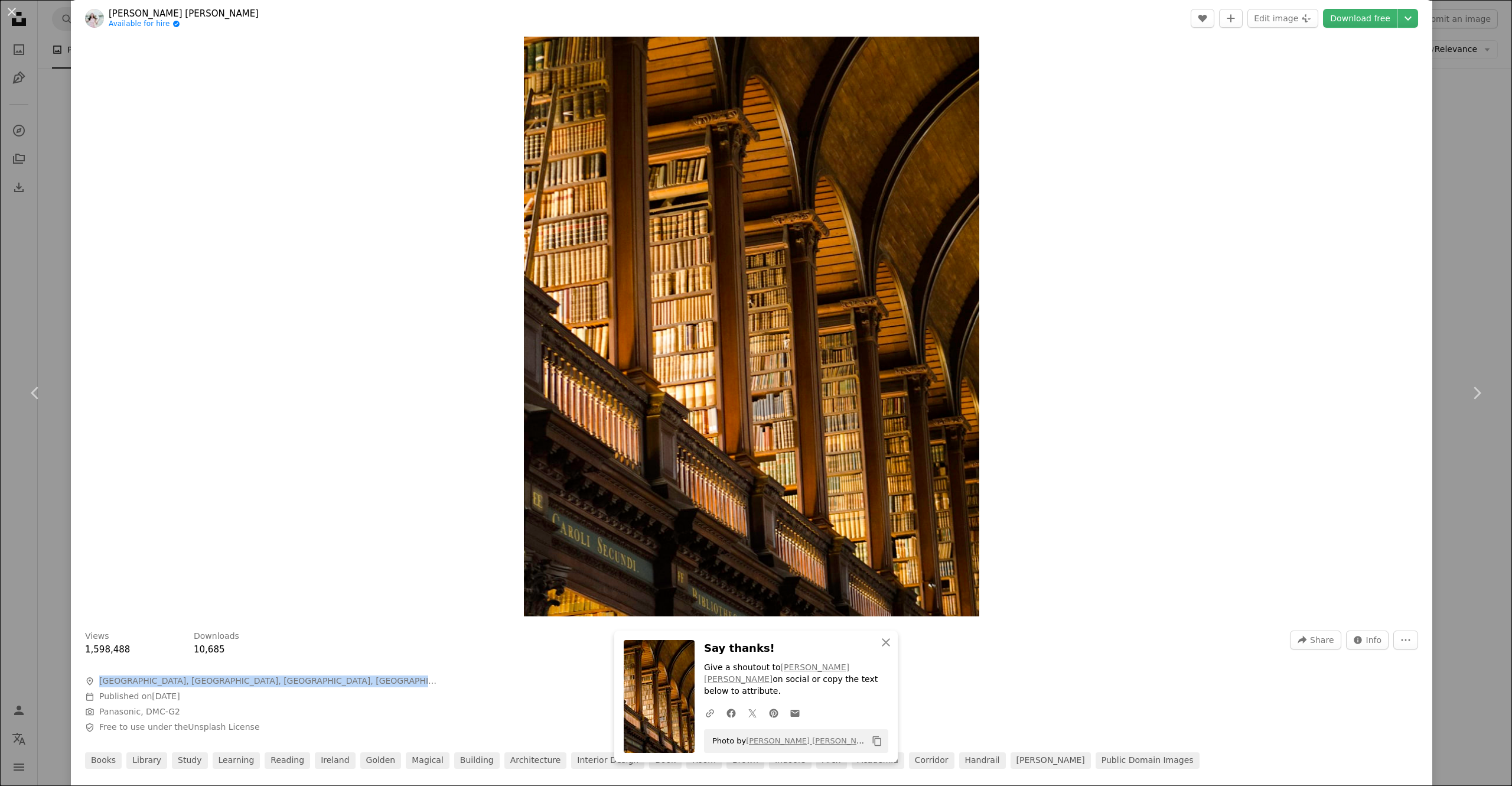
drag, startPoint x: 365, startPoint y: 686, endPoint x: 95, endPoint y: 684, distance: 270.0
click at [95, 392] on span "A map marker [GEOGRAPHIC_DATA], Book of Kells, [GEOGRAPHIC_DATA], [GEOGRAPHIC_D…" at bounding box center [262, 682] width 354 height 12
copy span "[GEOGRAPHIC_DATA], [GEOGRAPHIC_DATA], [GEOGRAPHIC_DATA], [GEOGRAPHIC_DATA], [GE…"
click at [755, 392] on div "Zoom in" at bounding box center [752, 275] width 1362 height 695
click at [9, 12] on button "An X shape" at bounding box center [12, 12] width 14 height 14
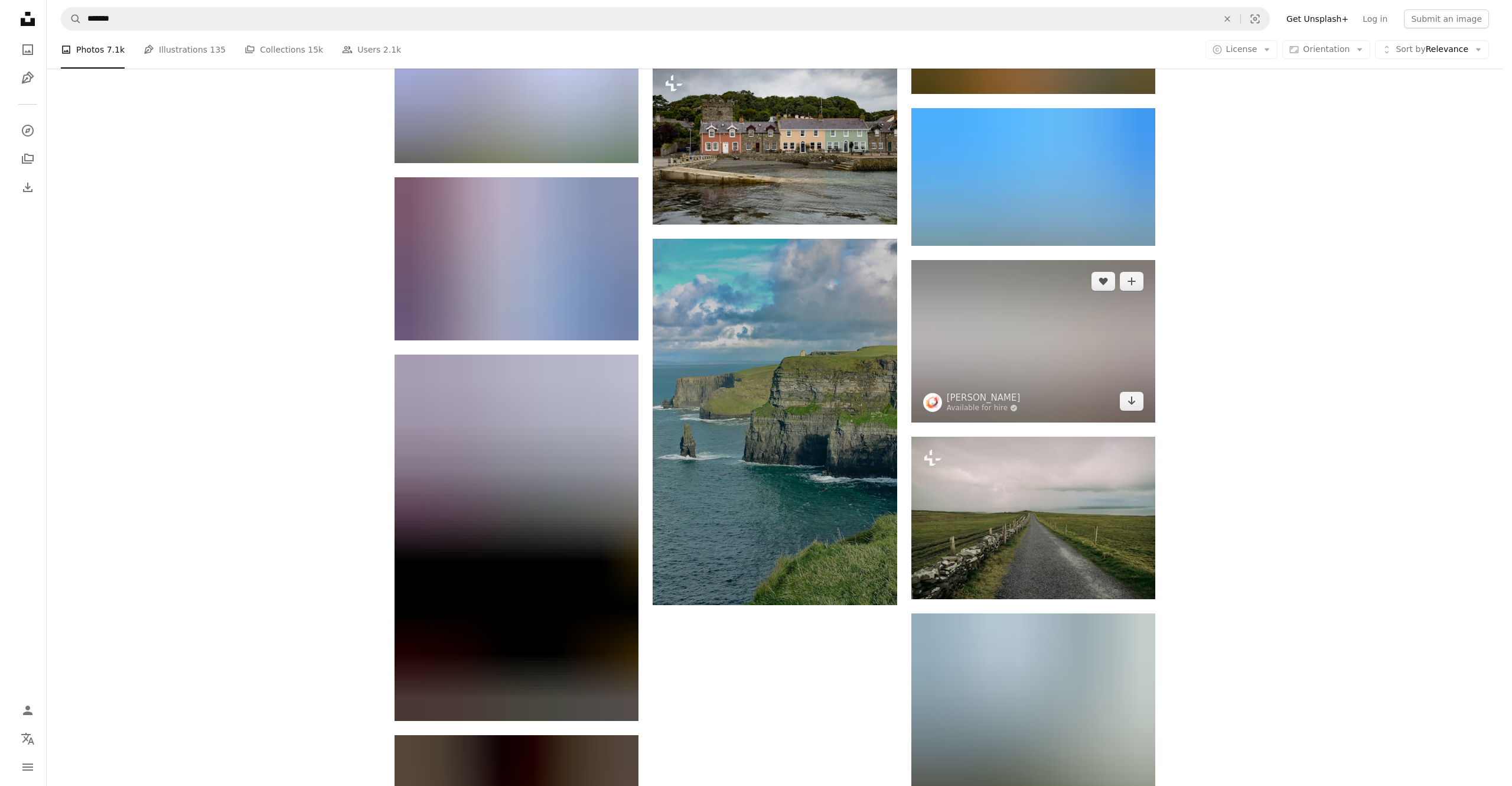
scroll to position [9338, 0]
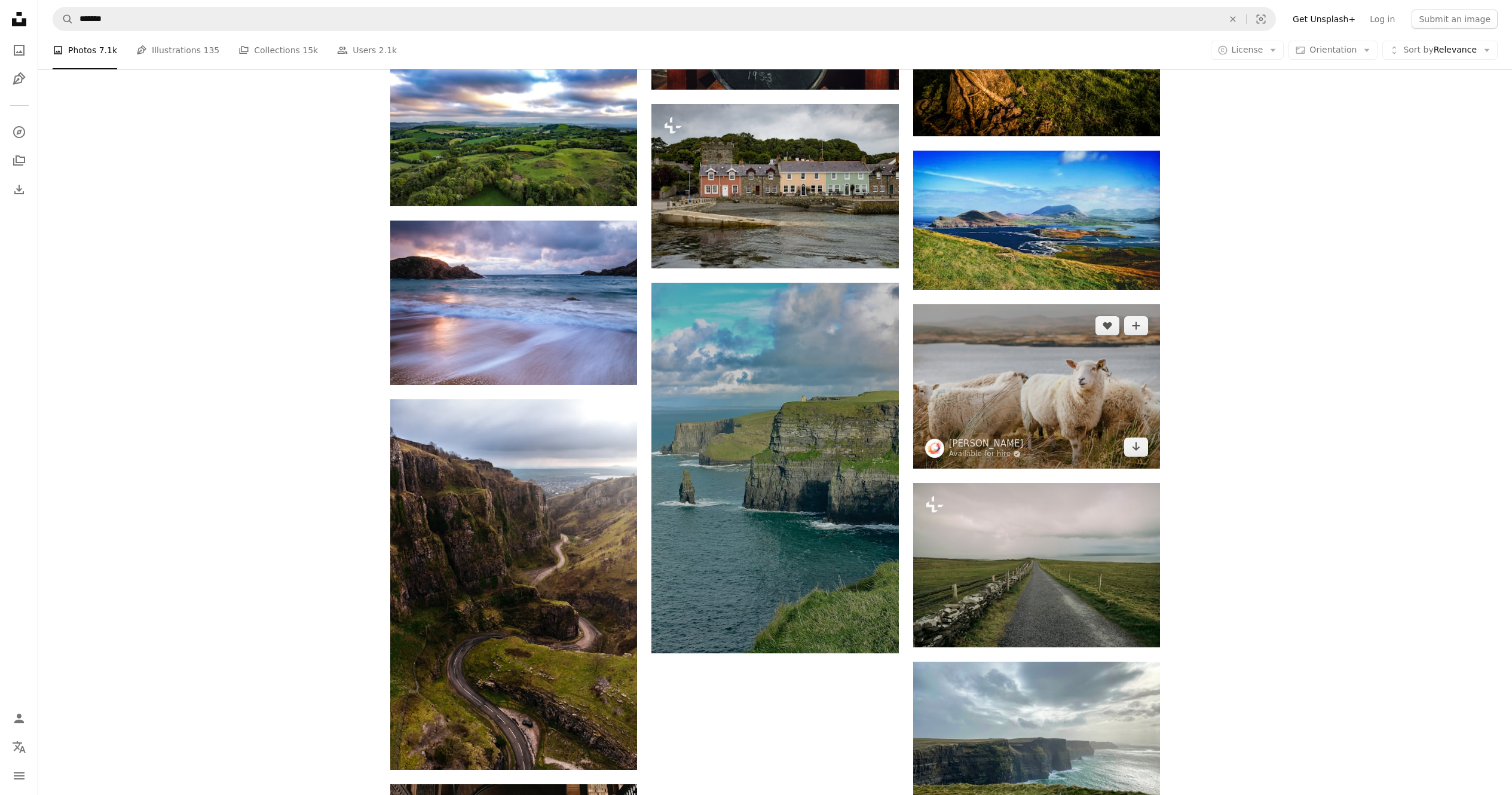
click at [764, 364] on img at bounding box center [1037, 386] width 247 height 164
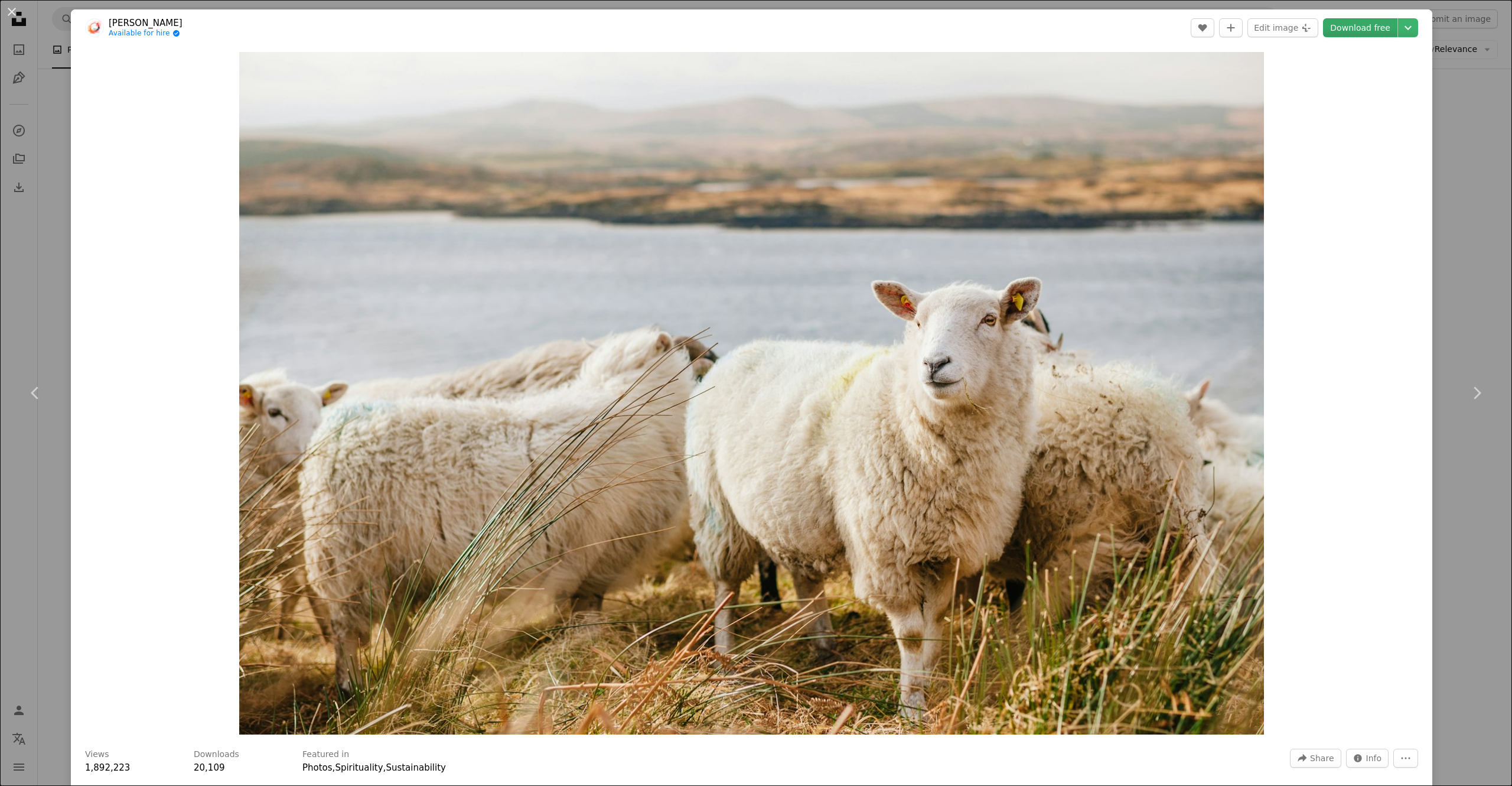
click at [755, 19] on link "Download free" at bounding box center [1360, 28] width 75 height 19
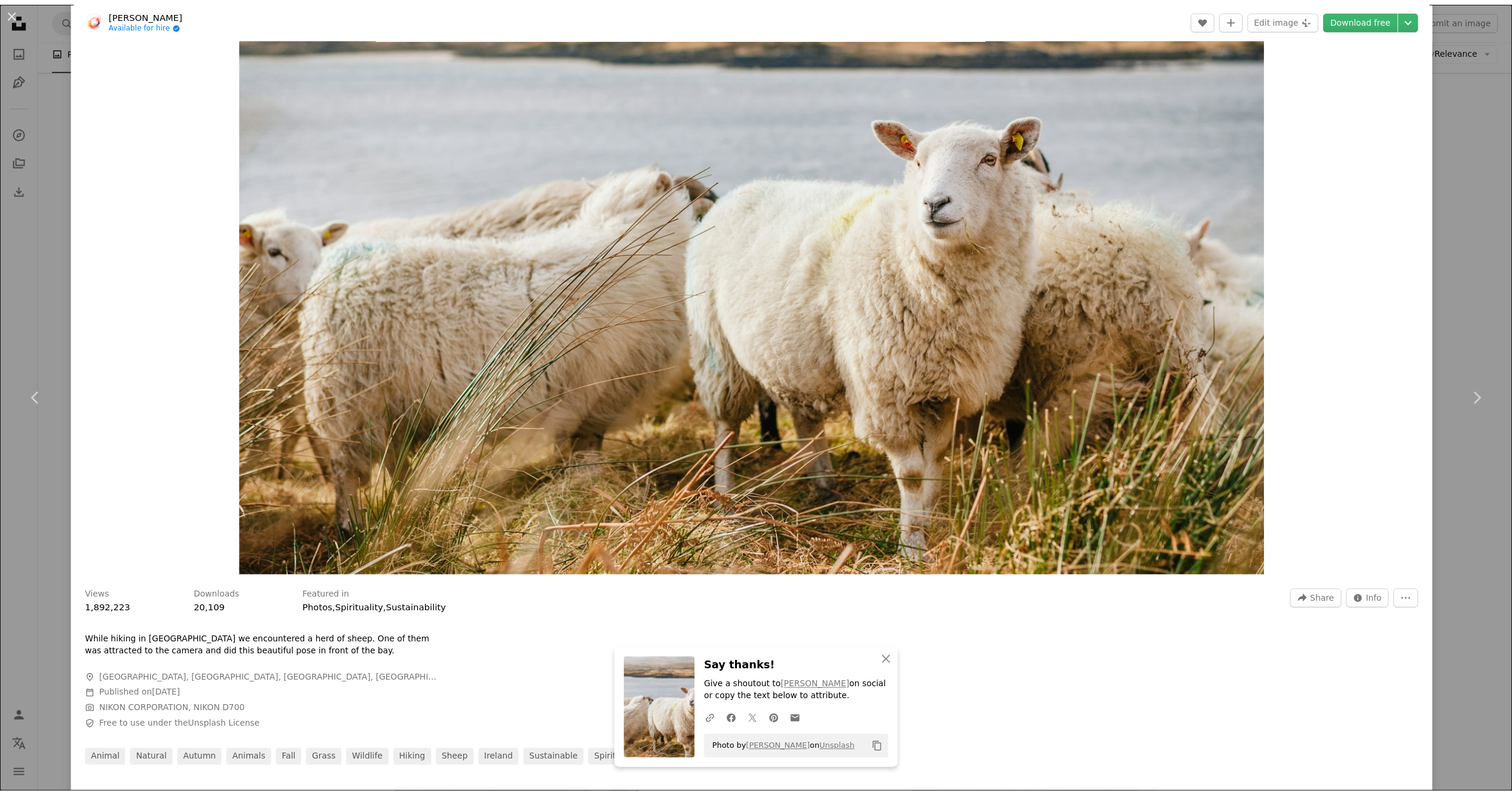
scroll to position [239, 0]
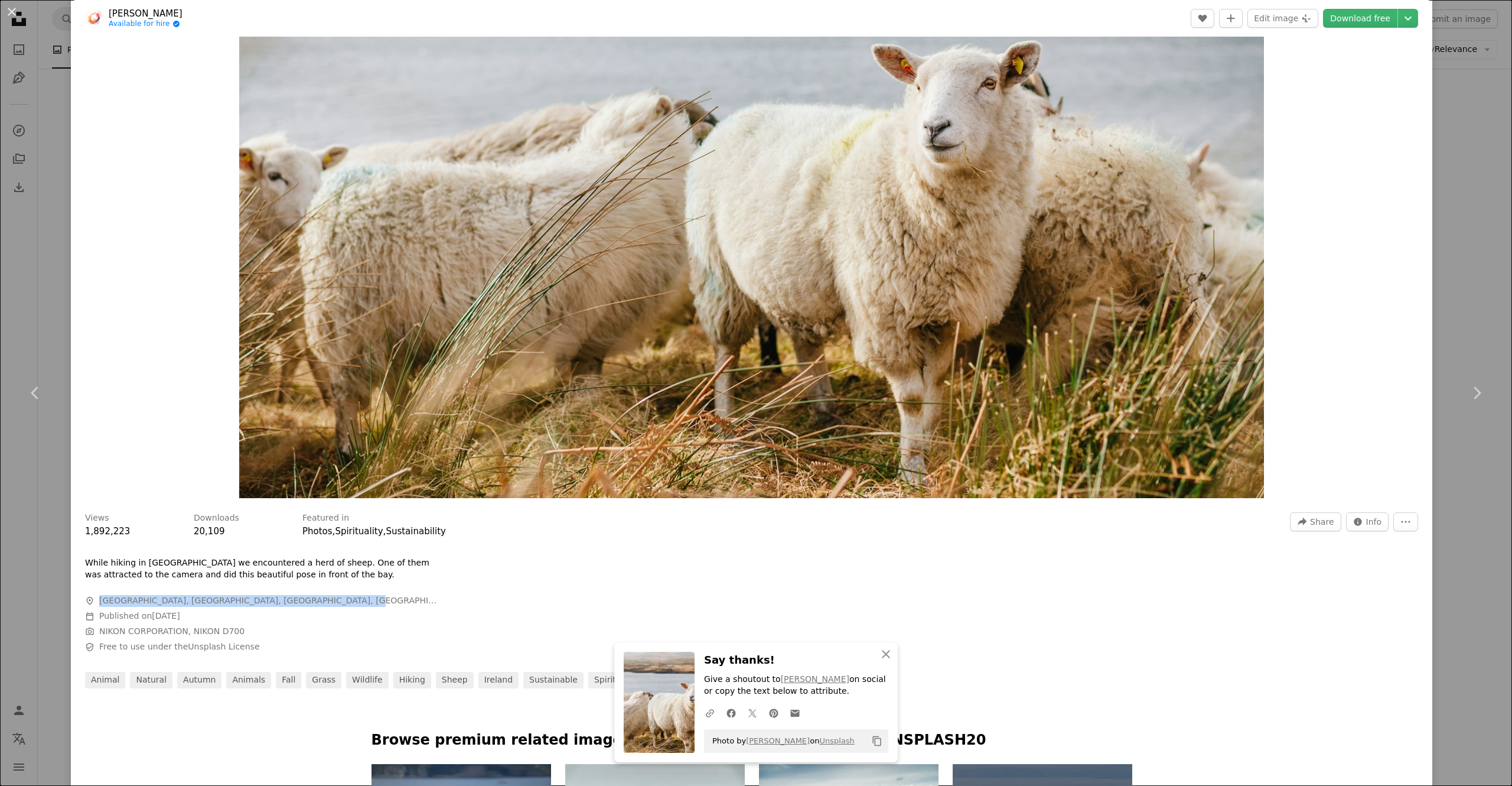
drag, startPoint x: 327, startPoint y: 601, endPoint x: 100, endPoint y: 596, distance: 227.1
click at [100, 392] on span "A map marker [GEOGRAPHIC_DATA], [GEOGRAPHIC_DATA], [GEOGRAPHIC_DATA], [GEOGRAPH…" at bounding box center [262, 601] width 354 height 12
copy span "[GEOGRAPHIC_DATA], [GEOGRAPHIC_DATA], [GEOGRAPHIC_DATA], [GEOGRAPHIC_DATA]"
drag, startPoint x: 1361, startPoint y: 0, endPoint x: 1021, endPoint y: 616, distance: 703.6
click at [755, 392] on div "Views 1,892,223 Downloads 20,109 Featured in Photos , Spirituality , Sustainabi…" at bounding box center [752, 596] width 1362 height 184
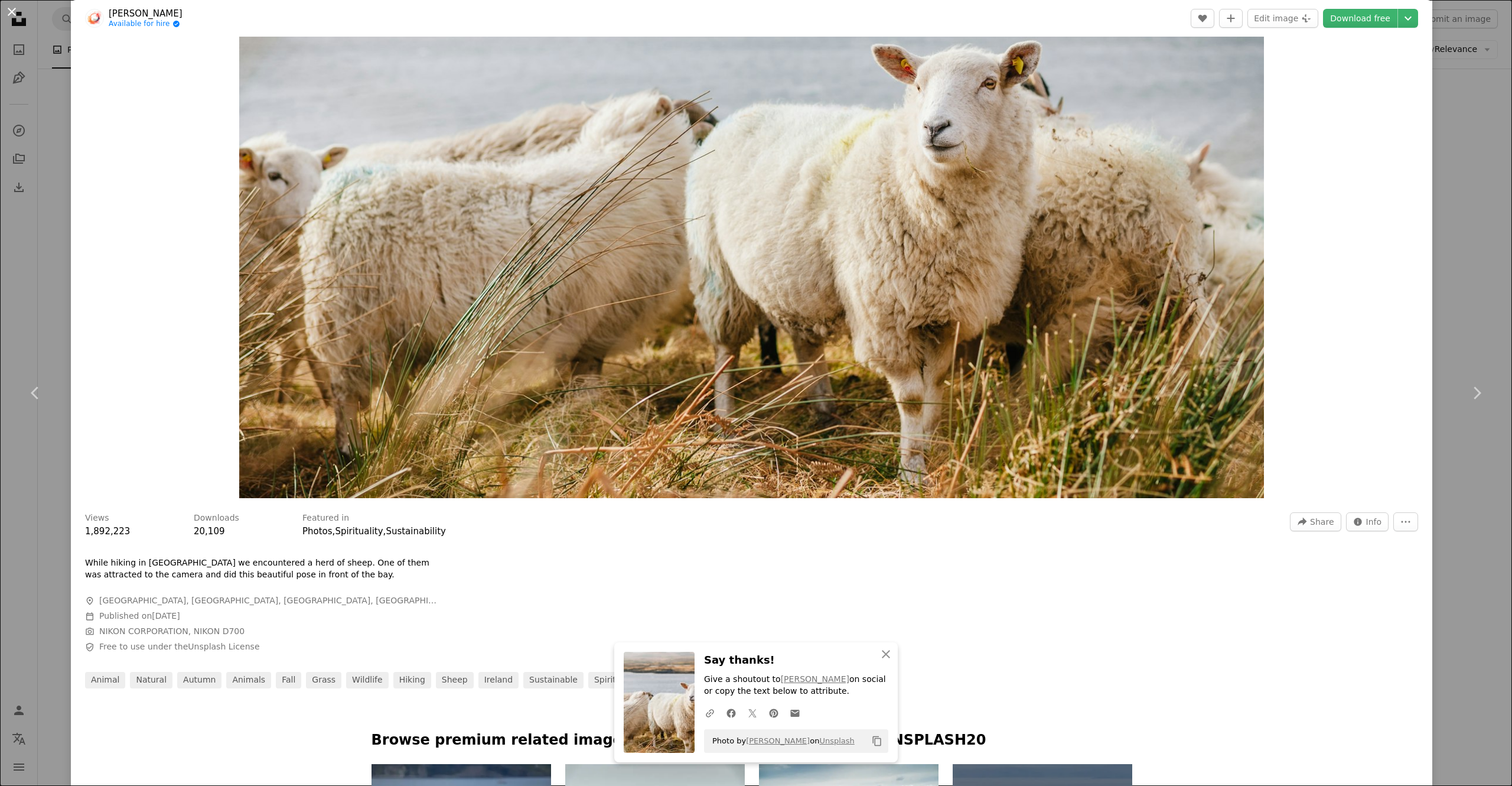
click at [5, 9] on button "An X shape" at bounding box center [12, 12] width 14 height 14
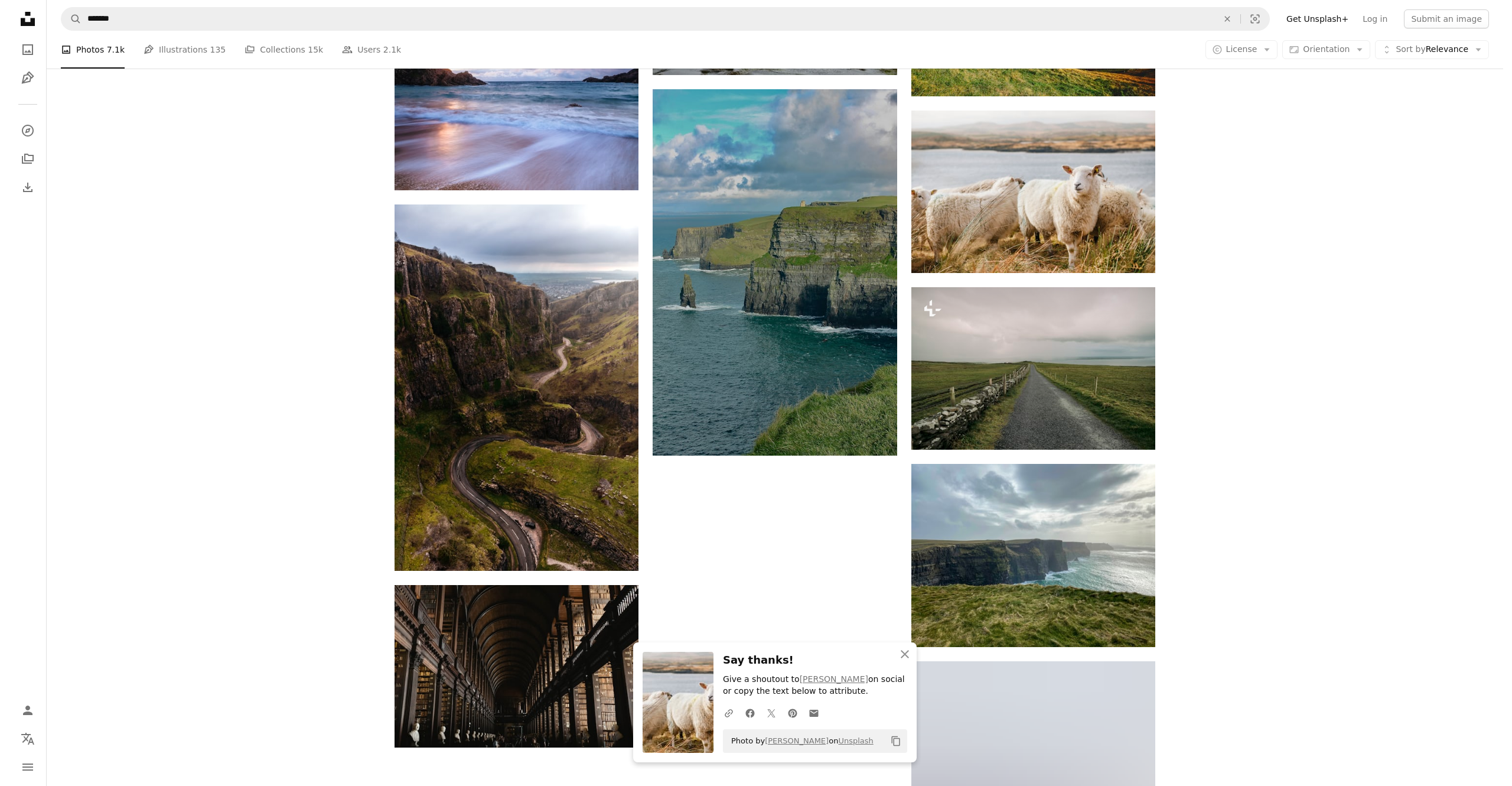
scroll to position [9692, 0]
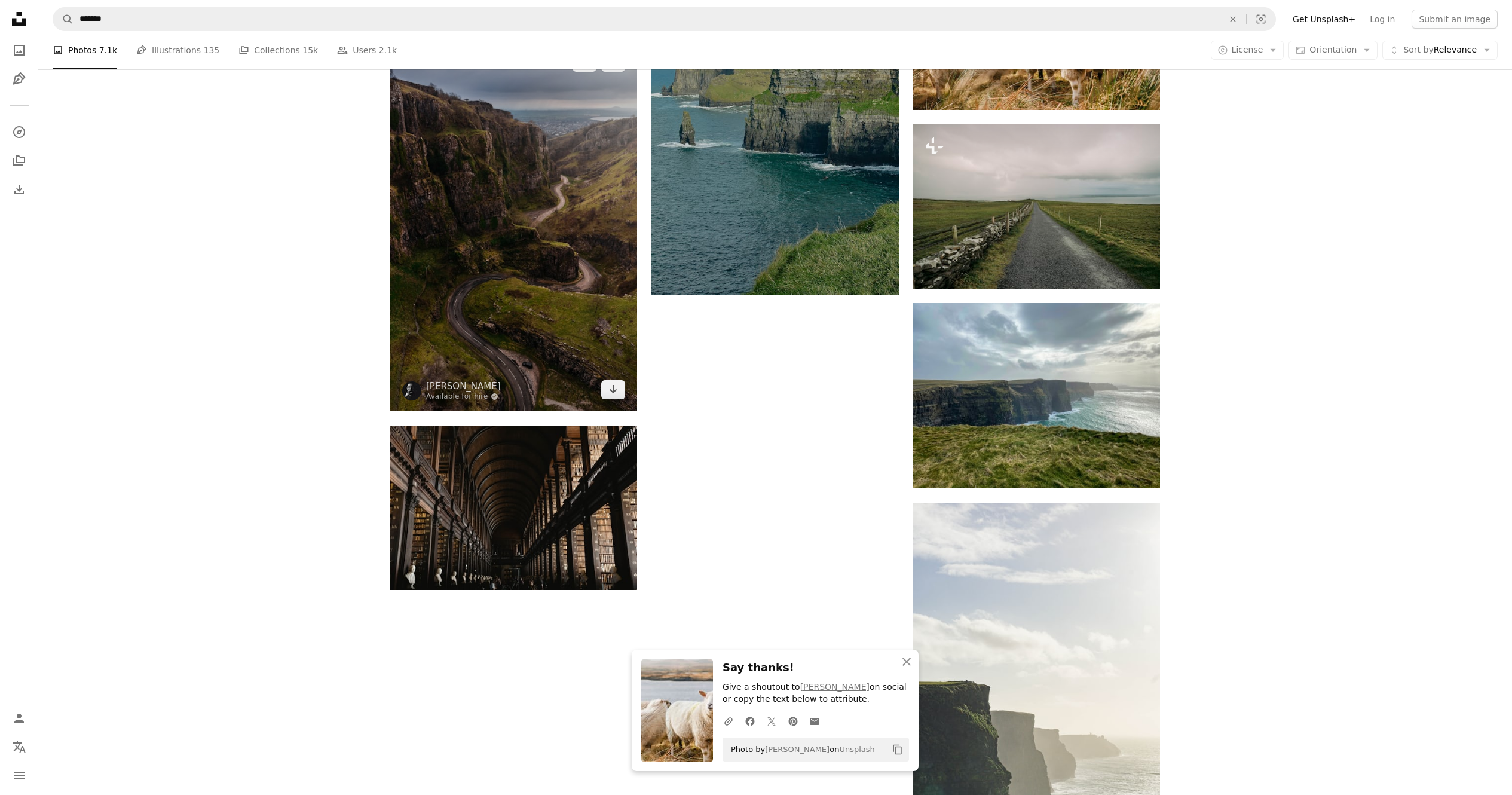
click at [550, 279] on img at bounding box center [514, 226] width 247 height 371
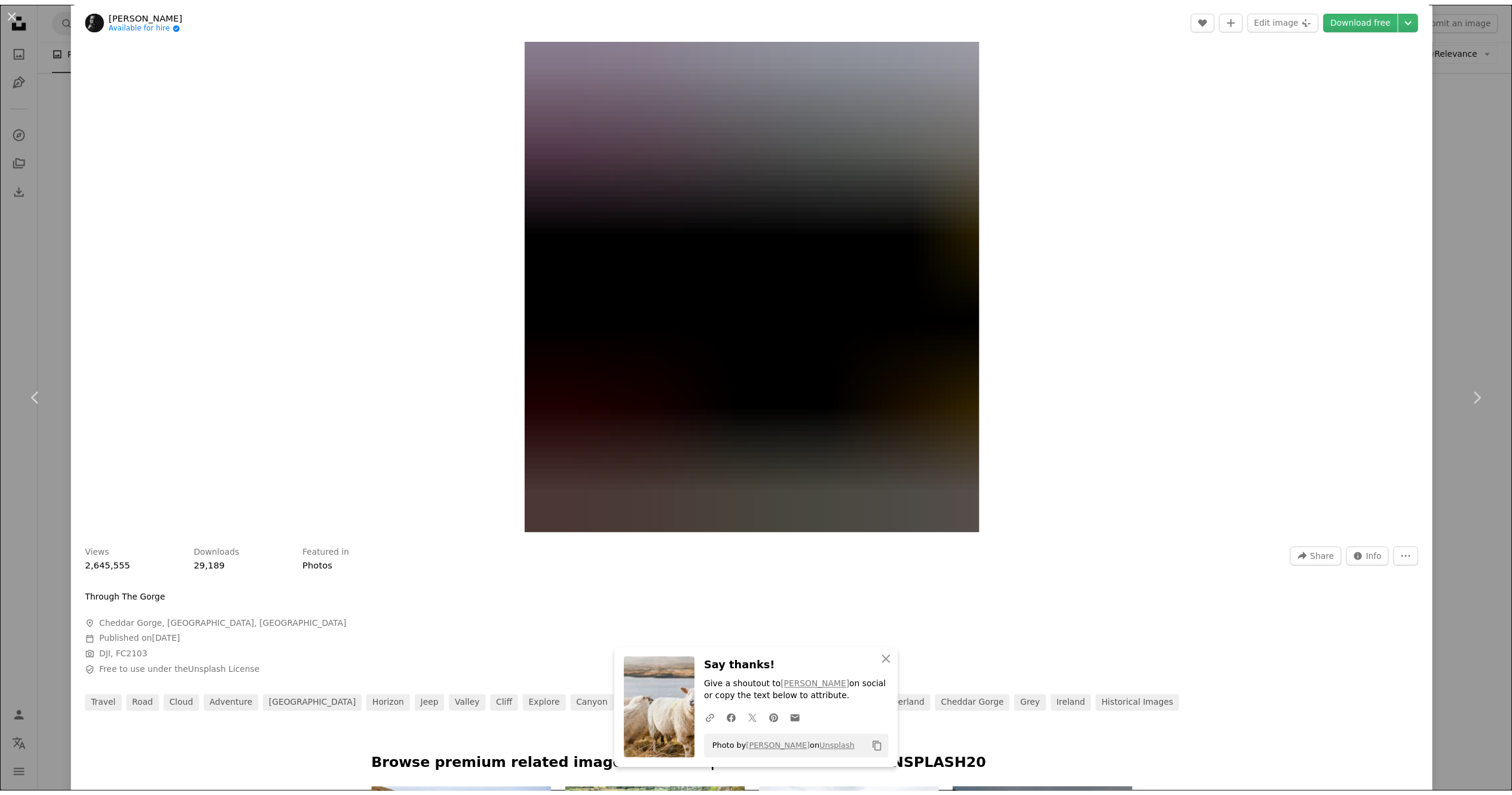
scroll to position [478, 0]
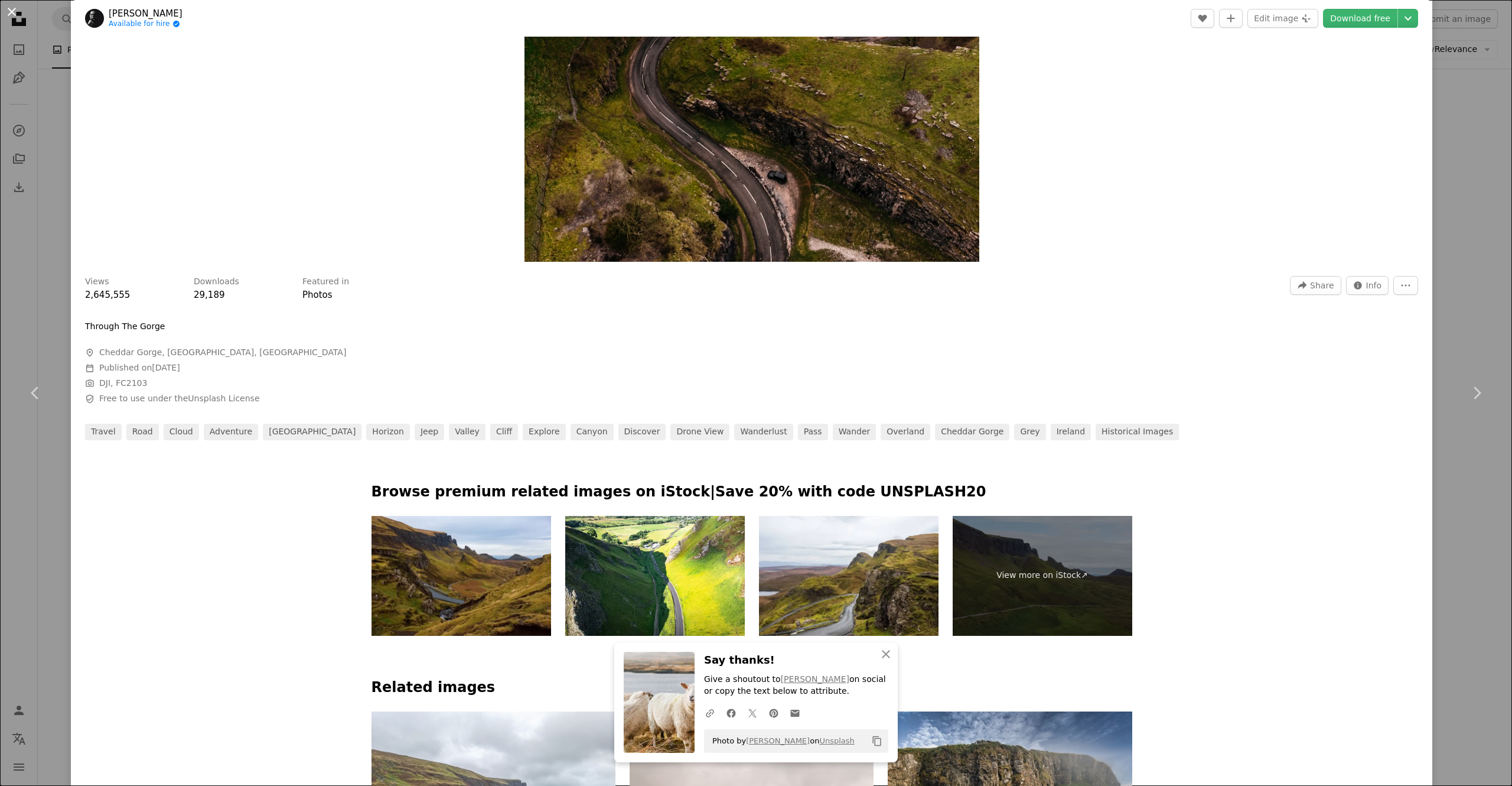
click at [12, 7] on button "An X shape" at bounding box center [12, 12] width 14 height 14
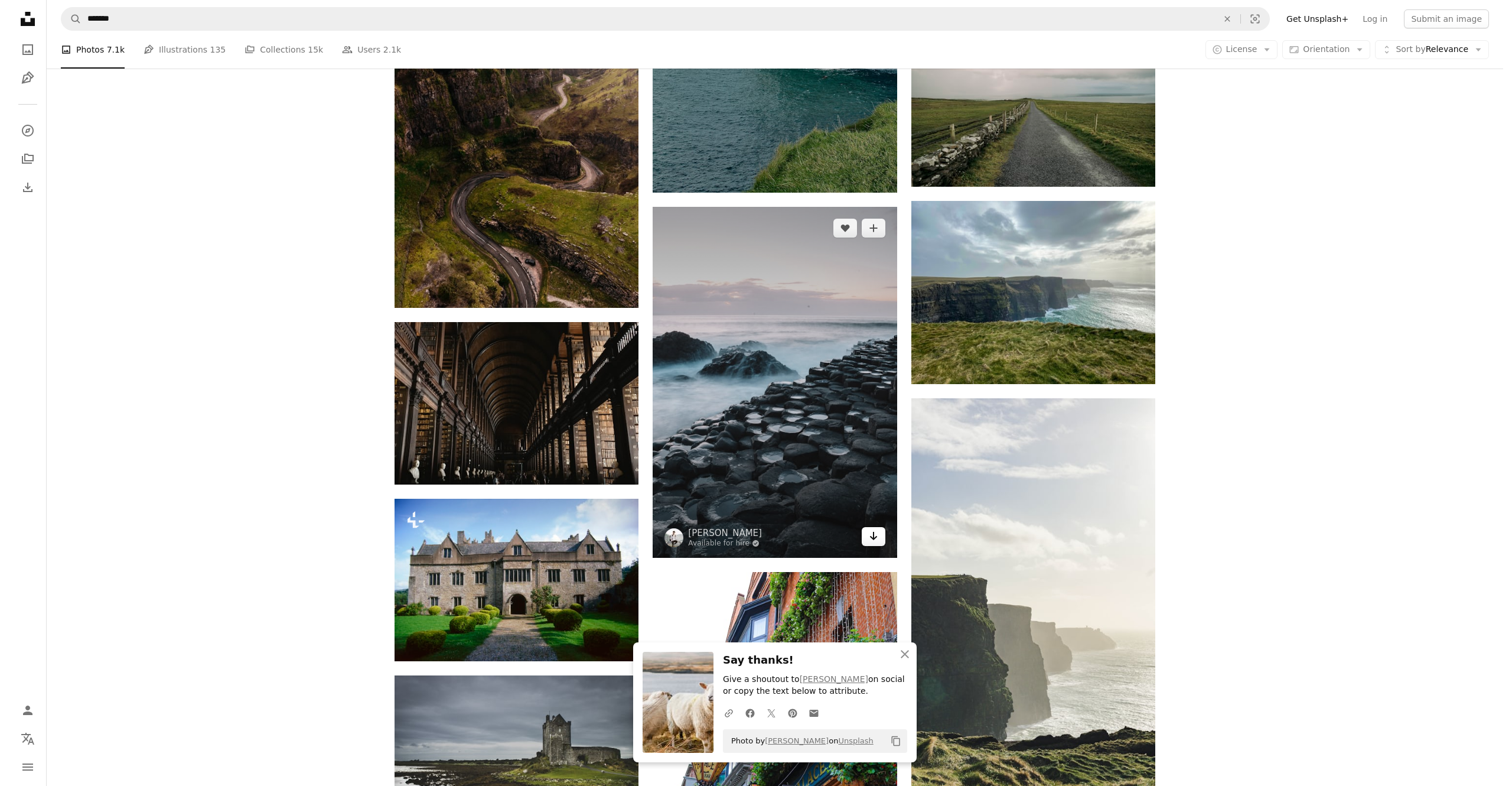
scroll to position [9811, 0]
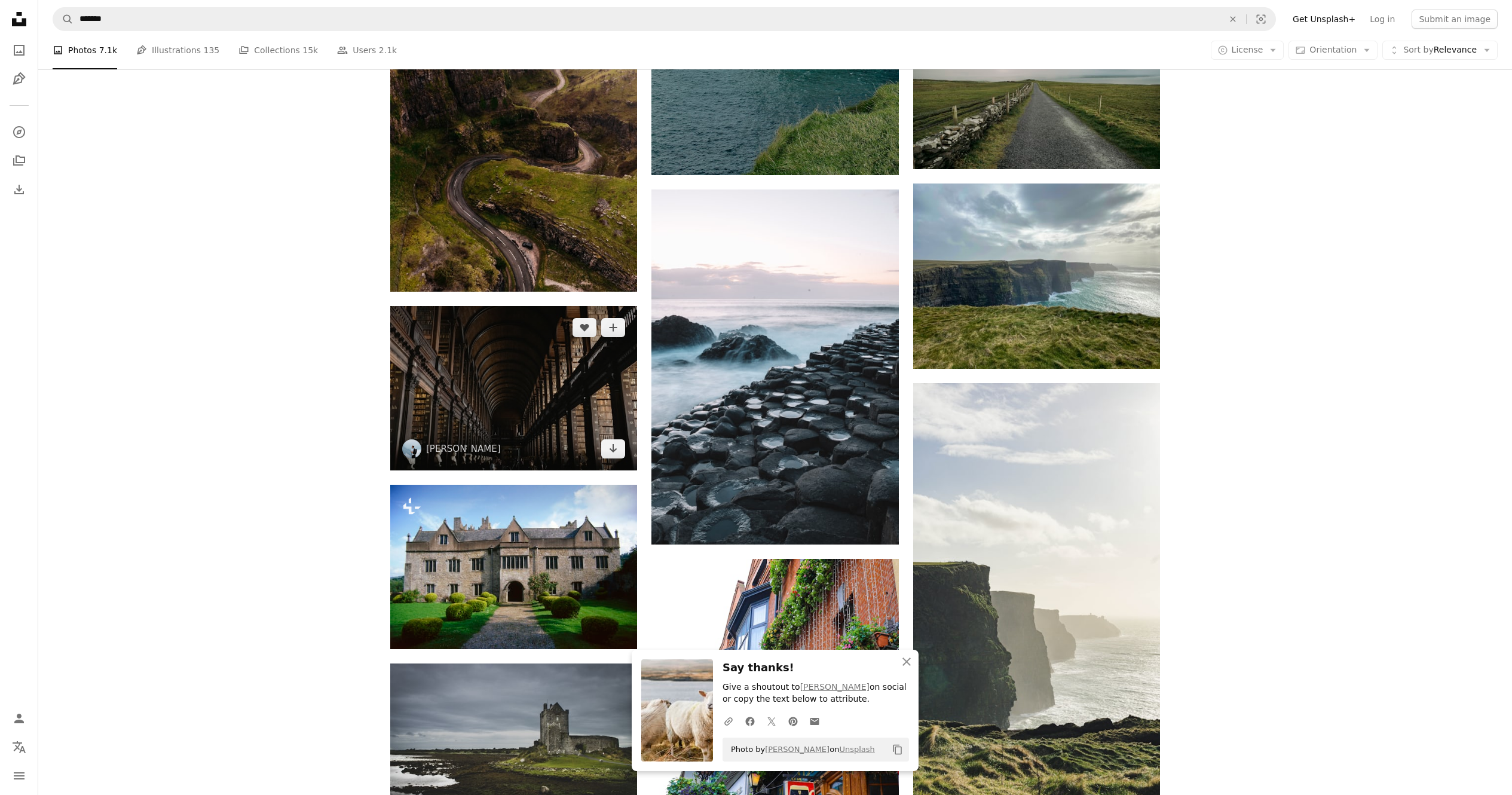
click at [463, 368] on img at bounding box center [514, 388] width 247 height 164
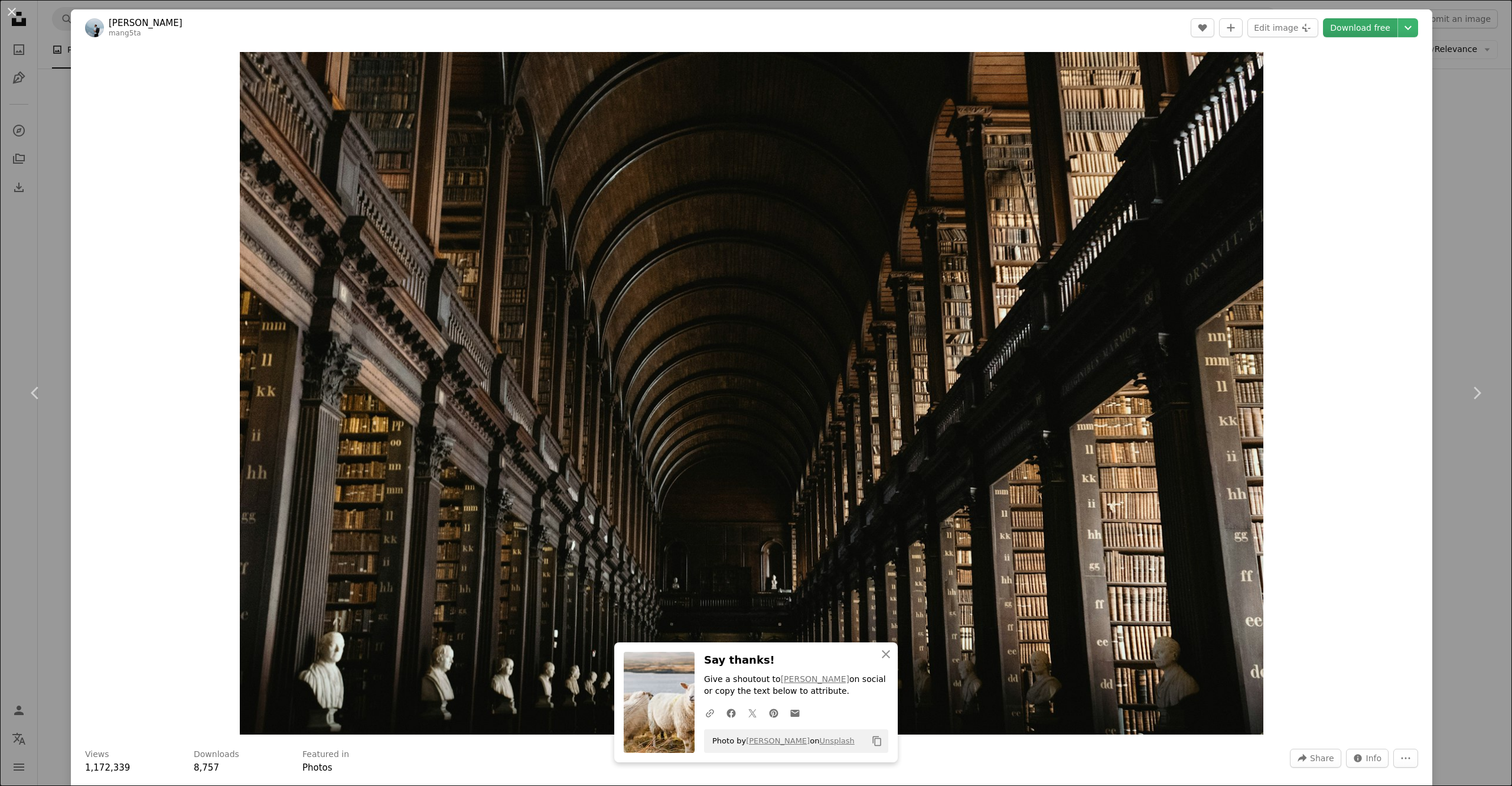
click at [755, 22] on link "Download free" at bounding box center [1360, 28] width 75 height 19
drag, startPoint x: 5, startPoint y: 7, endPoint x: 607, endPoint y: 337, distance: 686.5
click at [5, 7] on button "An X shape" at bounding box center [12, 12] width 14 height 14
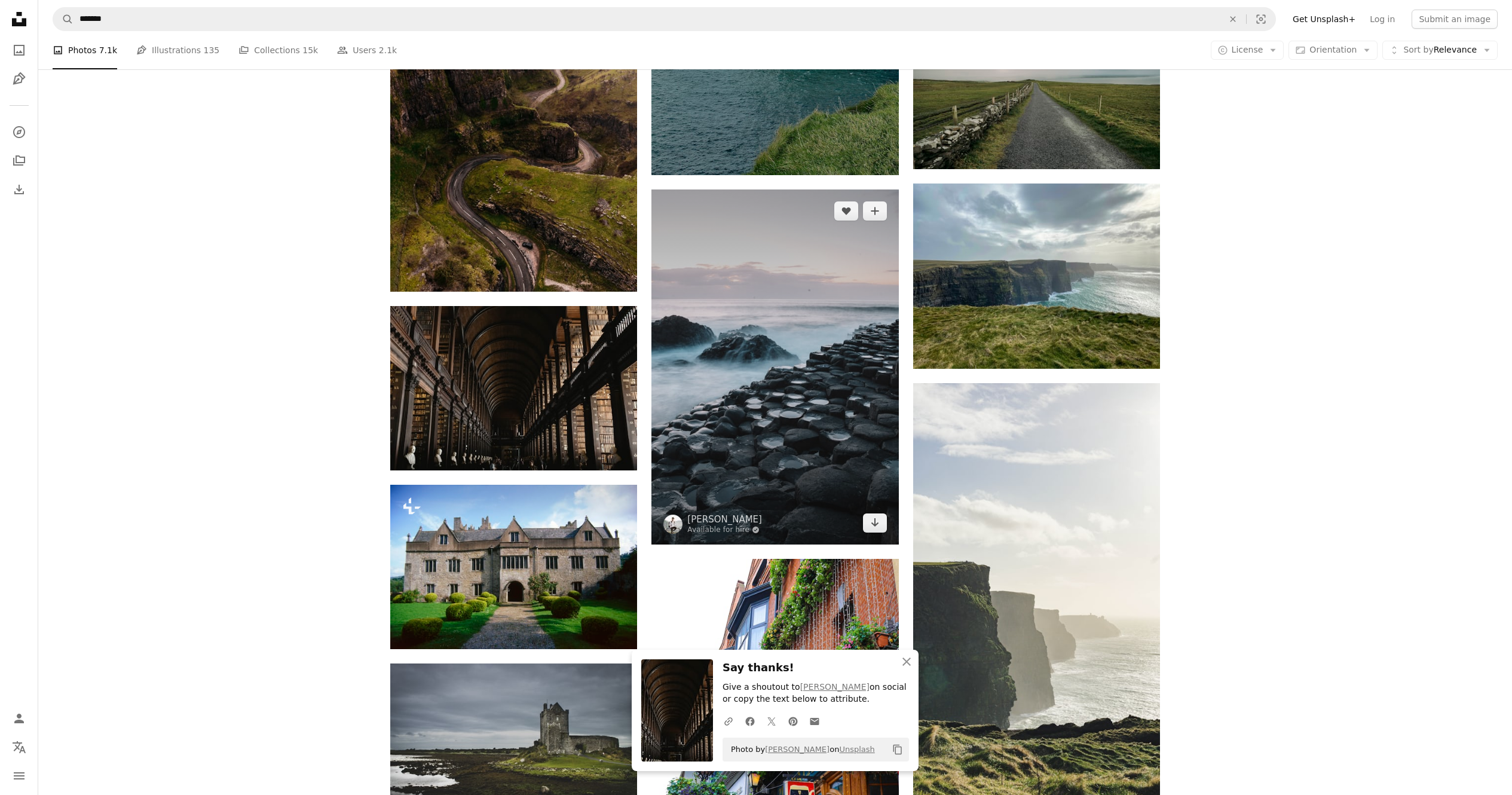
click at [764, 383] on img at bounding box center [775, 367] width 247 height 355
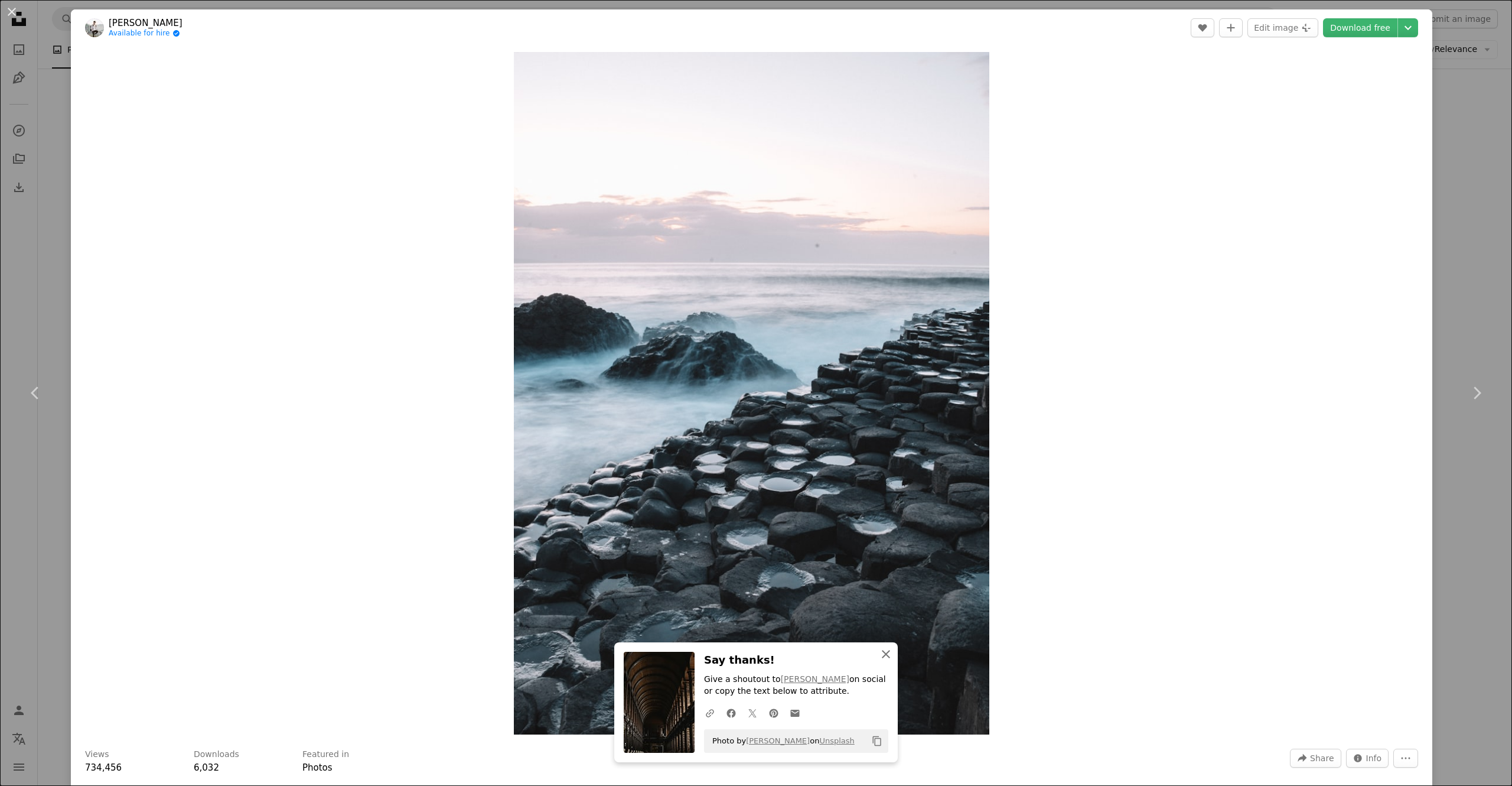
click at [755, 392] on button "An X shape Close" at bounding box center [886, 654] width 24 height 24
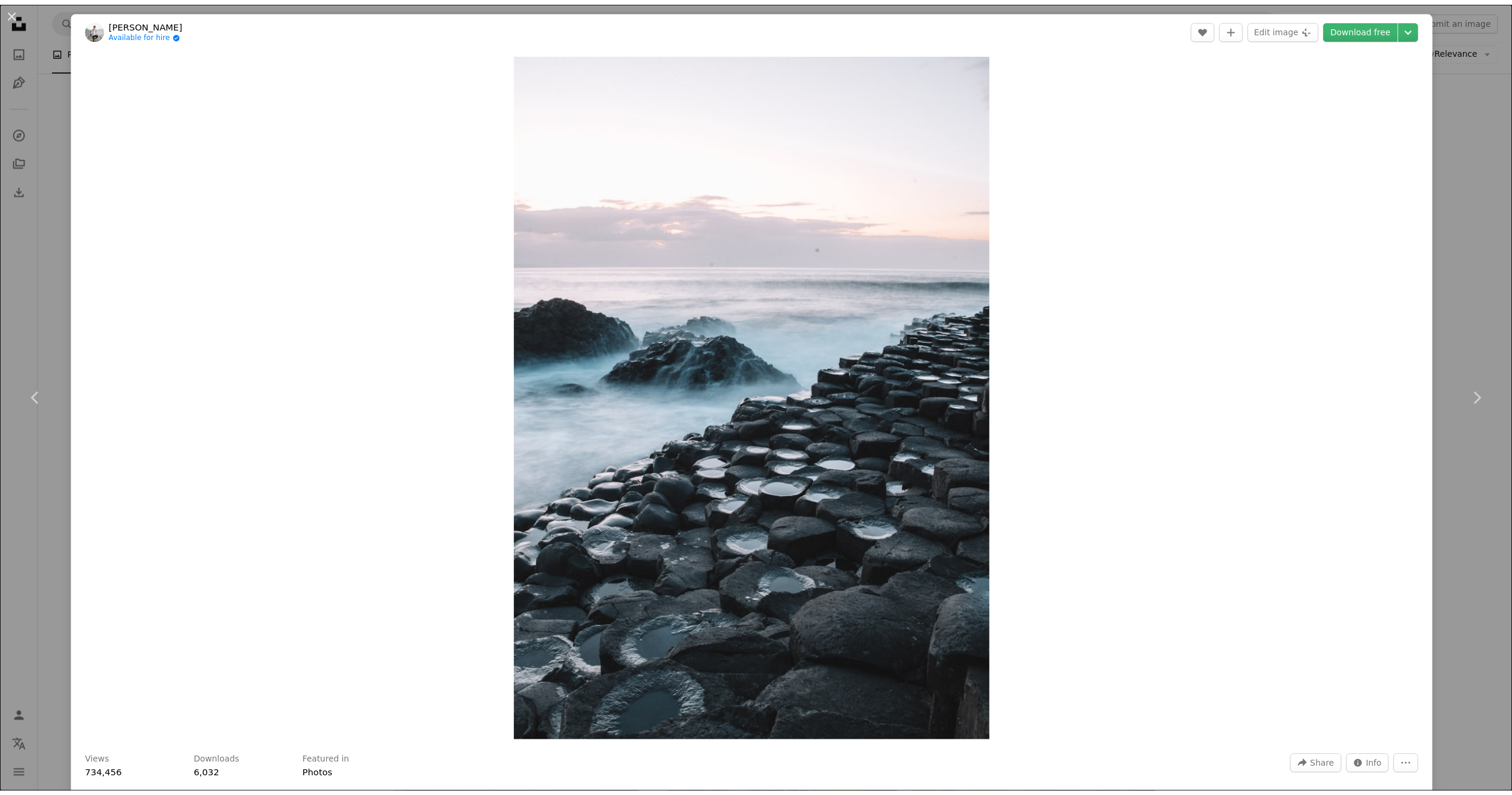
scroll to position [119, 0]
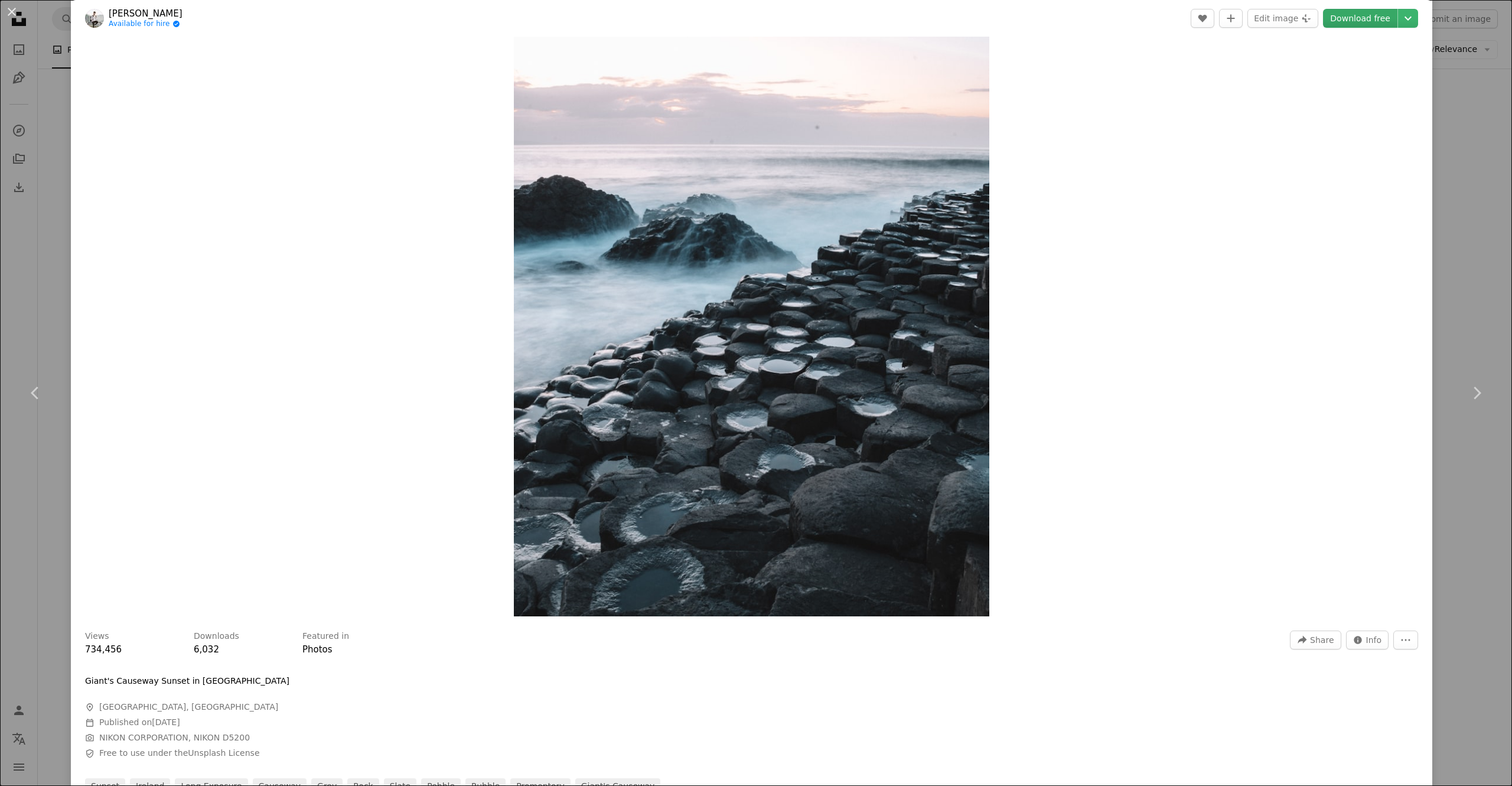
click at [755, 24] on link "Download free" at bounding box center [1360, 18] width 75 height 19
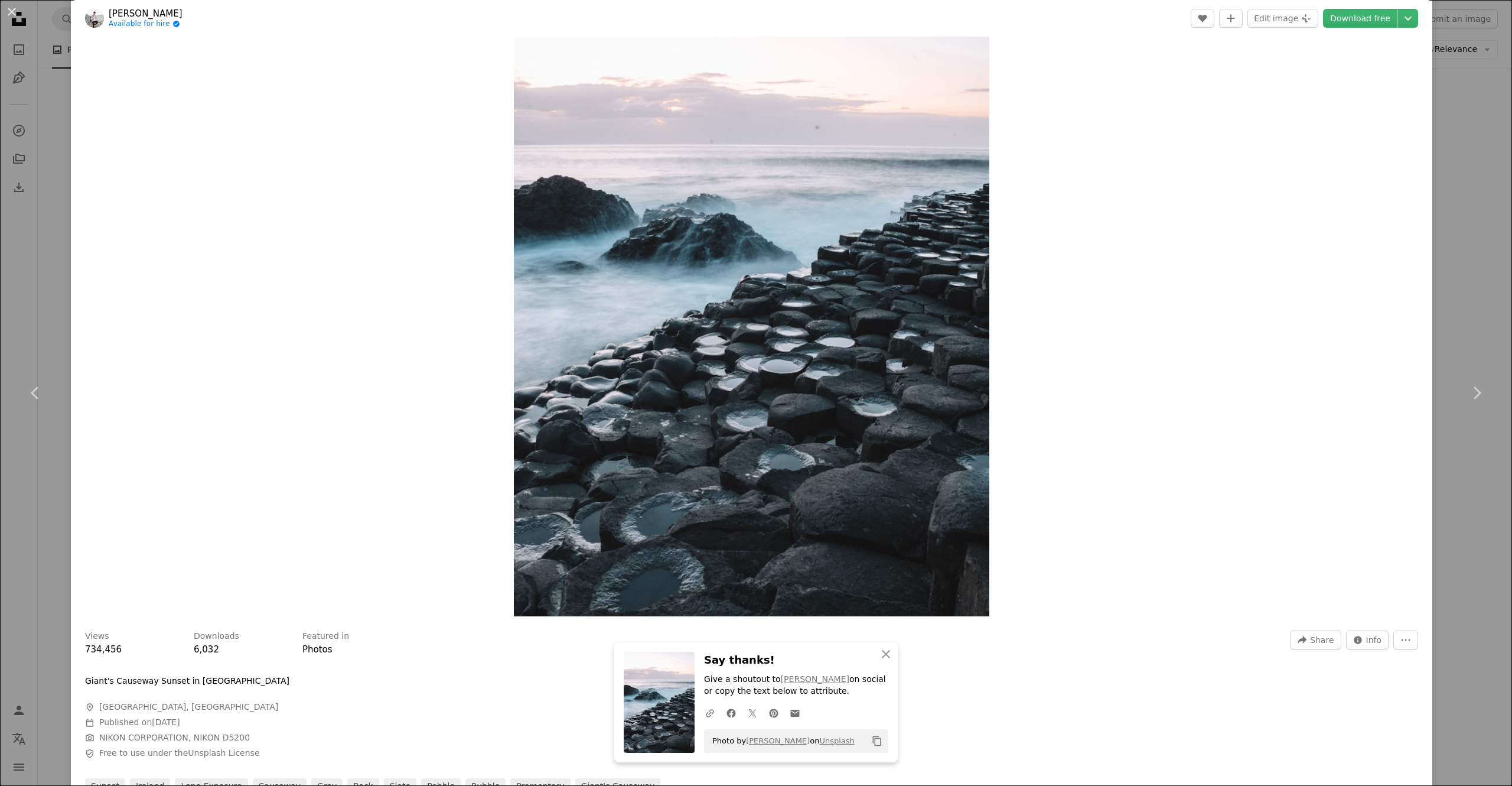
drag, startPoint x: 8, startPoint y: 15, endPoint x: 808, endPoint y: 278, distance: 842.1
click at [8, 14] on button "An X shape" at bounding box center [12, 12] width 14 height 14
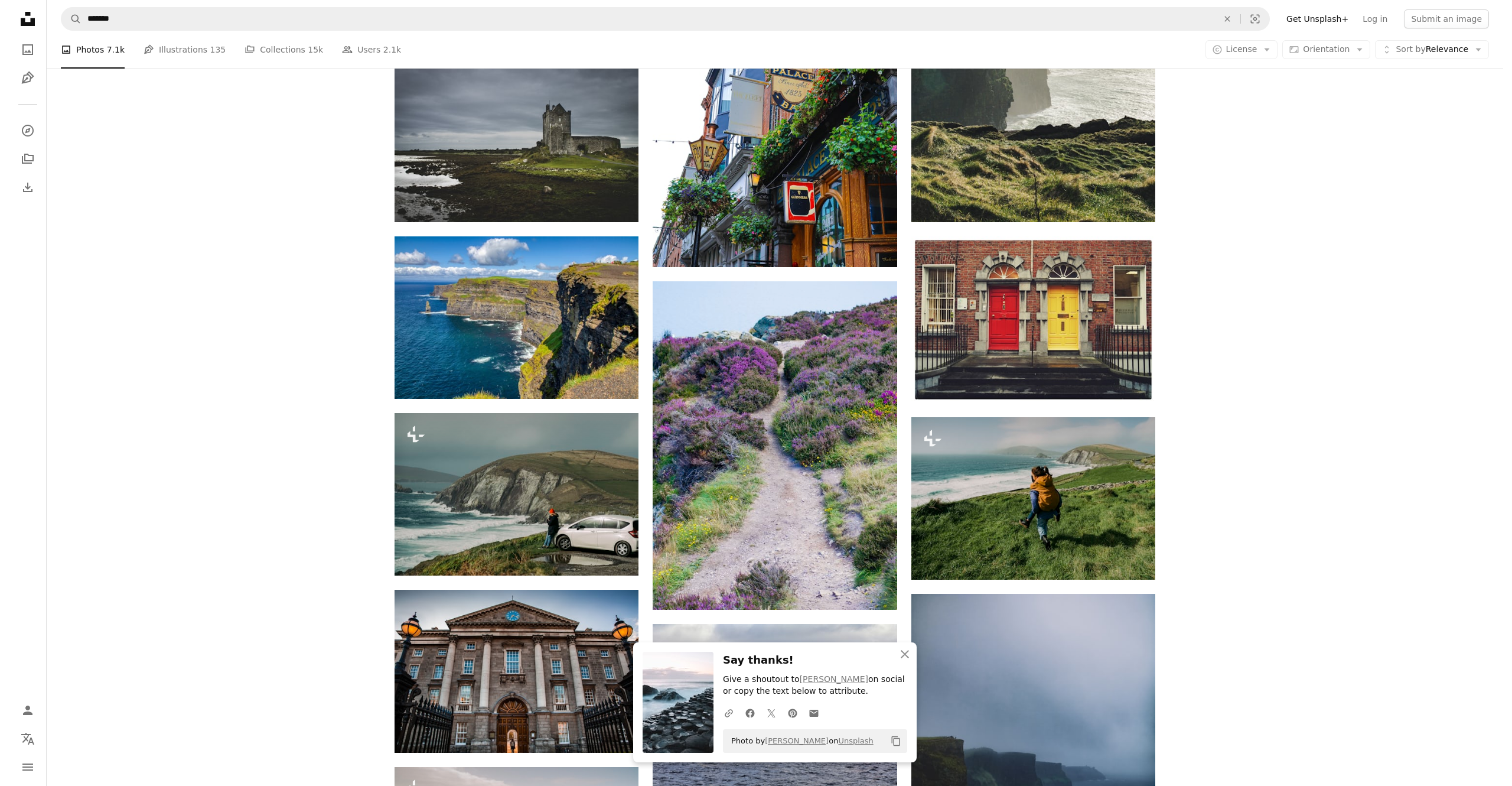
scroll to position [10520, 0]
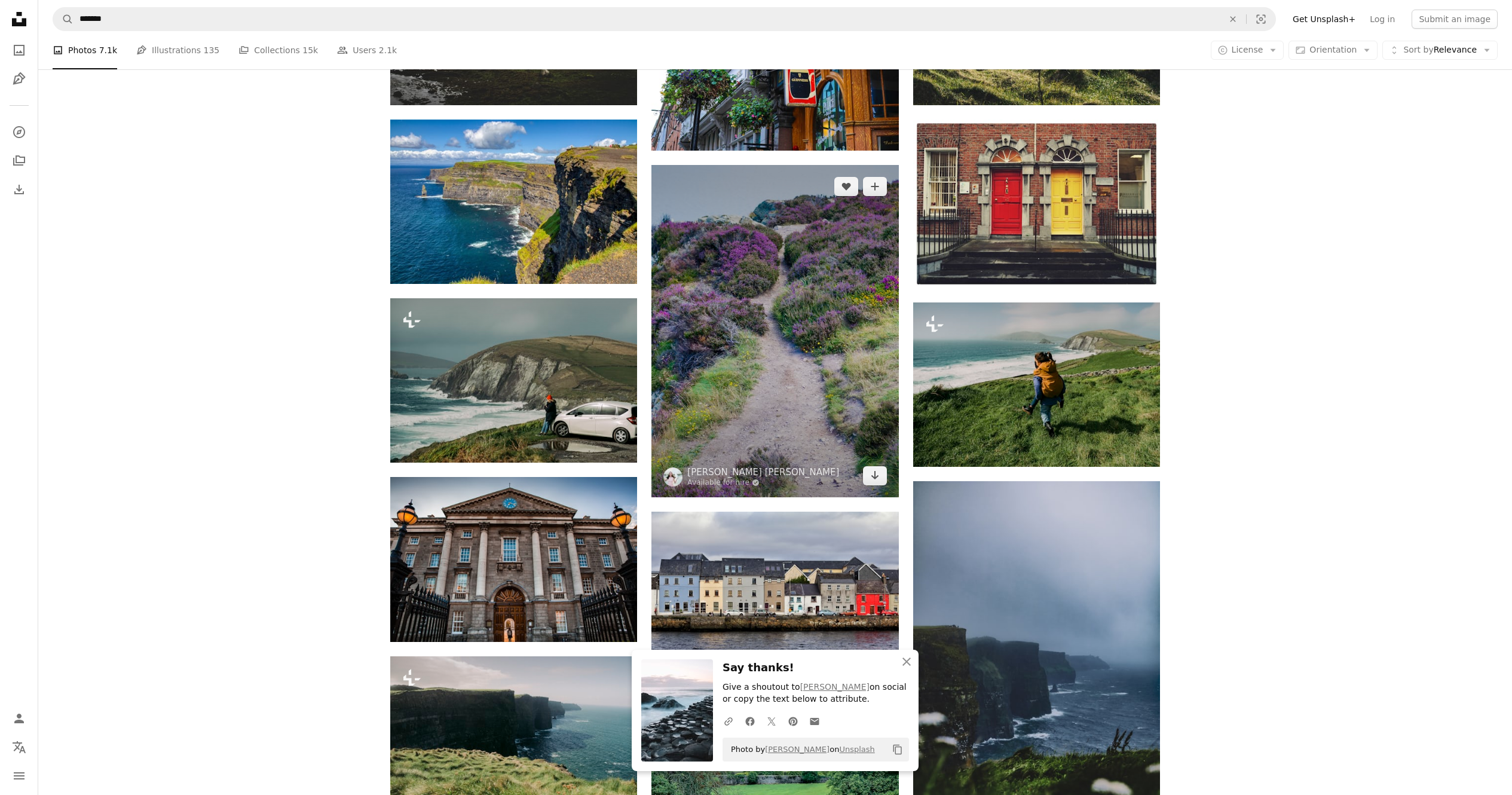
click at [734, 363] on img at bounding box center [775, 331] width 247 height 332
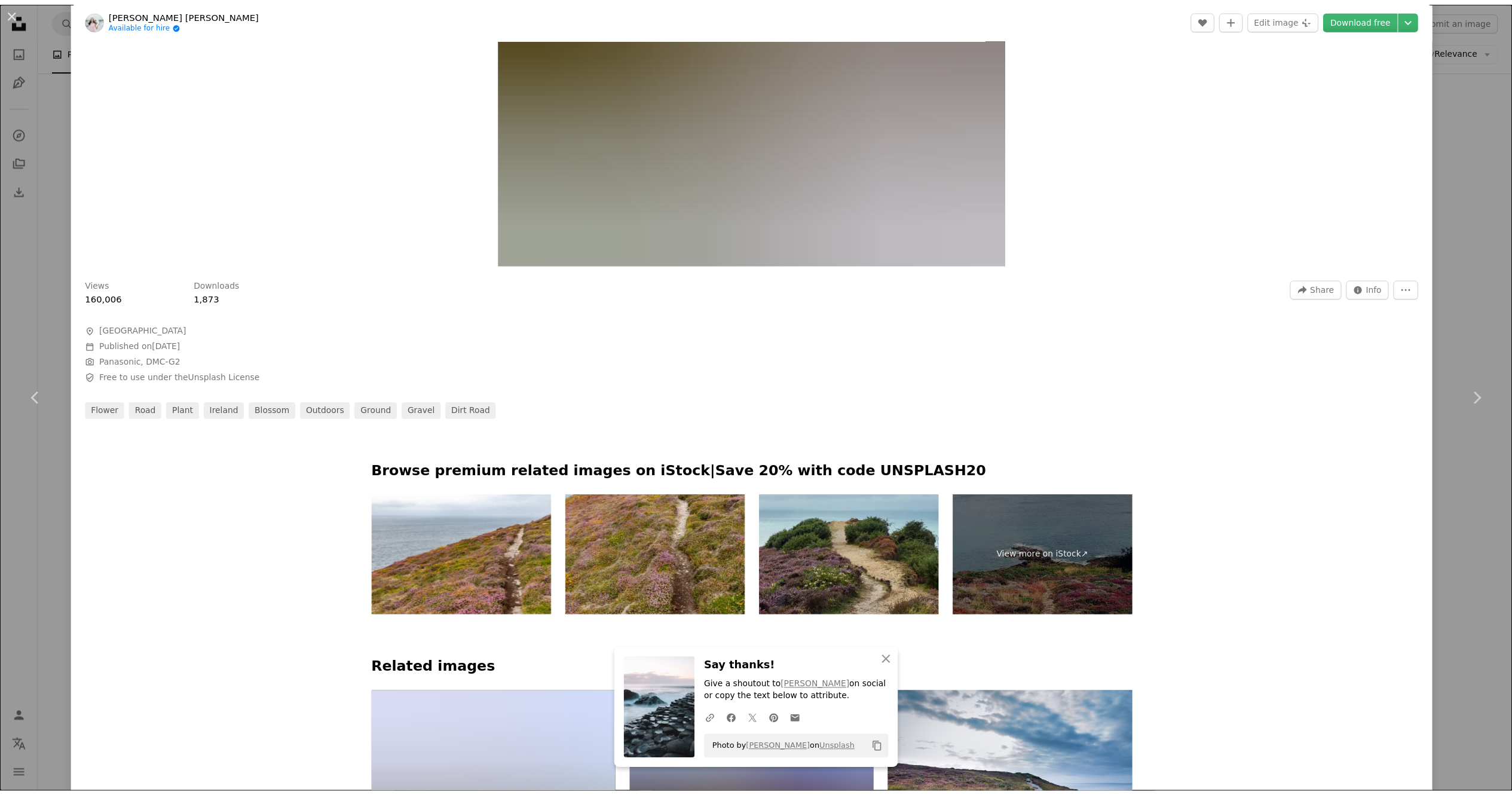
scroll to position [119, 0]
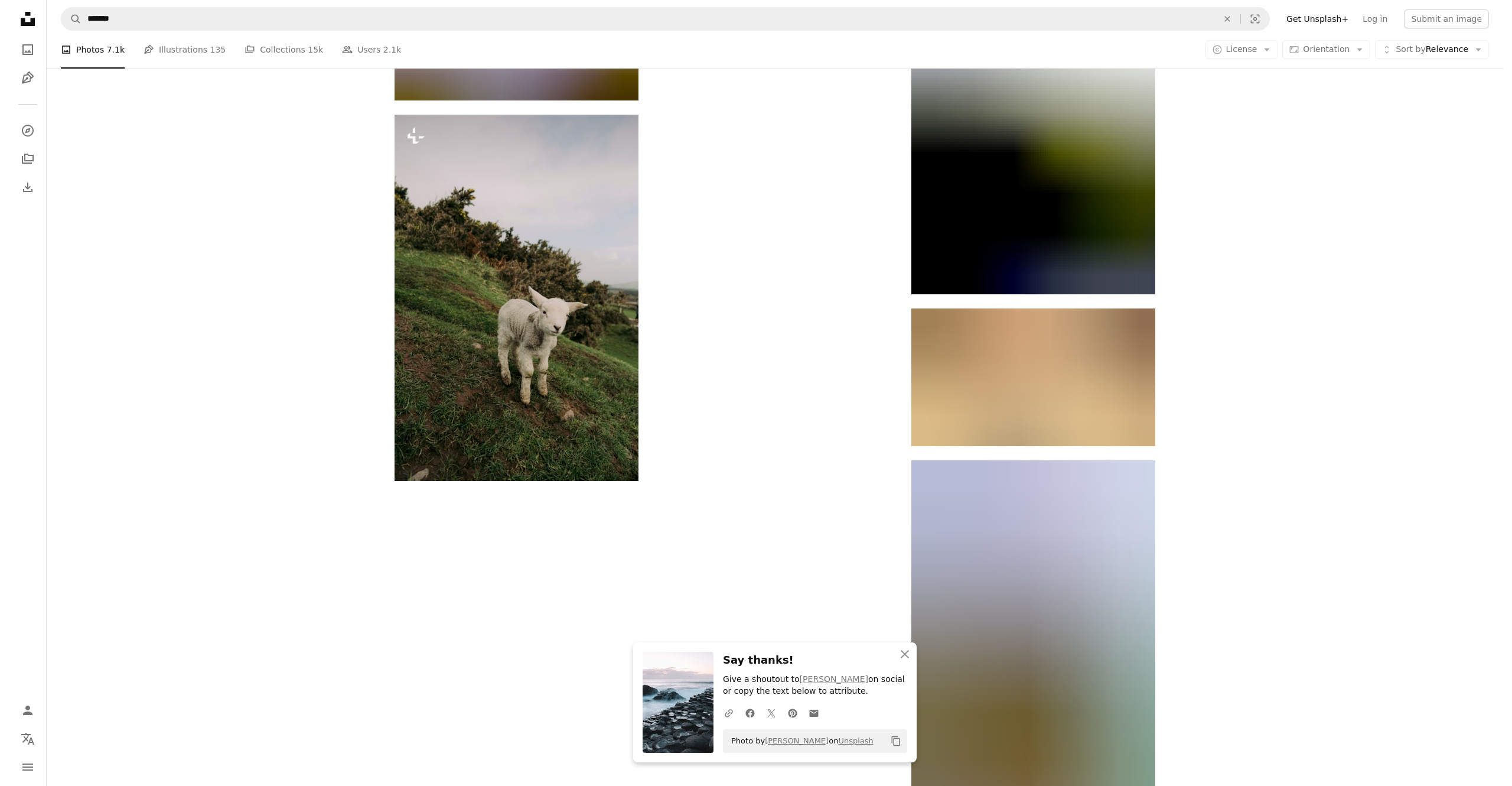
scroll to position [11465, 0]
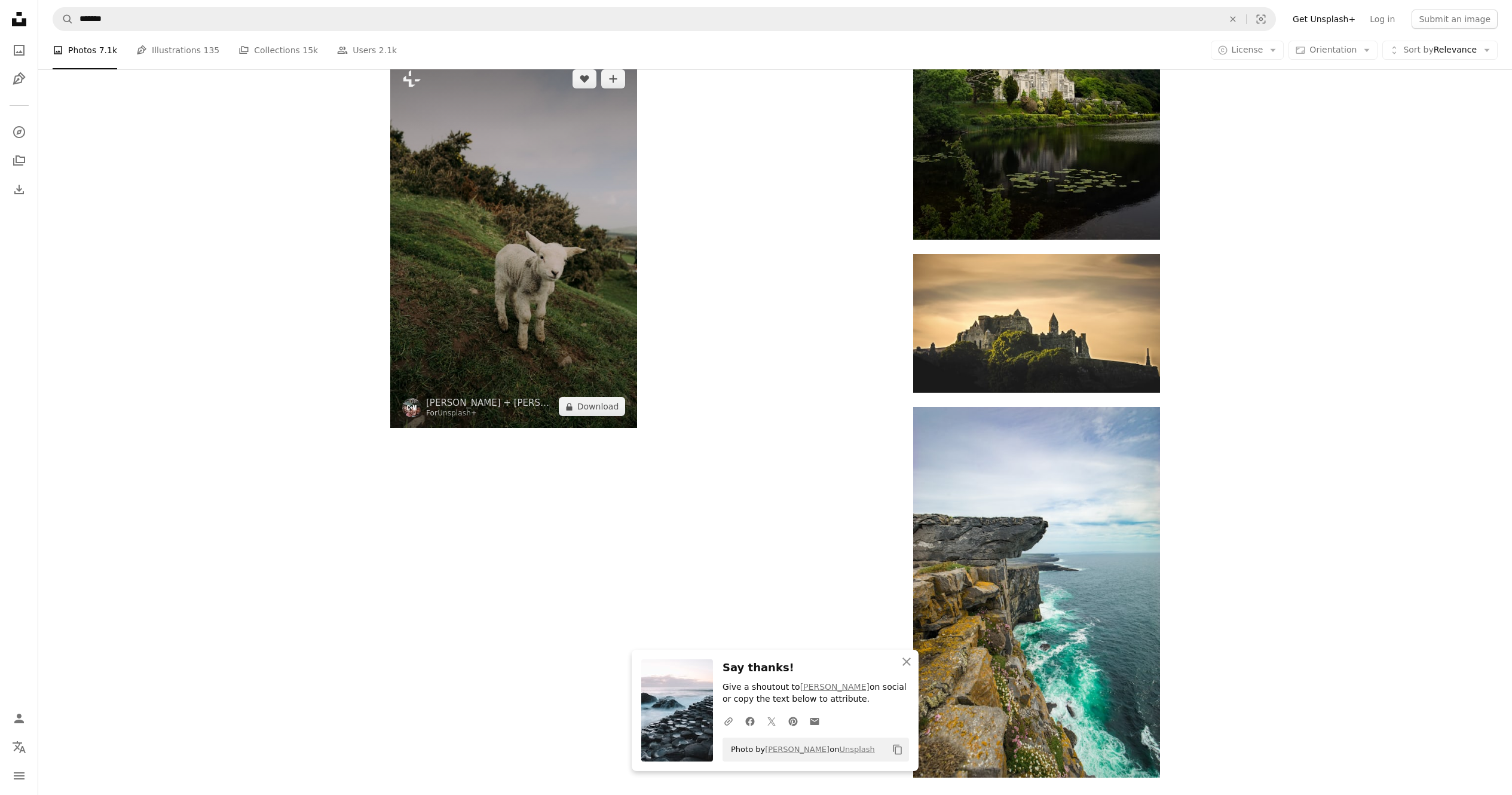
click at [579, 350] on img at bounding box center [514, 243] width 247 height 371
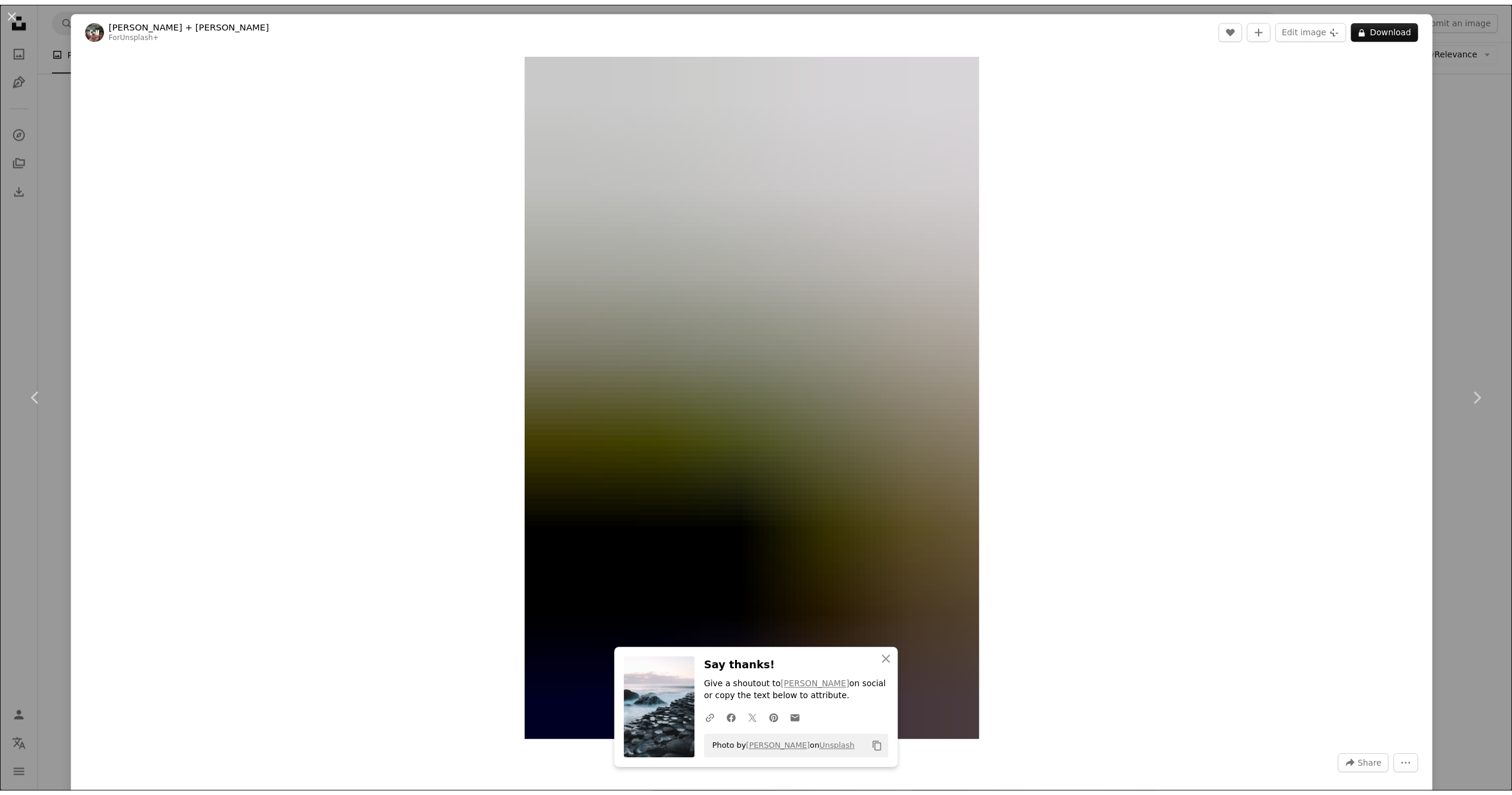
scroll to position [119, 0]
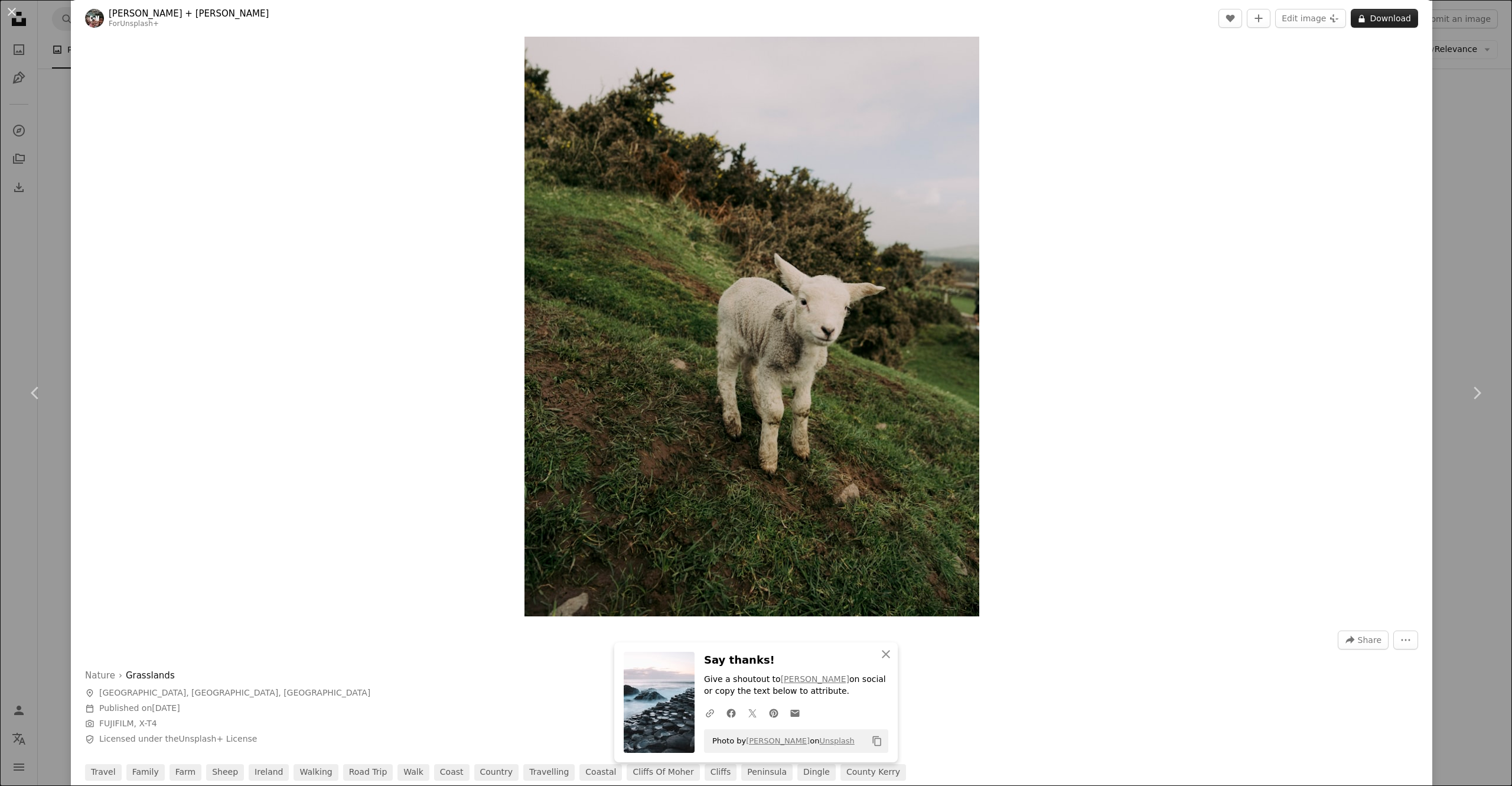
click at [755, 20] on button "A lock Download" at bounding box center [1385, 18] width 68 height 19
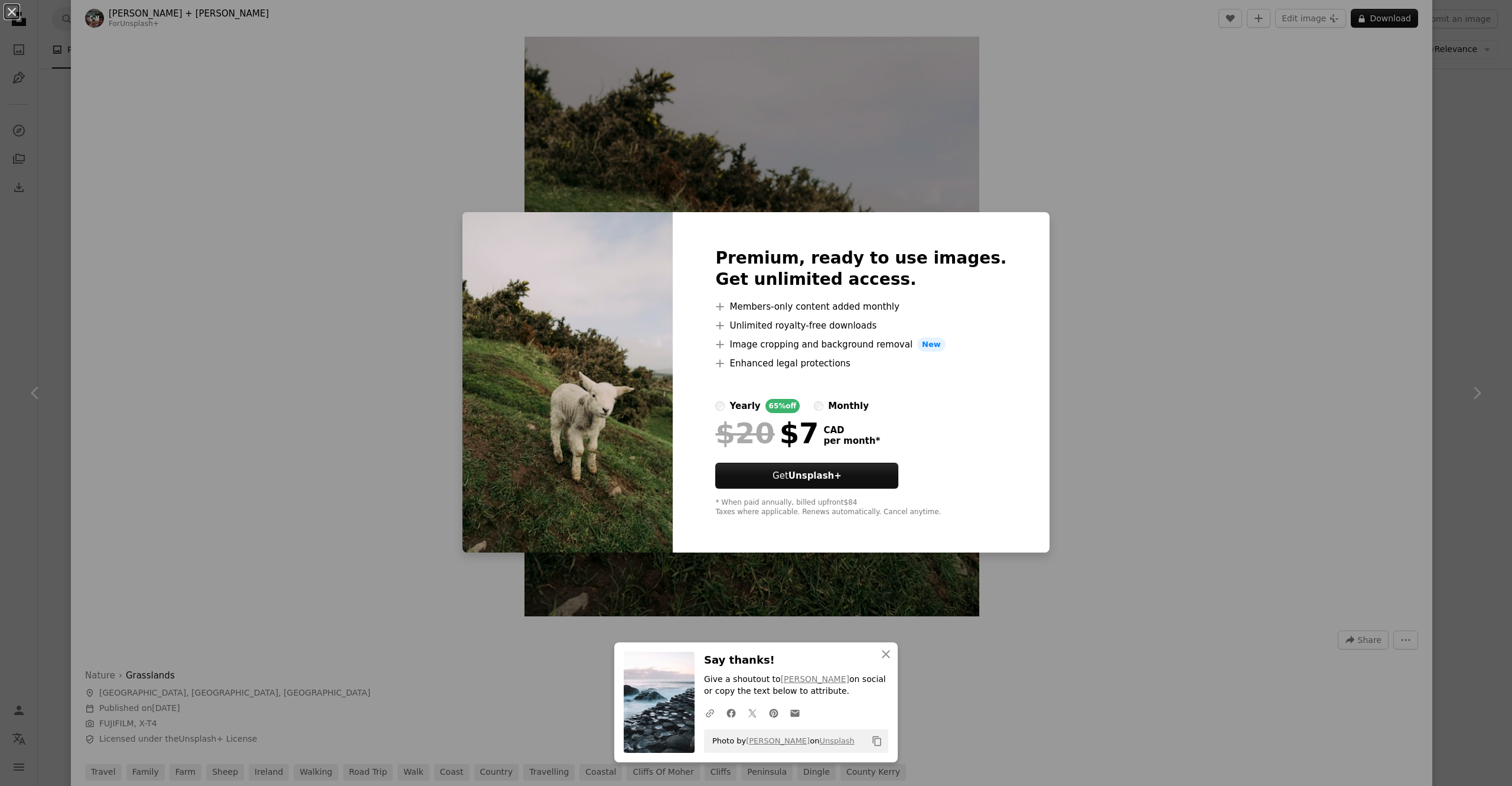
click at [755, 392] on div "monthly" at bounding box center [848, 406] width 41 height 14
click at [755, 392] on div "An X shape An X shape Close Say thanks! Give a shoutout to [PERSON_NAME] on soc…" at bounding box center [756, 393] width 1512 height 786
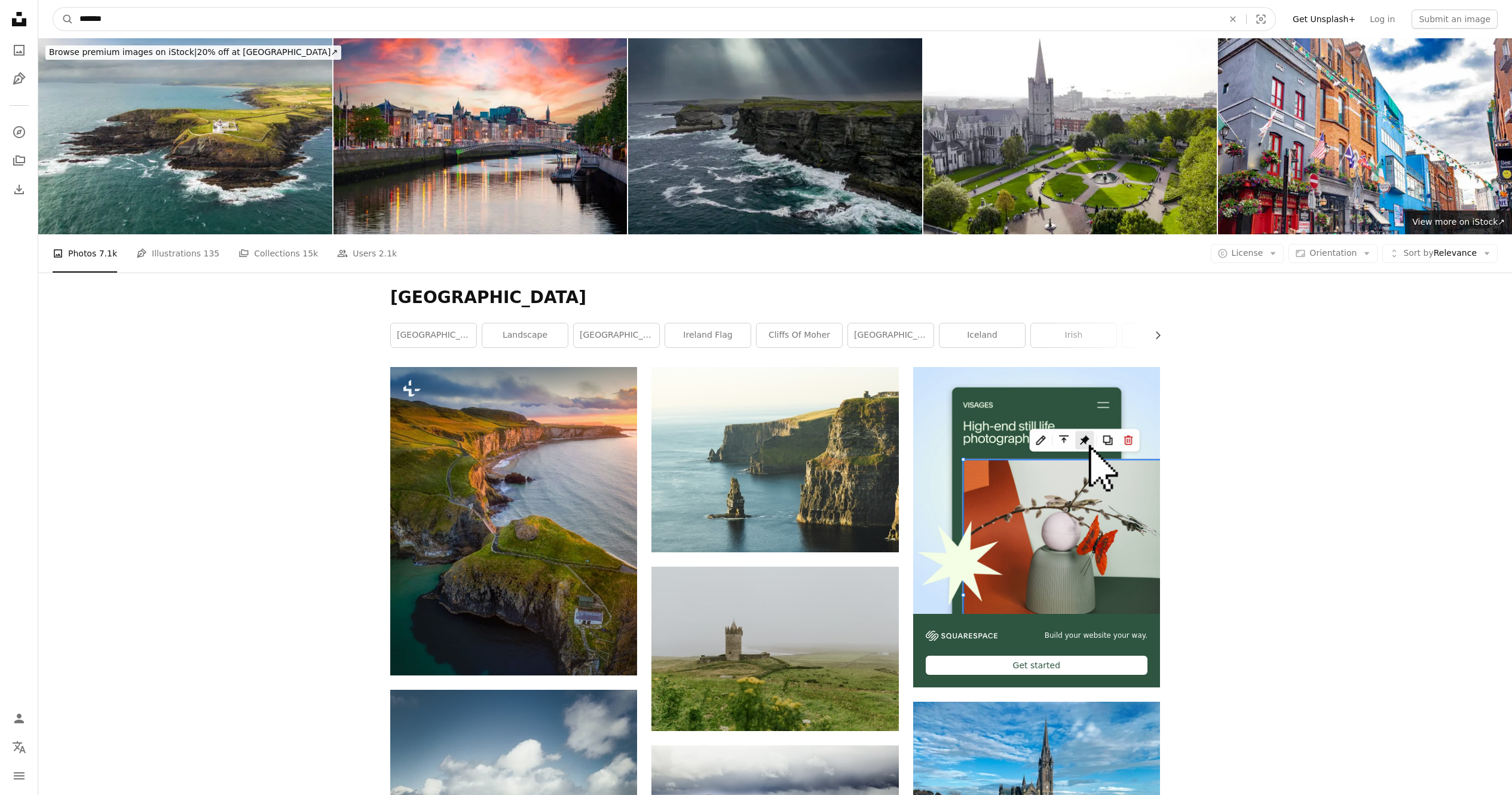
click at [452, 15] on input "*******" at bounding box center [647, 19] width 1146 height 23
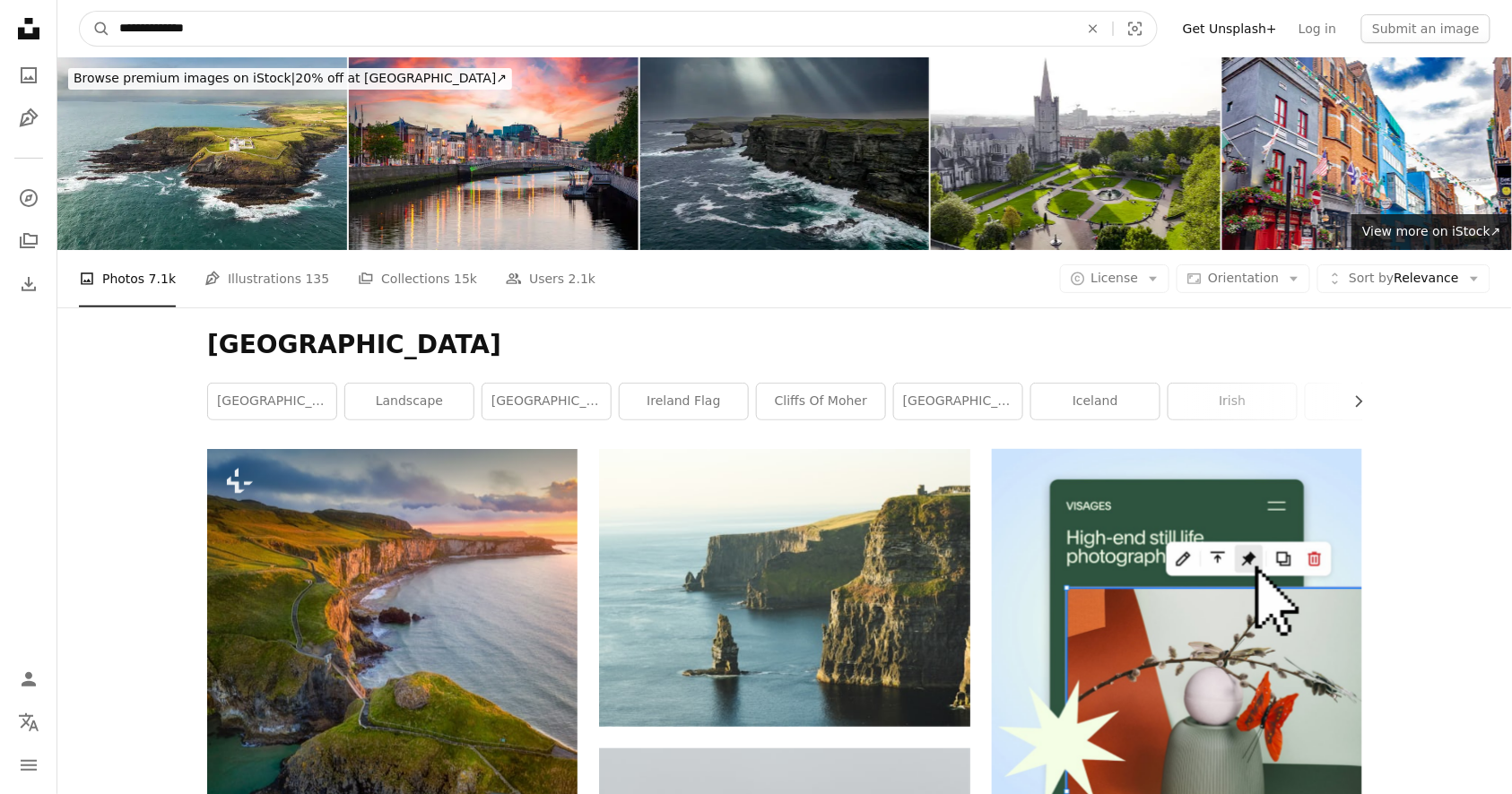
type input "**********"
click button "A magnifying glass" at bounding box center [95, 29] width 31 height 34
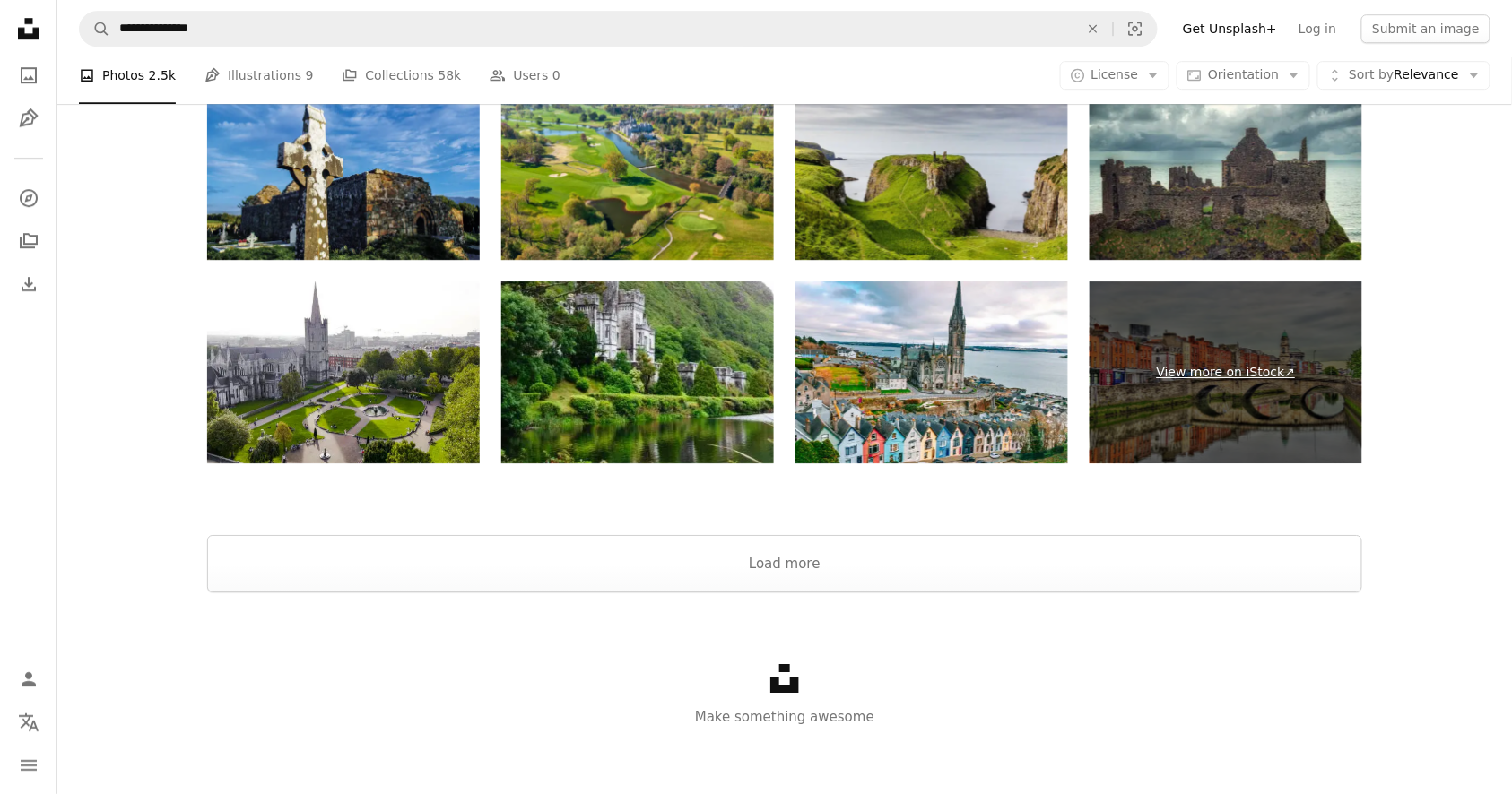
scroll to position [4095, 0]
